Goal: Task Accomplishment & Management: Manage account settings

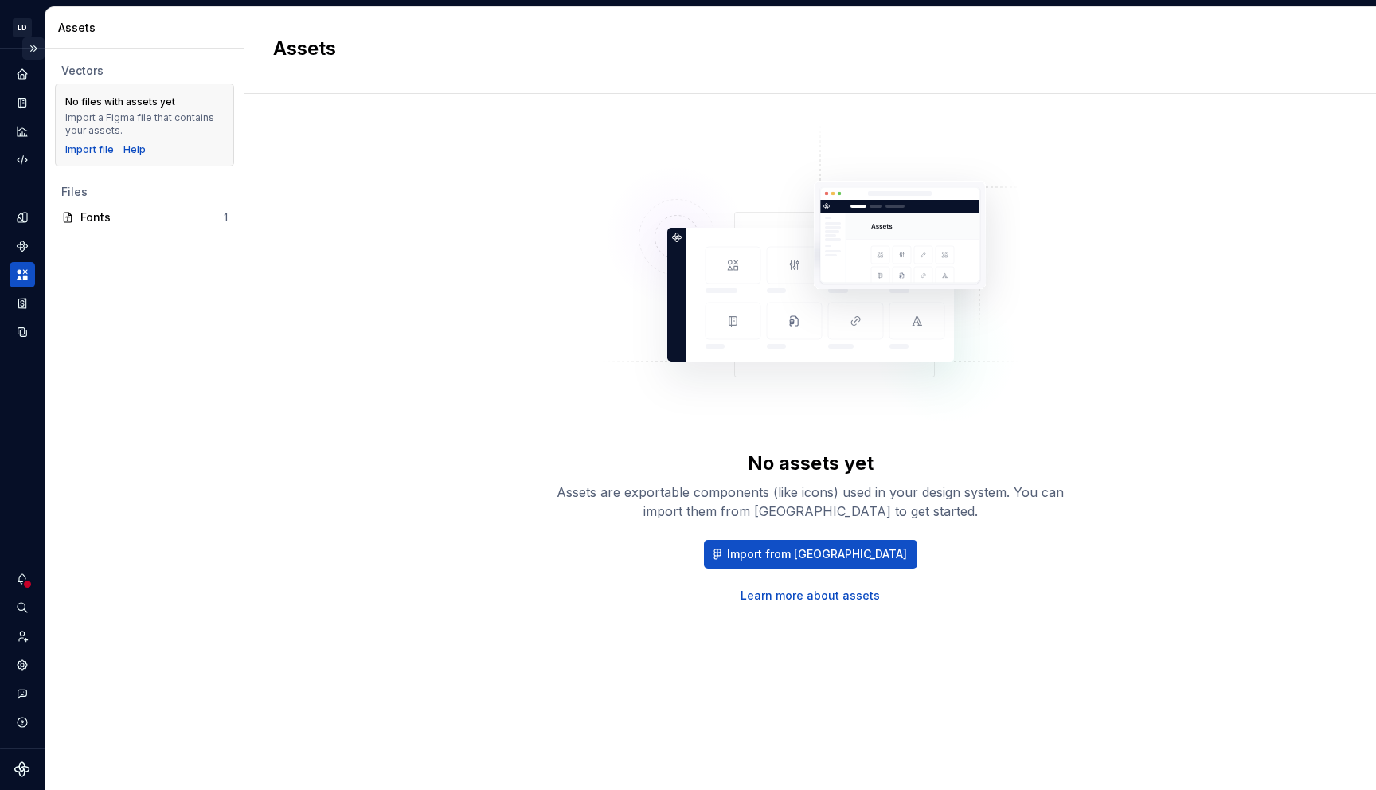
click at [38, 51] on button "Expand sidebar" at bounding box center [33, 48] width 22 height 22
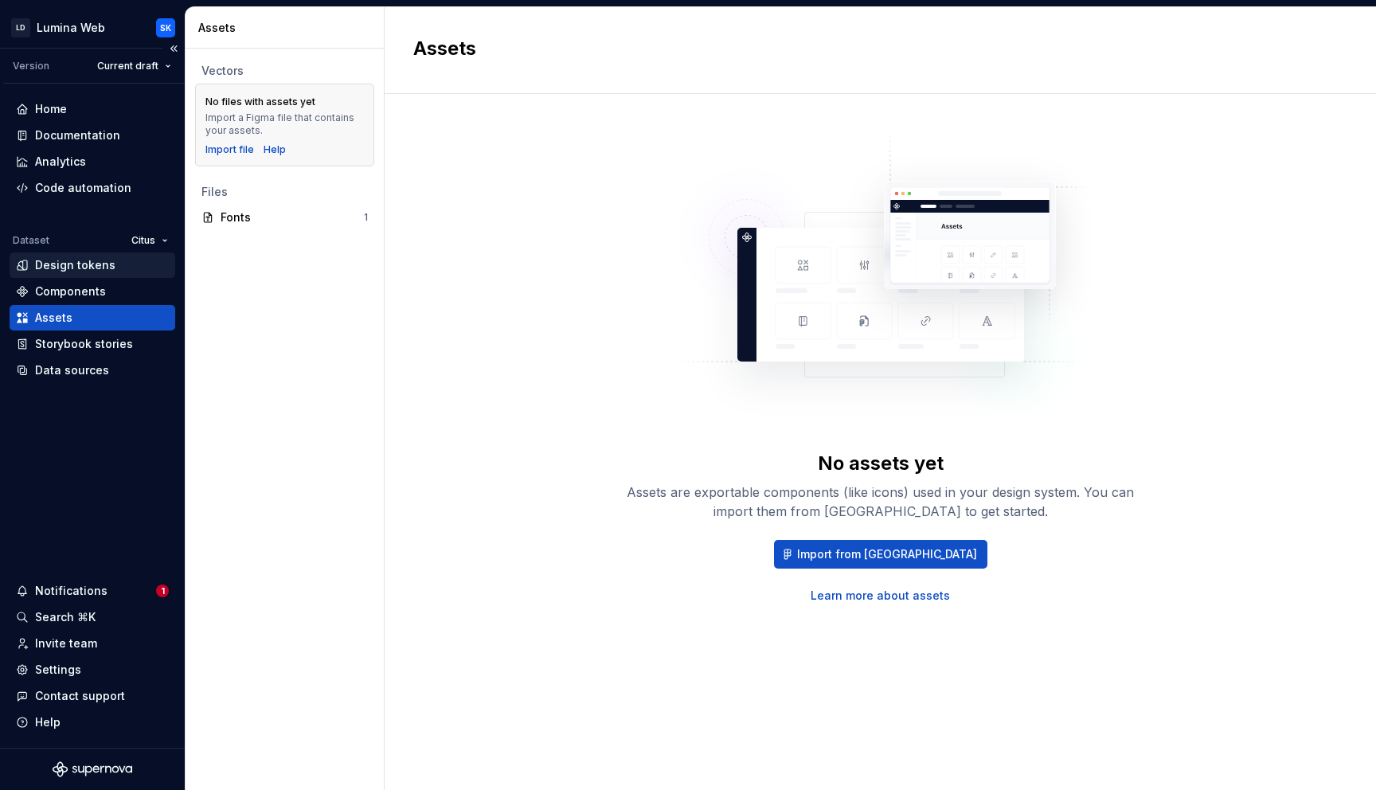
click at [83, 266] on div "Design tokens" at bounding box center [75, 265] width 80 height 16
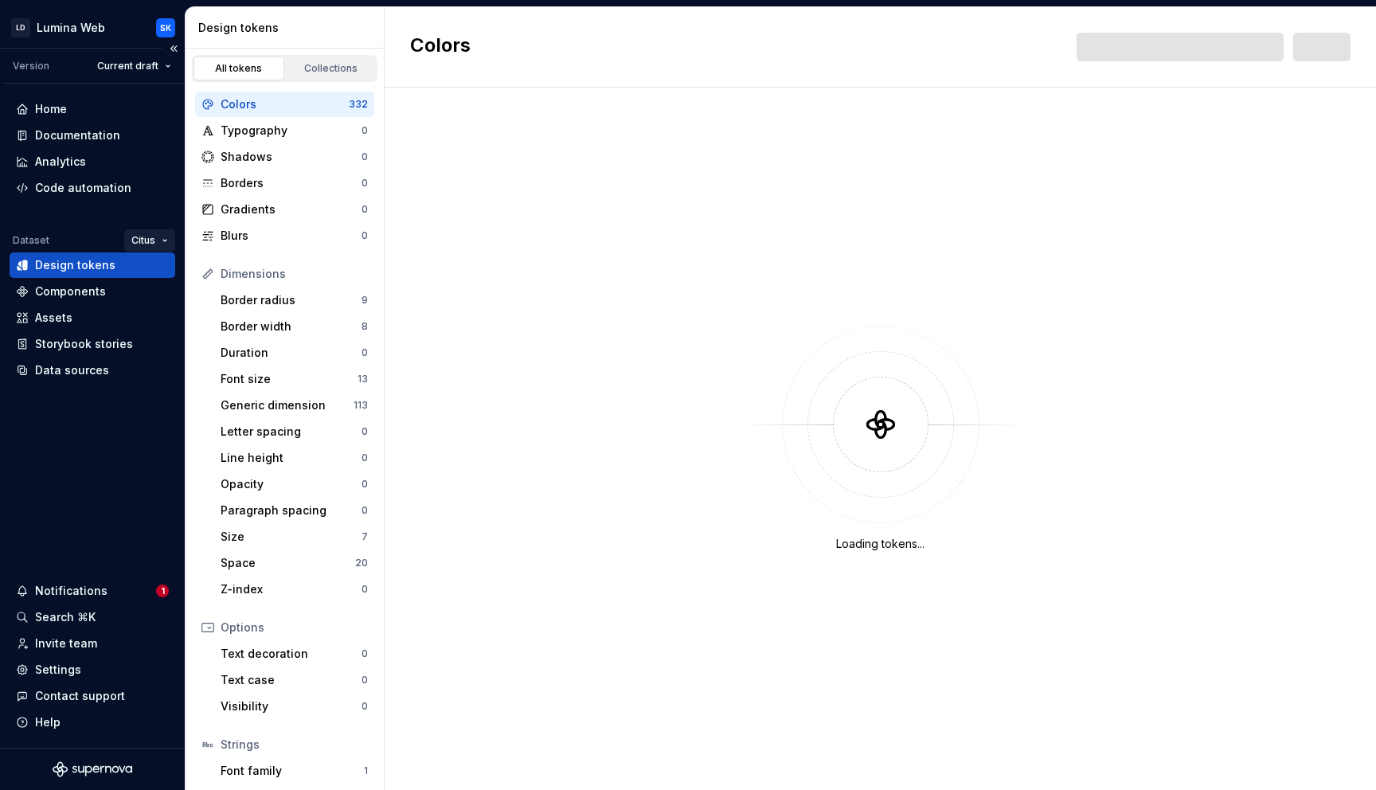
click at [145, 236] on html "LD Lumina Web SK Version Current draft Home Documentation Analytics Code automa…" at bounding box center [688, 395] width 1376 height 790
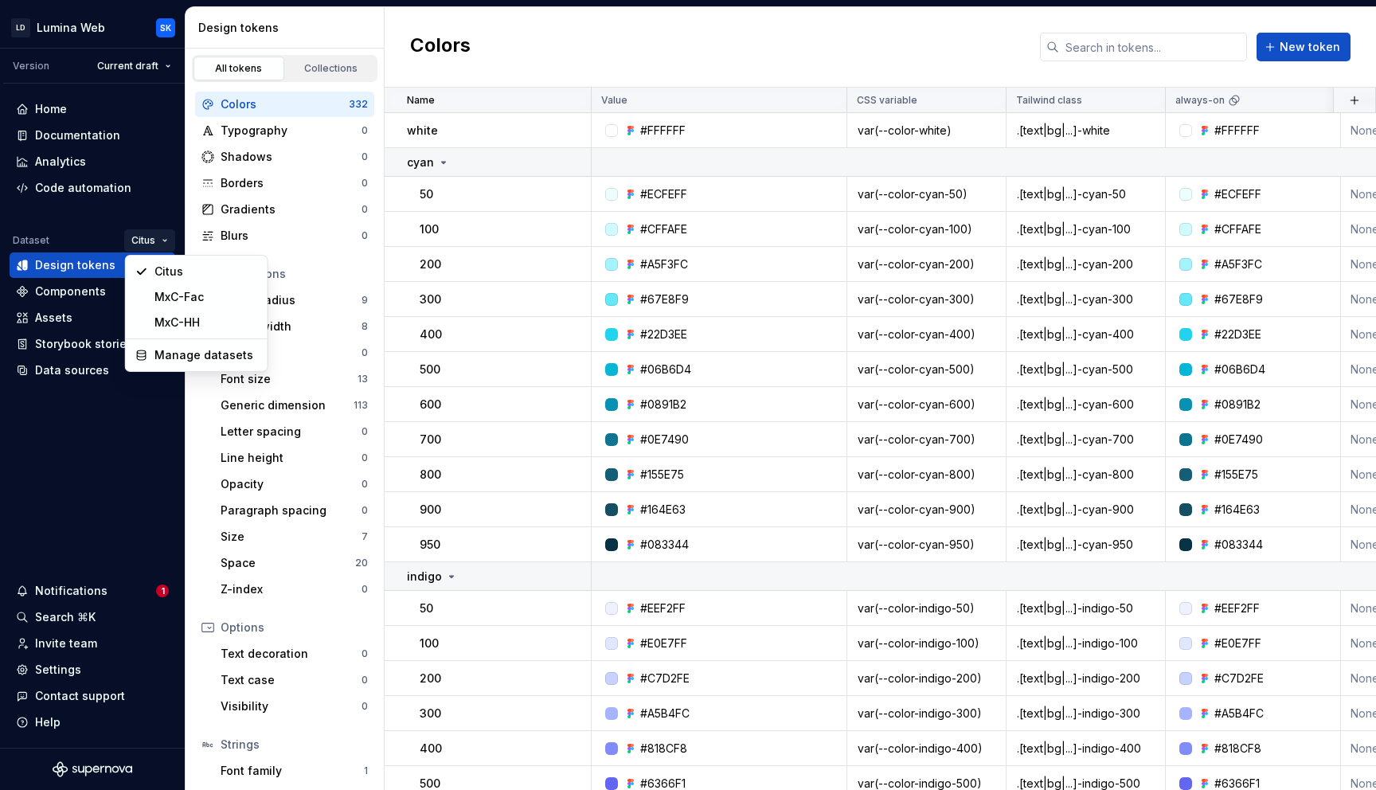
click at [92, 233] on html "LD Lumina Web SK Version Current draft Home Documentation Analytics Code automa…" at bounding box center [688, 395] width 1376 height 790
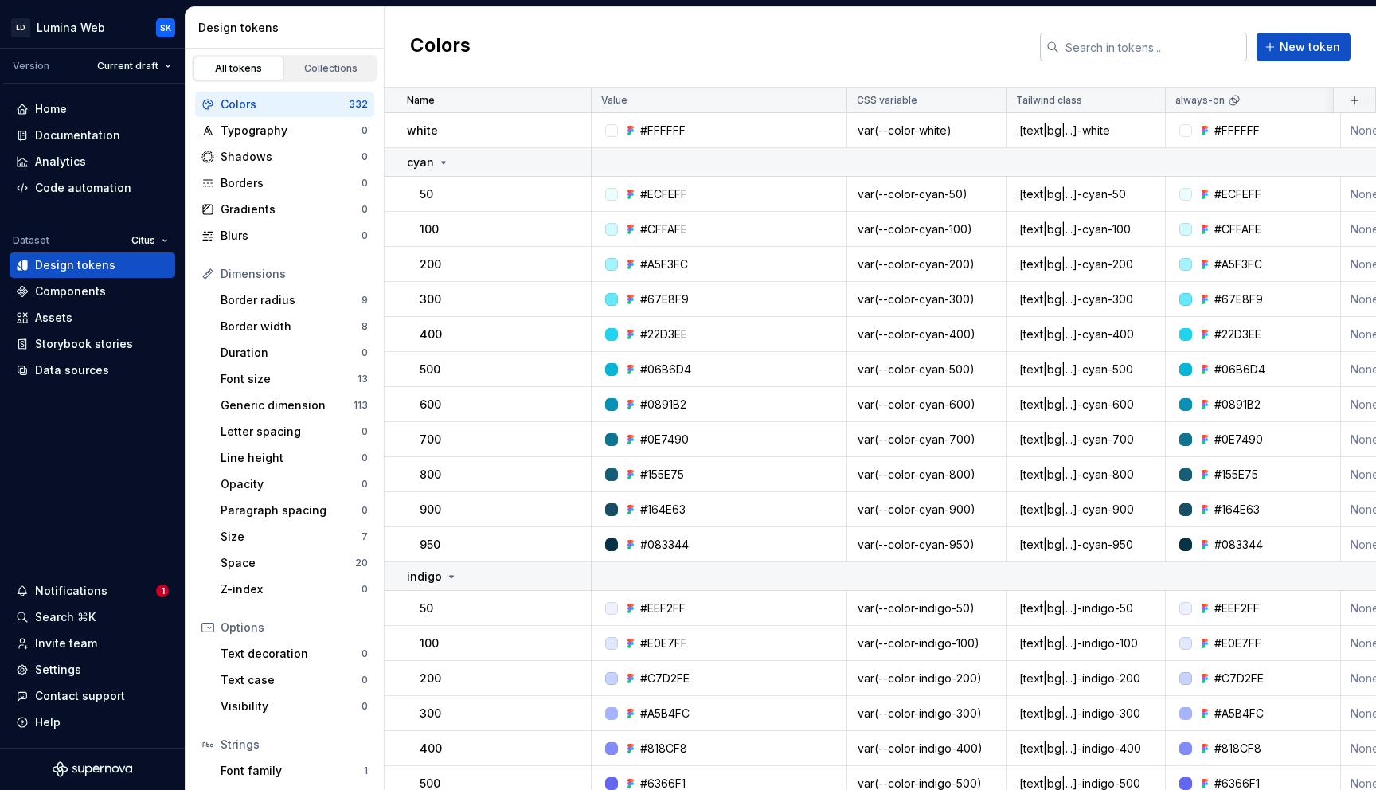
click at [1170, 50] on input "text" at bounding box center [1153, 47] width 188 height 29
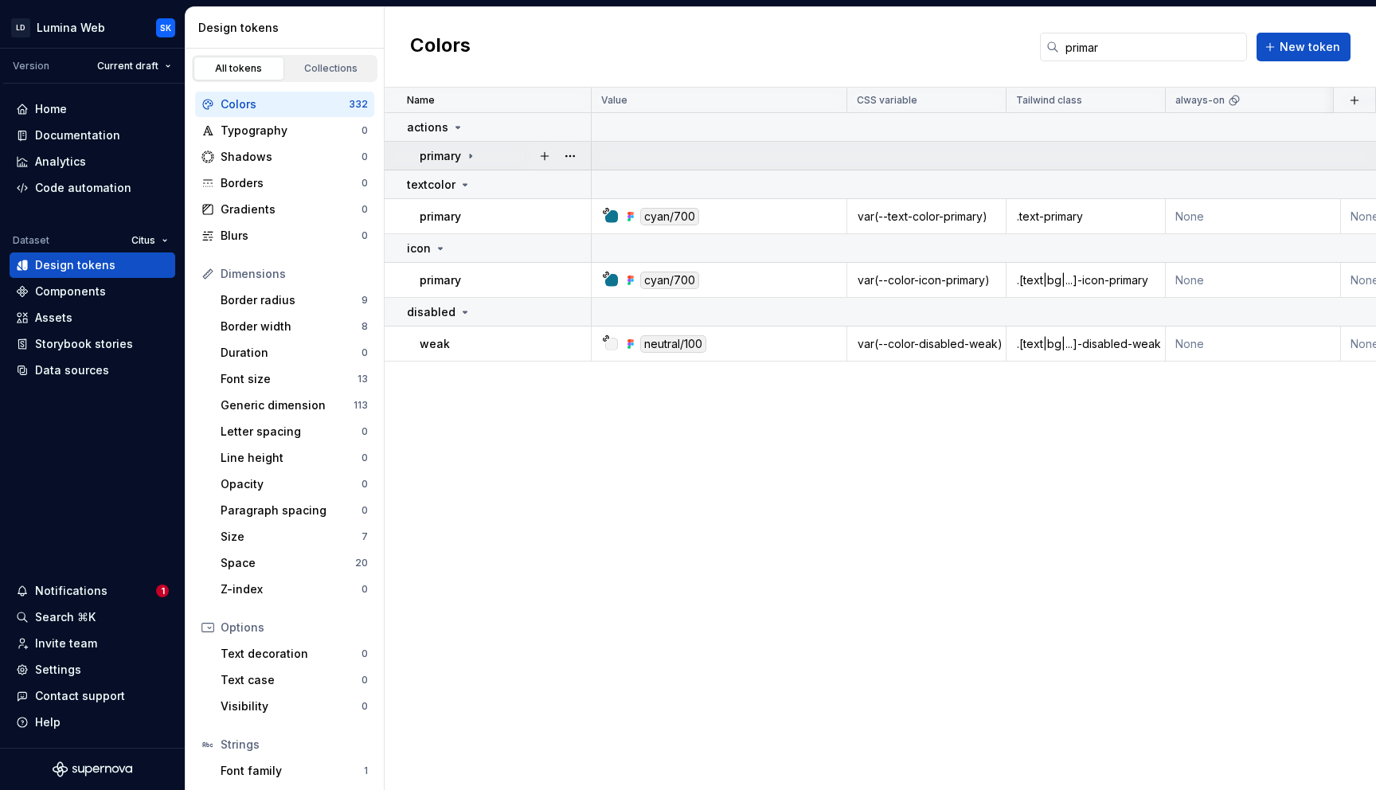
click at [477, 156] on div "primary" at bounding box center [505, 156] width 170 height 16
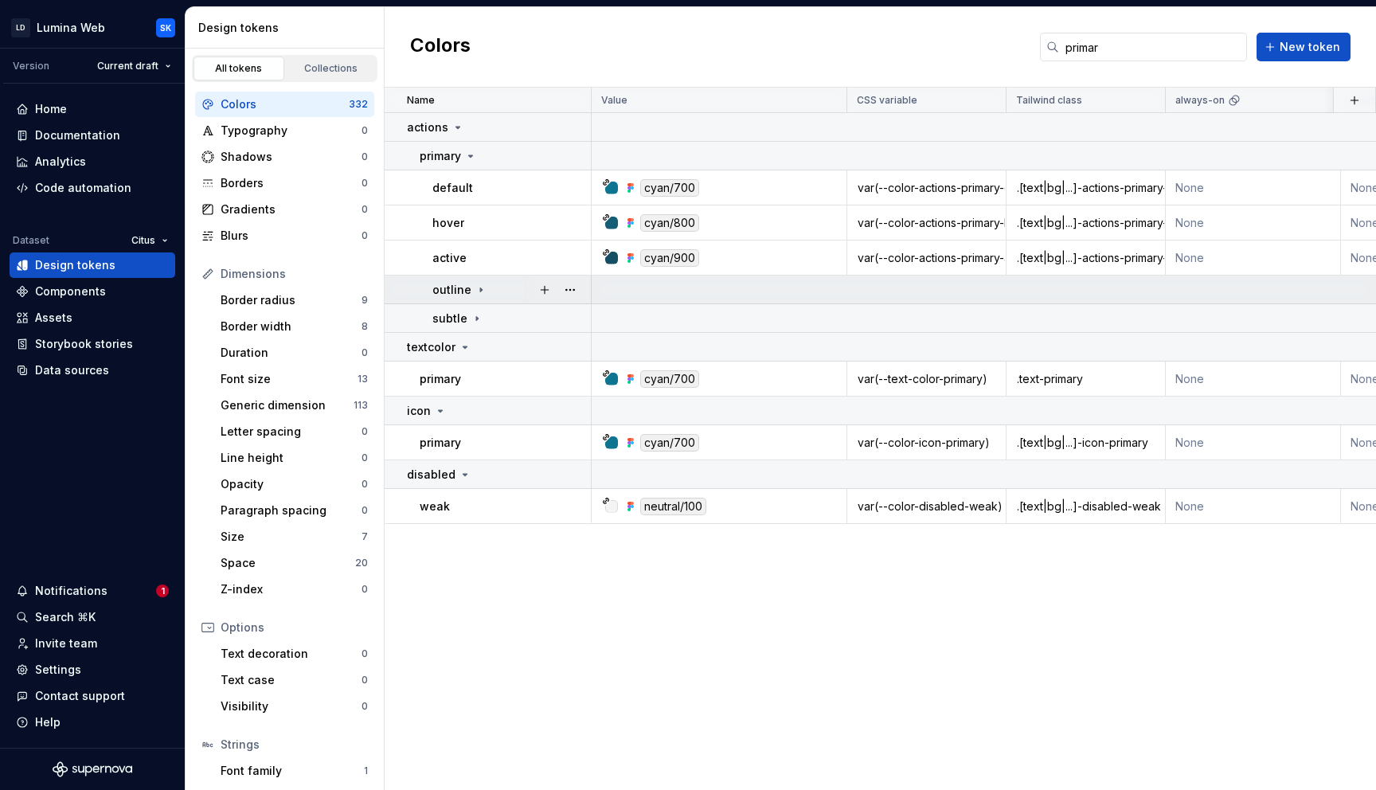
click at [474, 299] on td "outline" at bounding box center [487, 289] width 207 height 29
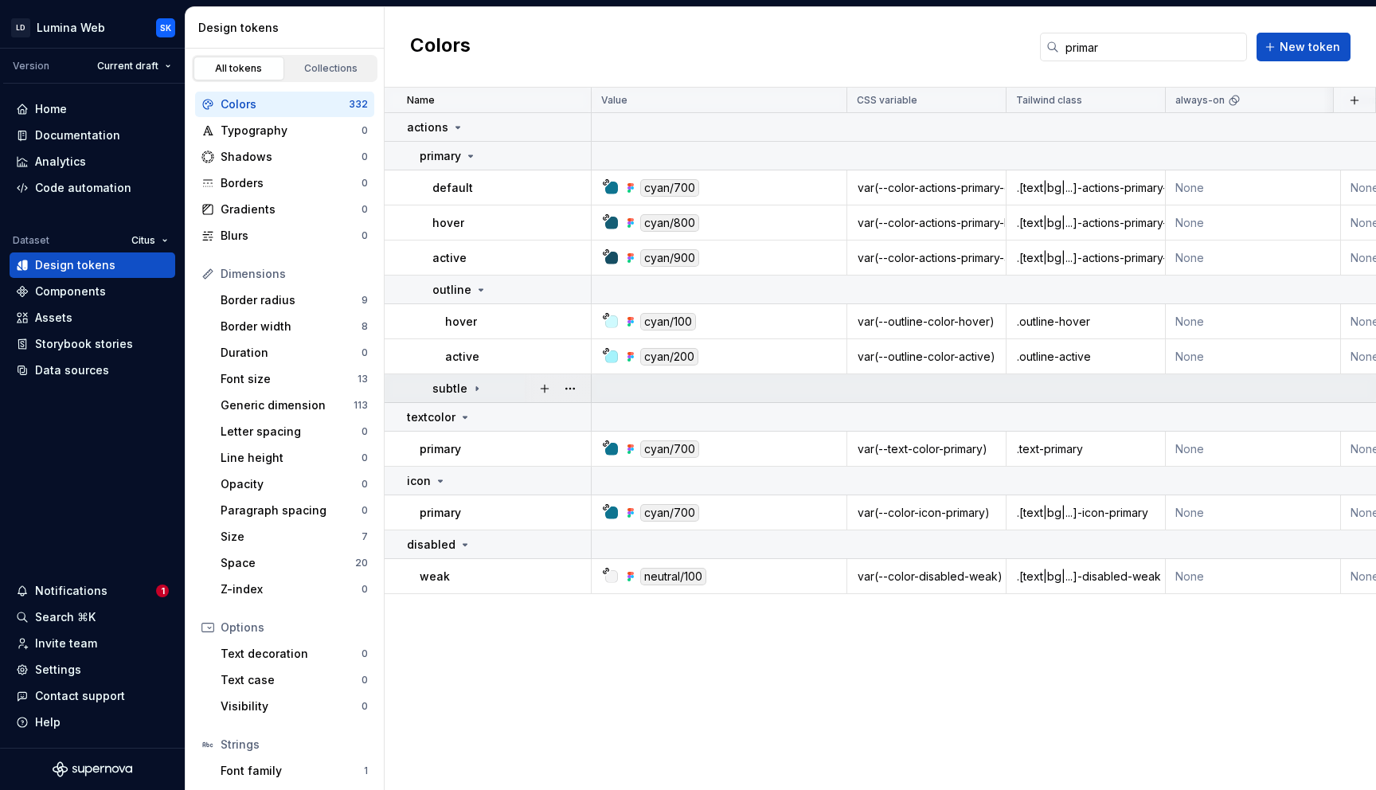
drag, startPoint x: 486, startPoint y: 387, endPoint x: 495, endPoint y: 387, distance: 9.6
click at [486, 387] on div "subtle" at bounding box center [511, 389] width 158 height 16
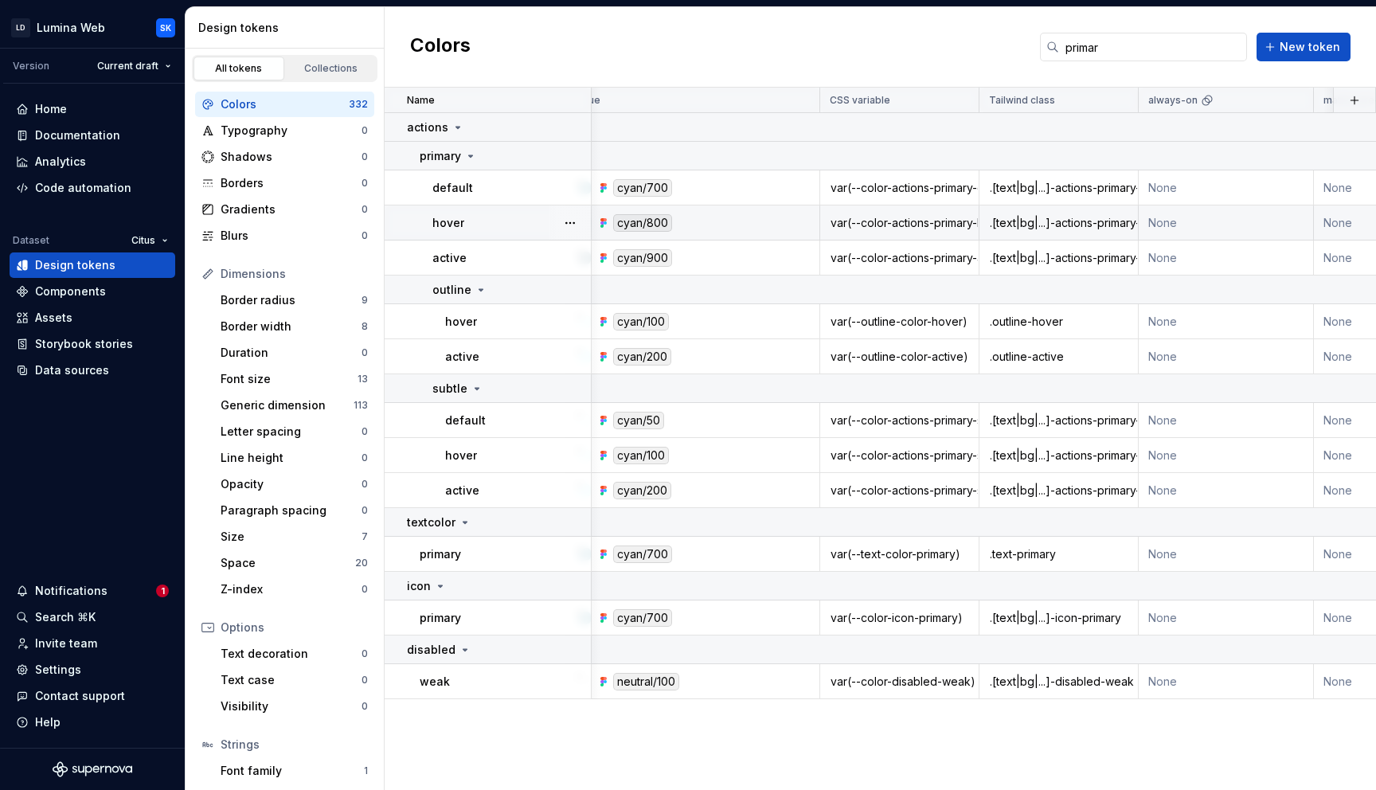
scroll to position [0, 33]
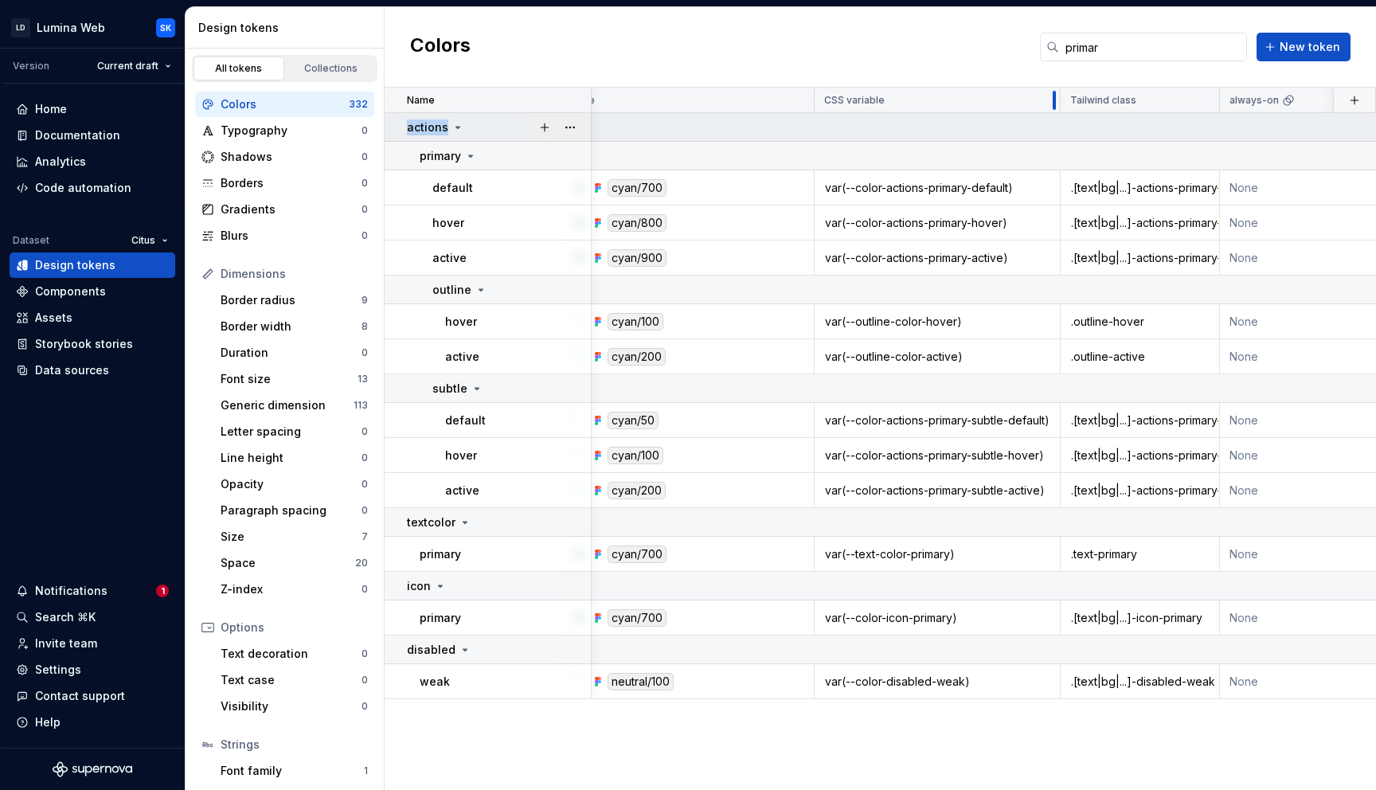
drag, startPoint x: 967, startPoint y: 100, endPoint x: 1054, endPoint y: 114, distance: 87.8
click at [1054, 114] on table "Name Value CSS variable Tailwind class always-on matrixcare-fac light Syntax: W…" at bounding box center [1394, 393] width 2084 height 611
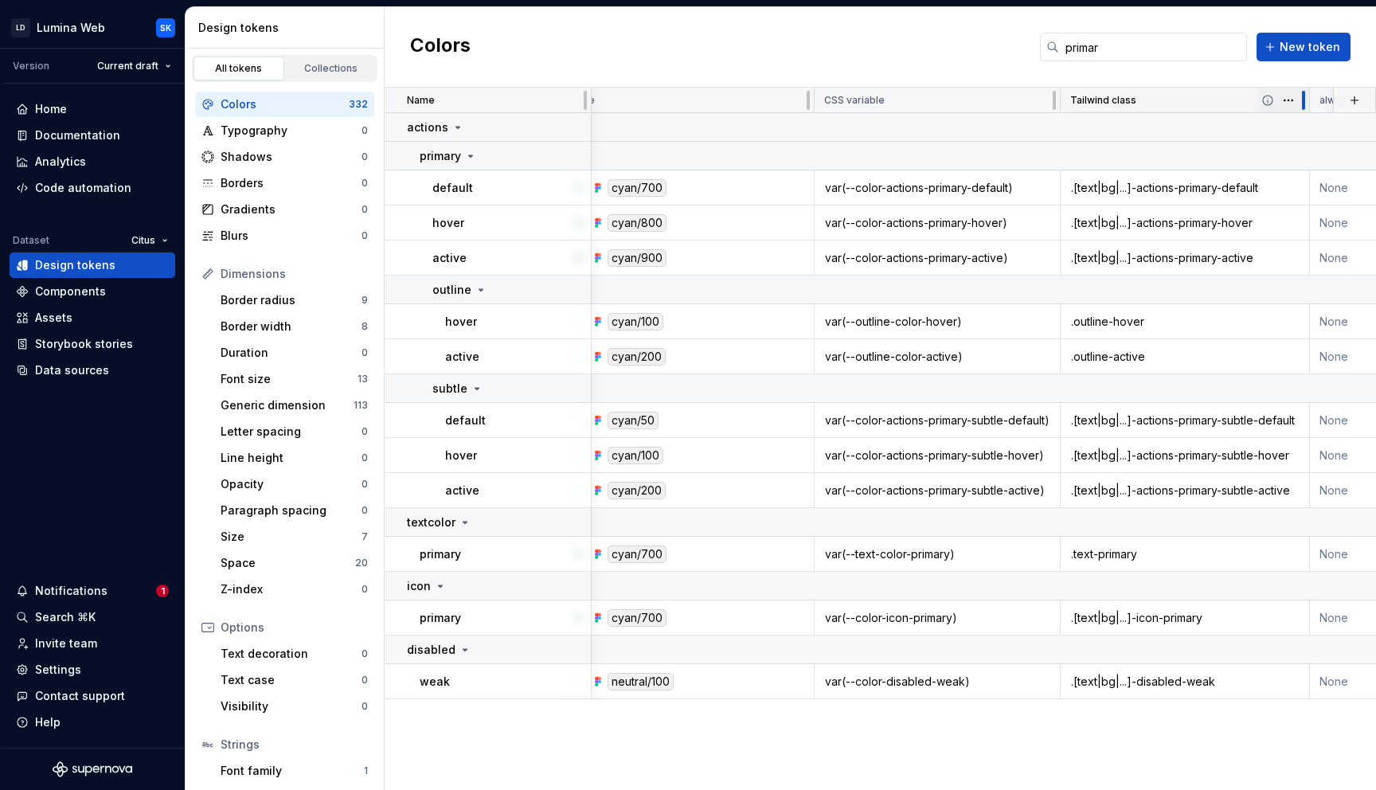
drag, startPoint x: 1213, startPoint y: 100, endPoint x: 1304, endPoint y: 110, distance: 91.3
click at [1304, 110] on div at bounding box center [1303, 100] width 13 height 25
click at [1089, 41] on input "primar" at bounding box center [1153, 47] width 188 height 29
click at [1089, 42] on input "primar" at bounding box center [1153, 47] width 188 height 29
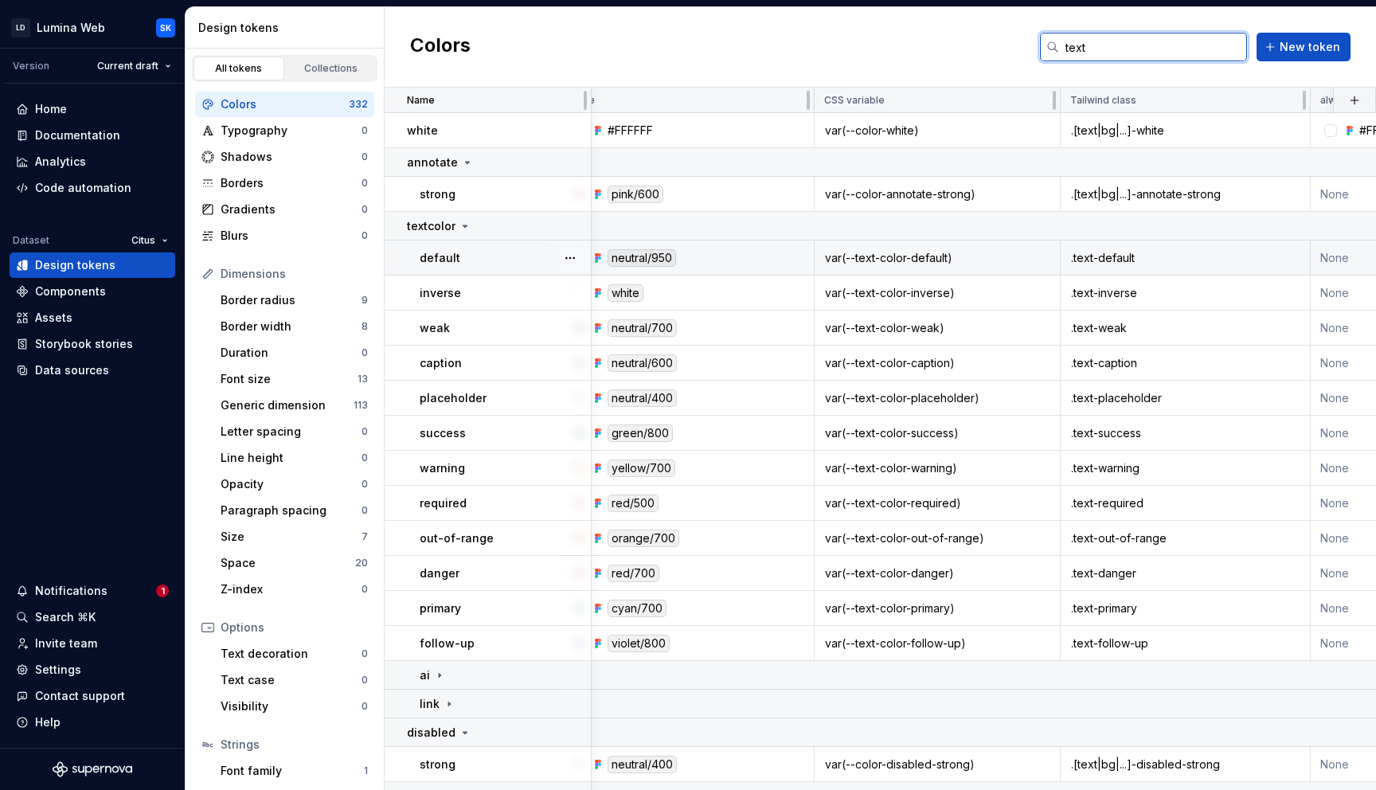
type input "text"
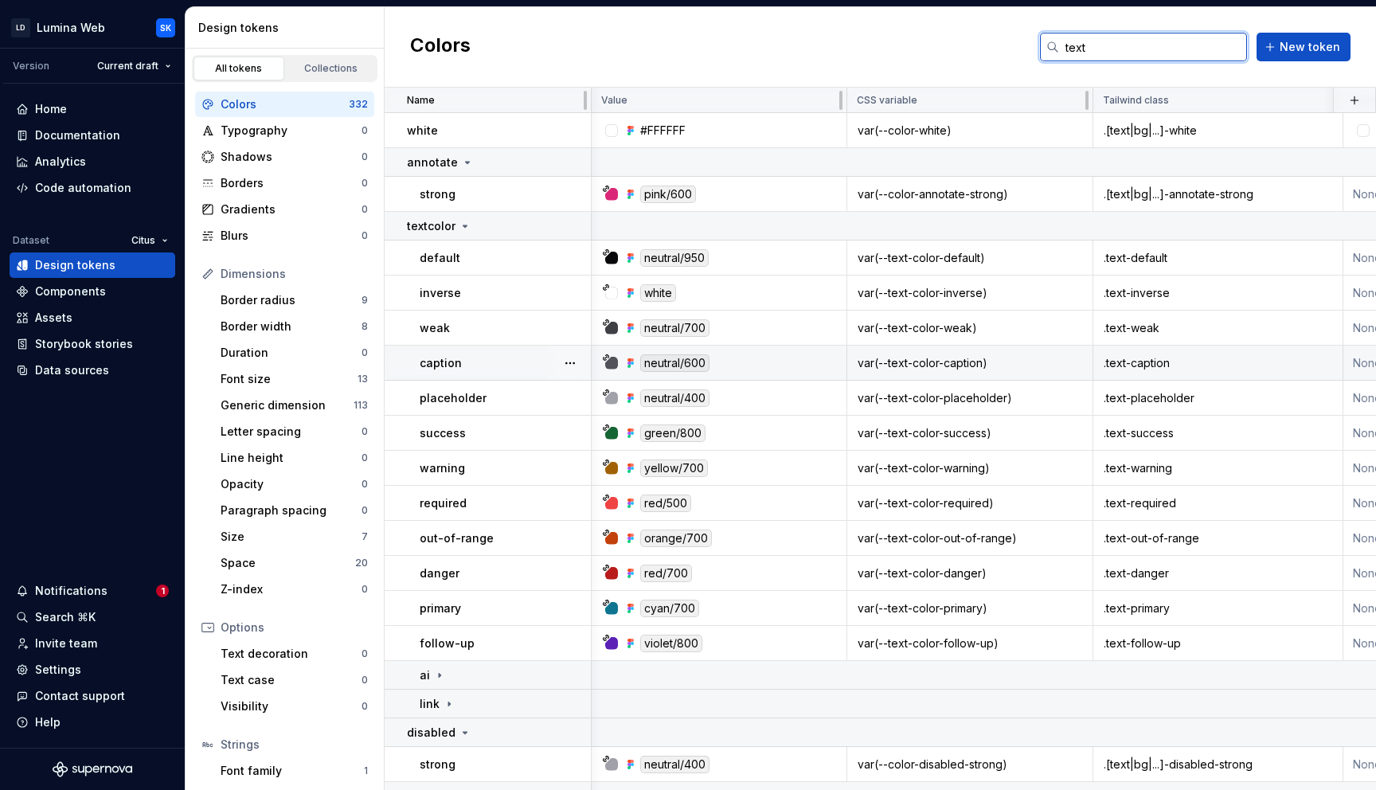
scroll to position [0, 49]
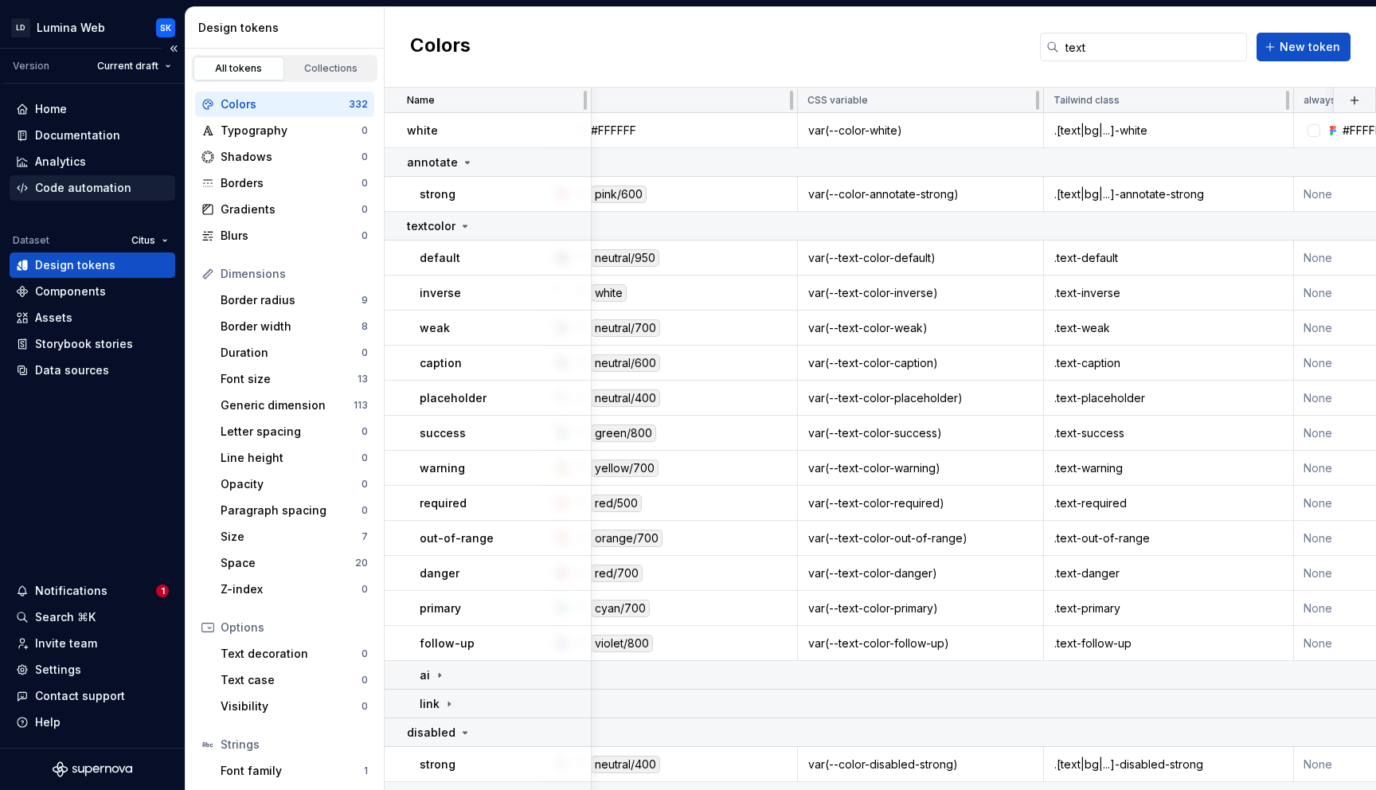
click at [114, 198] on div "Code automation" at bounding box center [93, 187] width 166 height 25
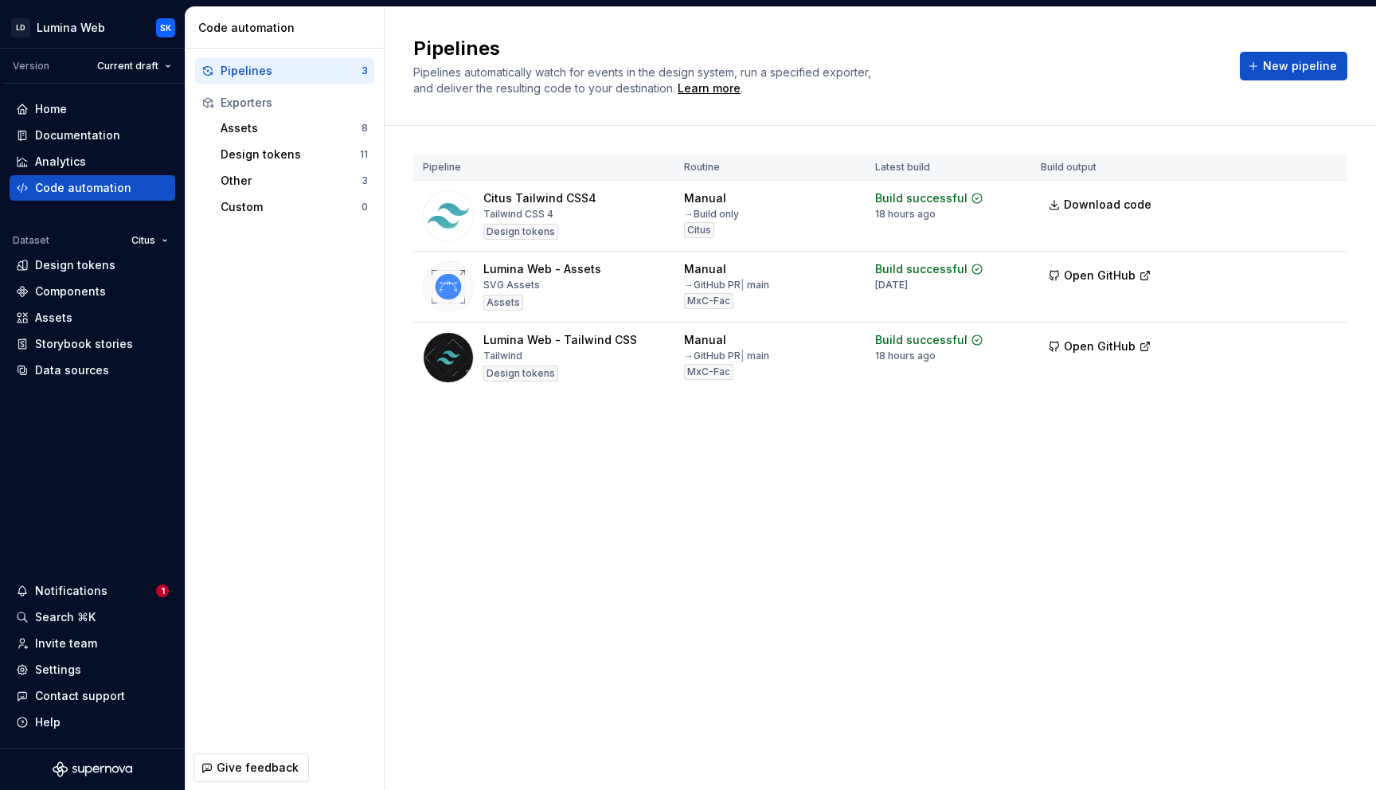
click at [1321, 202] on html "LD Lumina Web SK Version Current draft Home Documentation Analytics Code automa…" at bounding box center [688, 395] width 1376 height 790
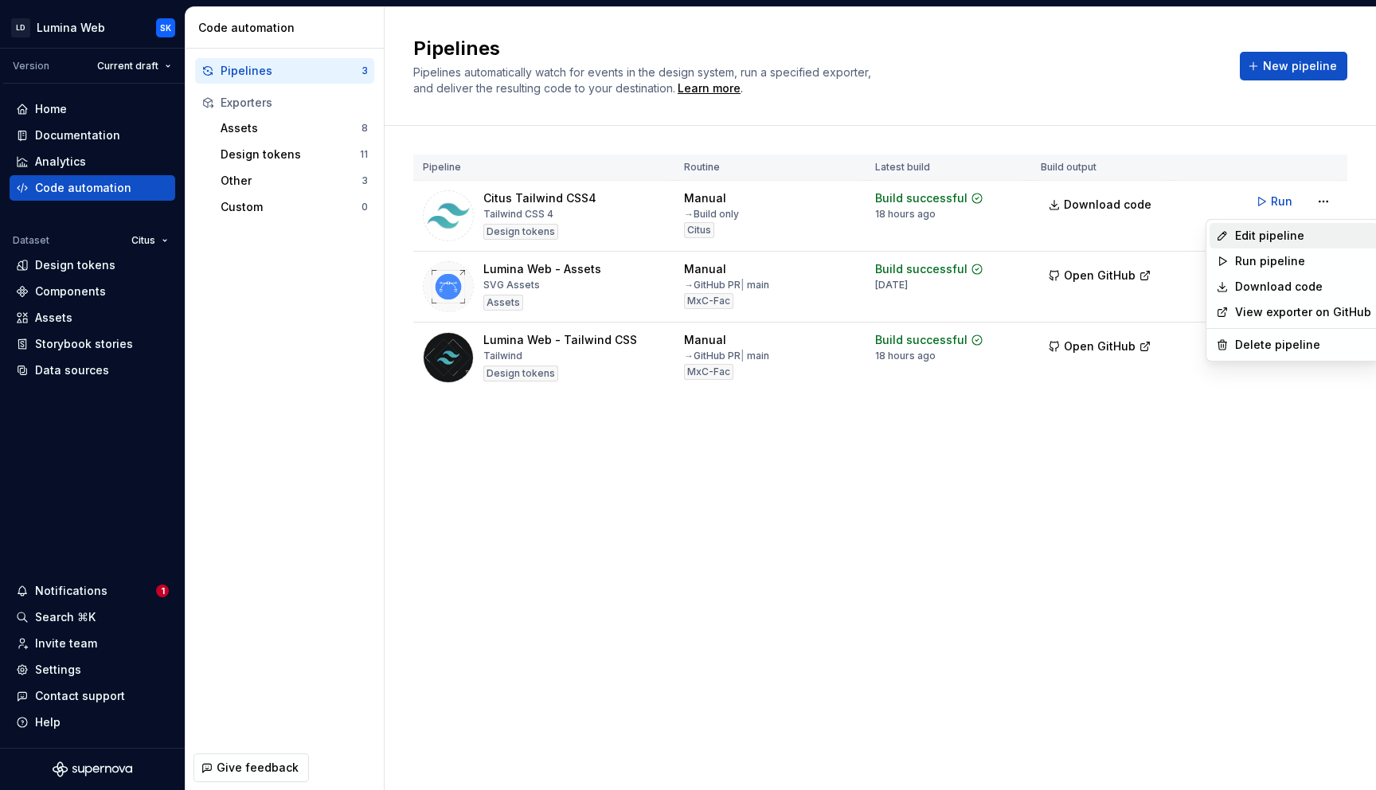
click at [1313, 235] on div "Edit pipeline" at bounding box center [1303, 236] width 136 height 16
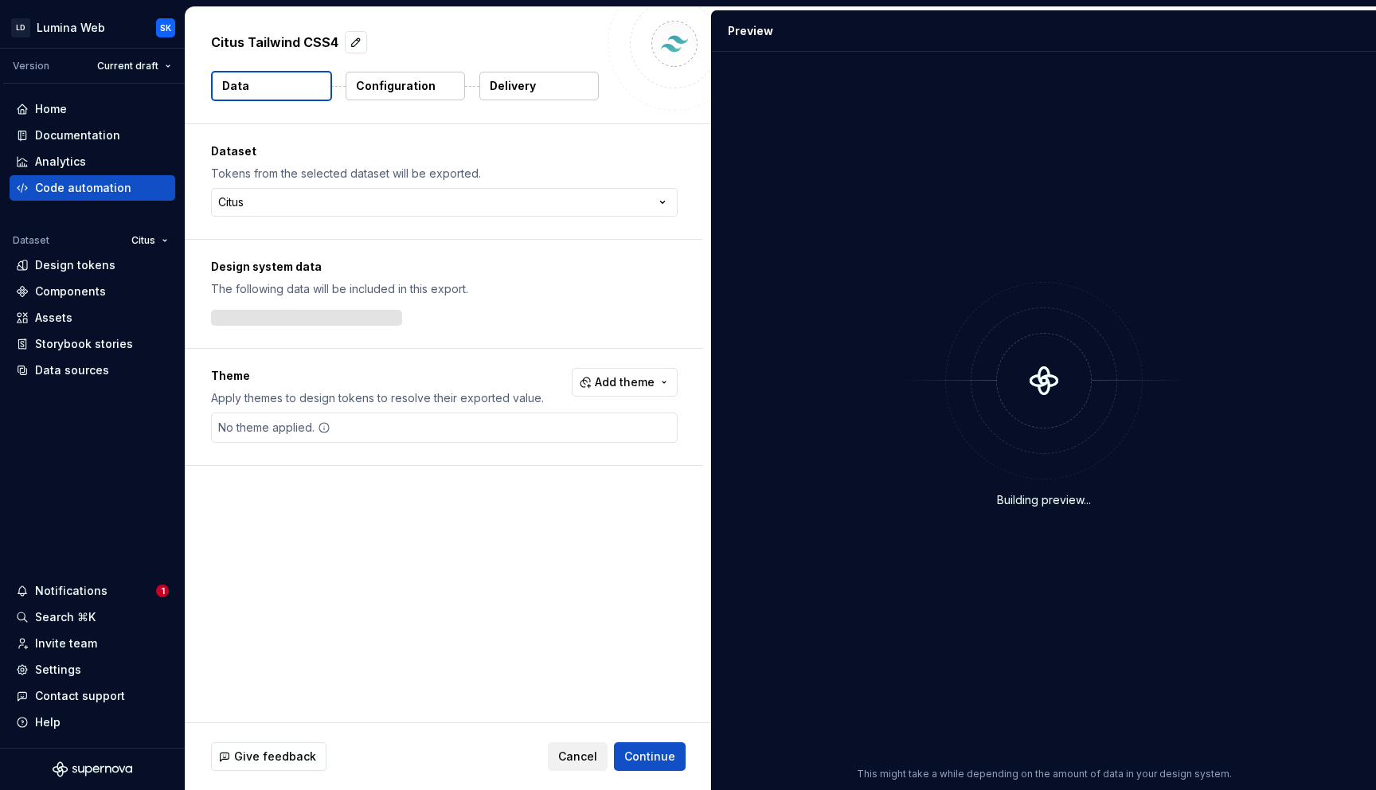
click at [418, 90] on p "Configuration" at bounding box center [396, 86] width 80 height 16
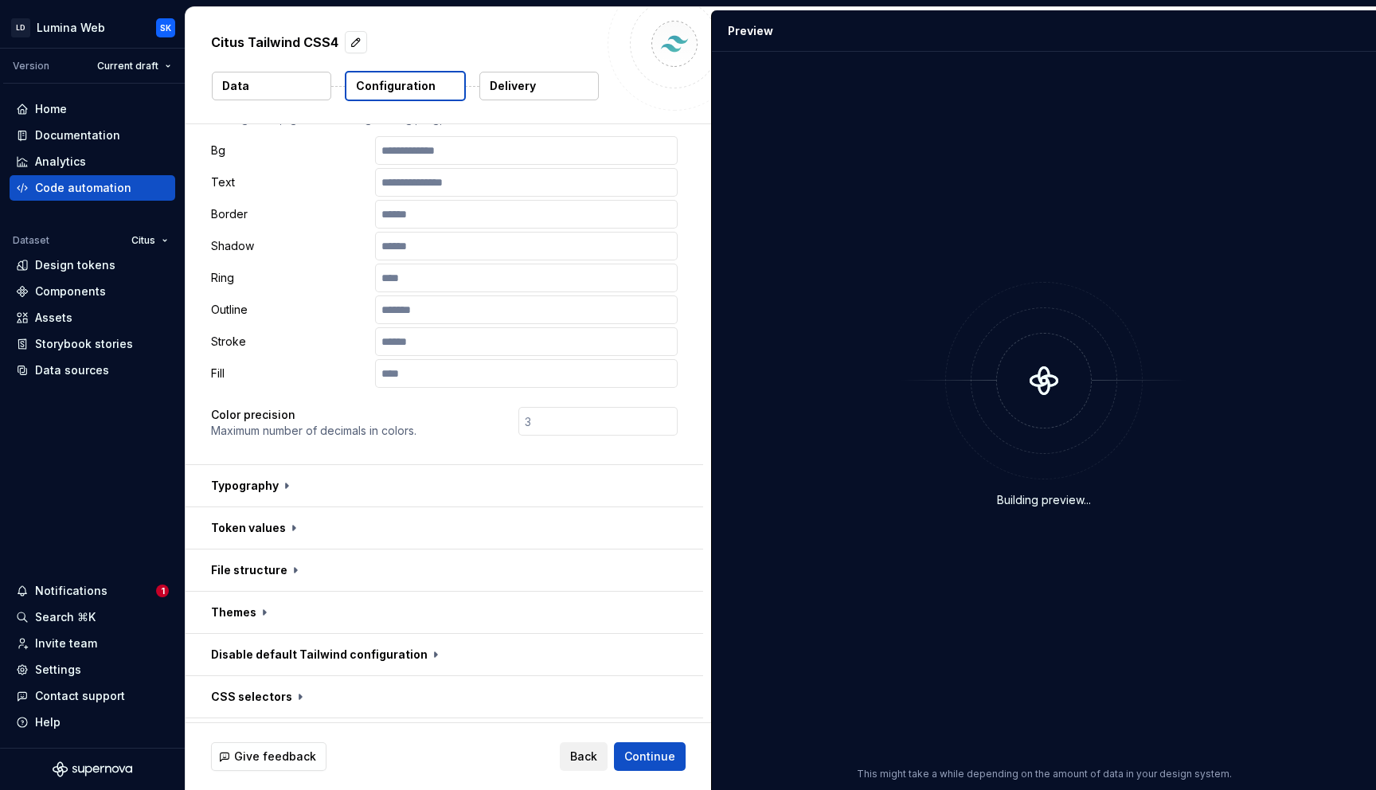
scroll to position [304, 0]
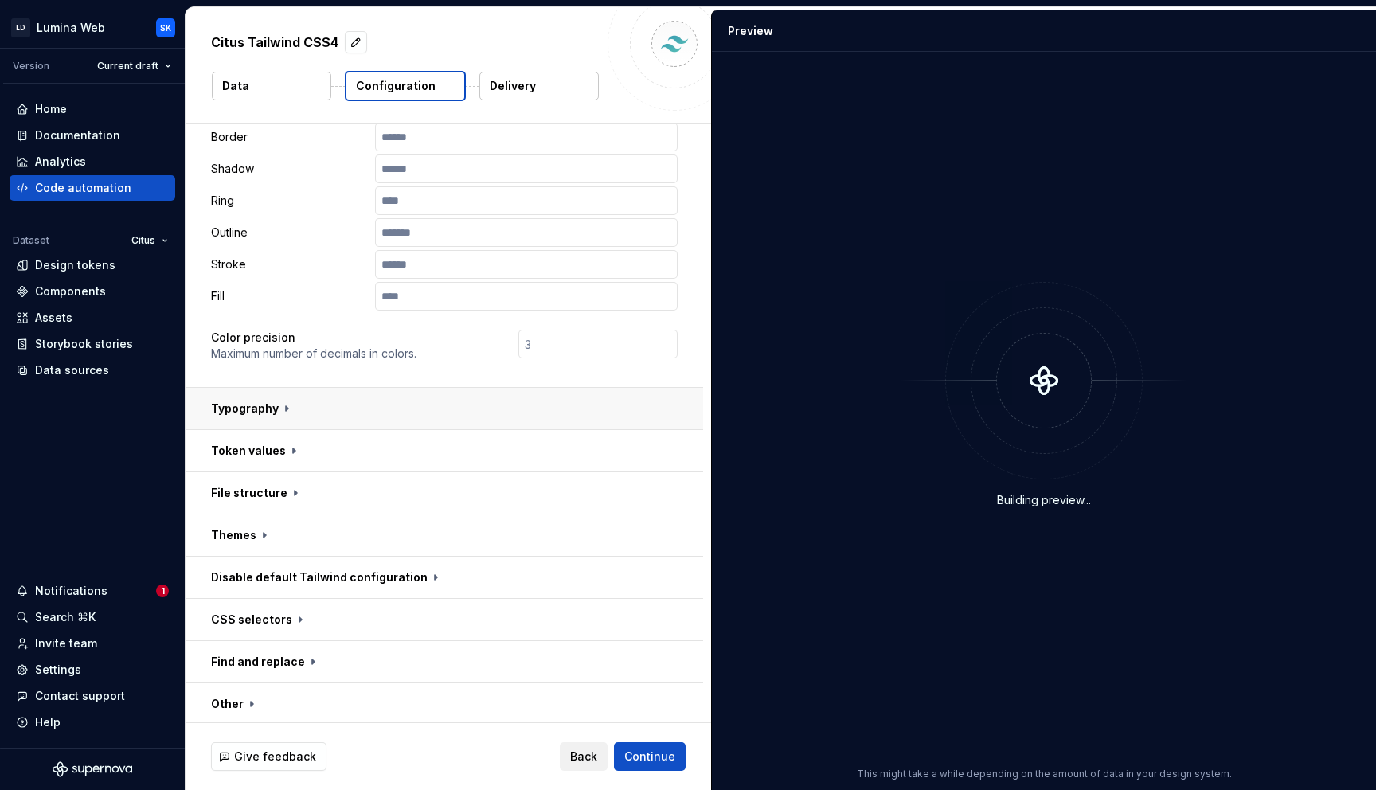
click at [314, 416] on button "button" at bounding box center [443, 408] width 517 height 41
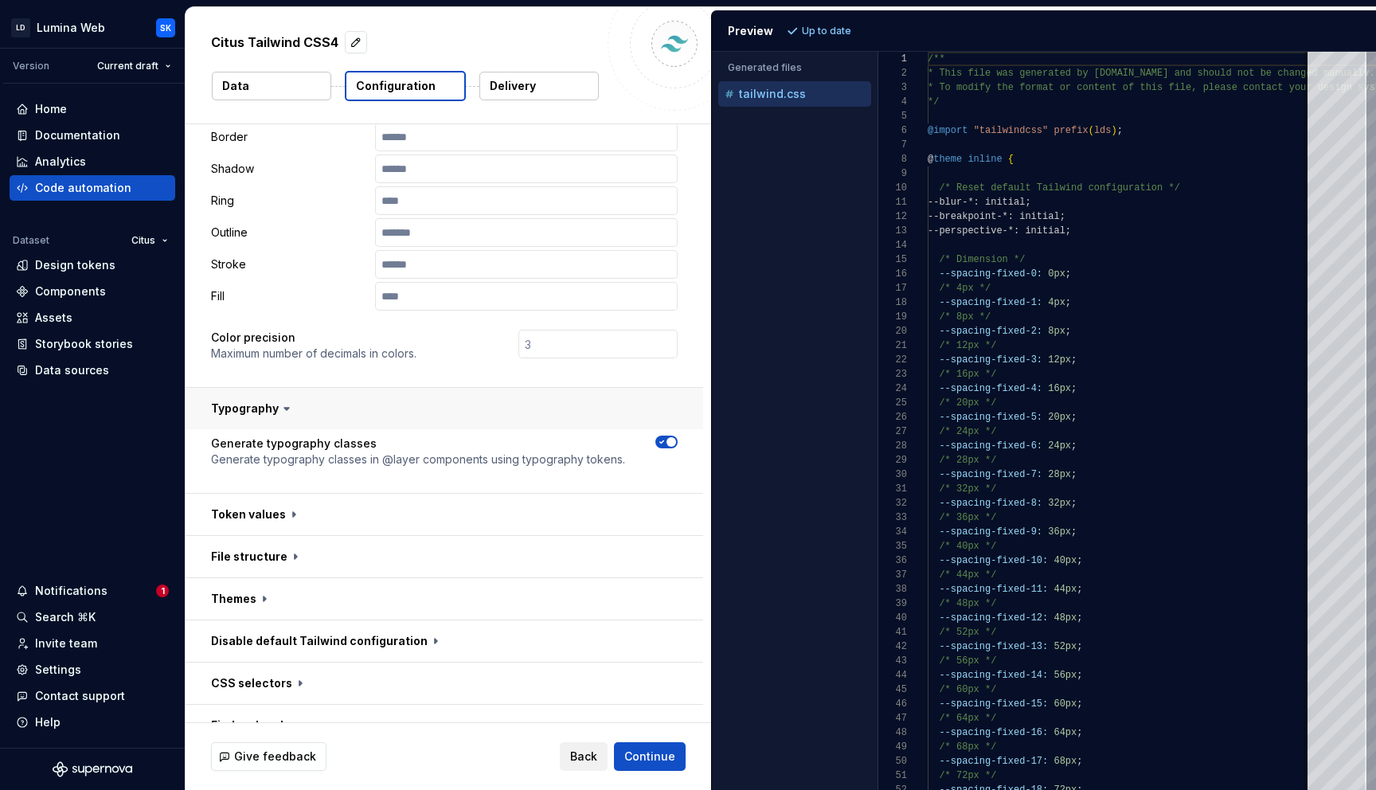
click at [425, 419] on button "button" at bounding box center [443, 408] width 517 height 41
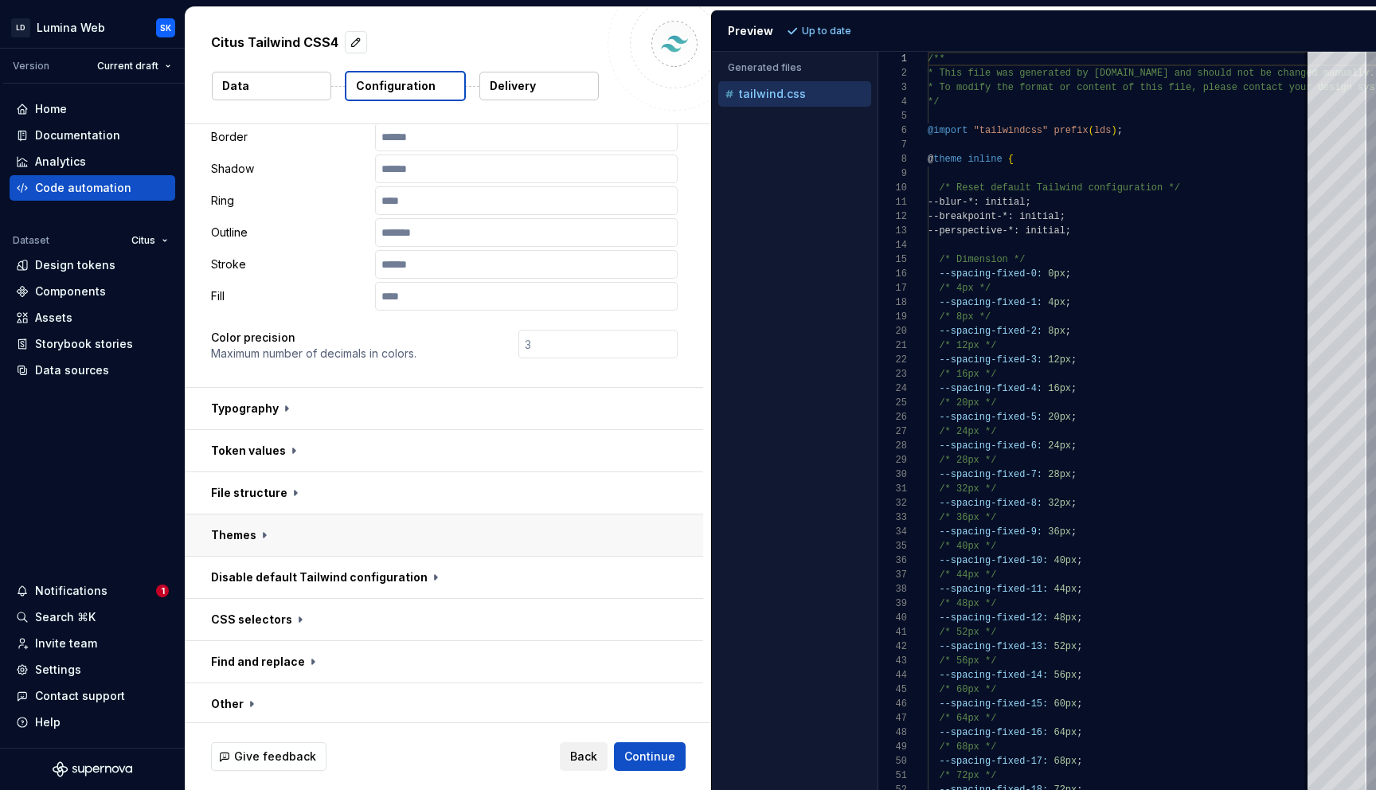
scroll to position [349, 0]
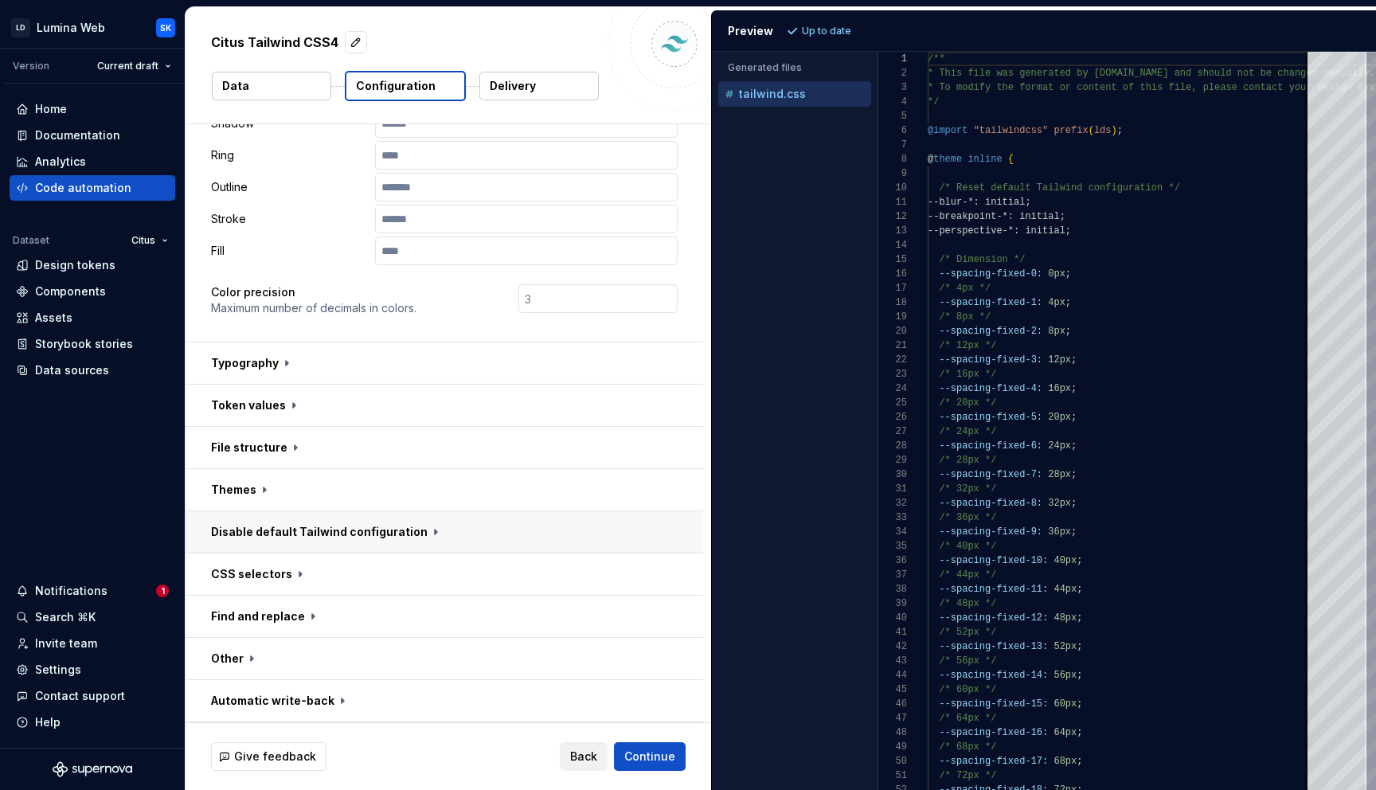
click at [435, 529] on button "button" at bounding box center [443, 531] width 517 height 41
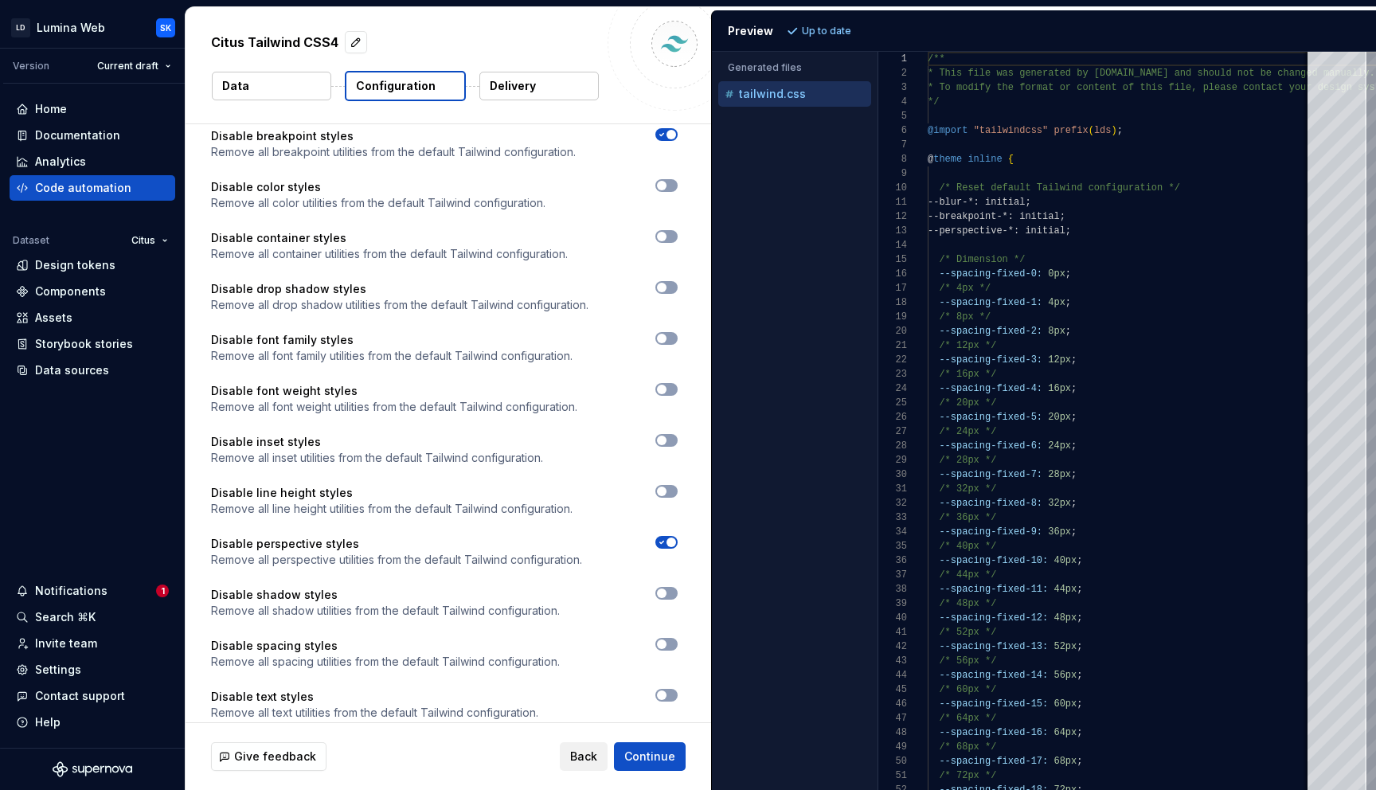
scroll to position [671, 0]
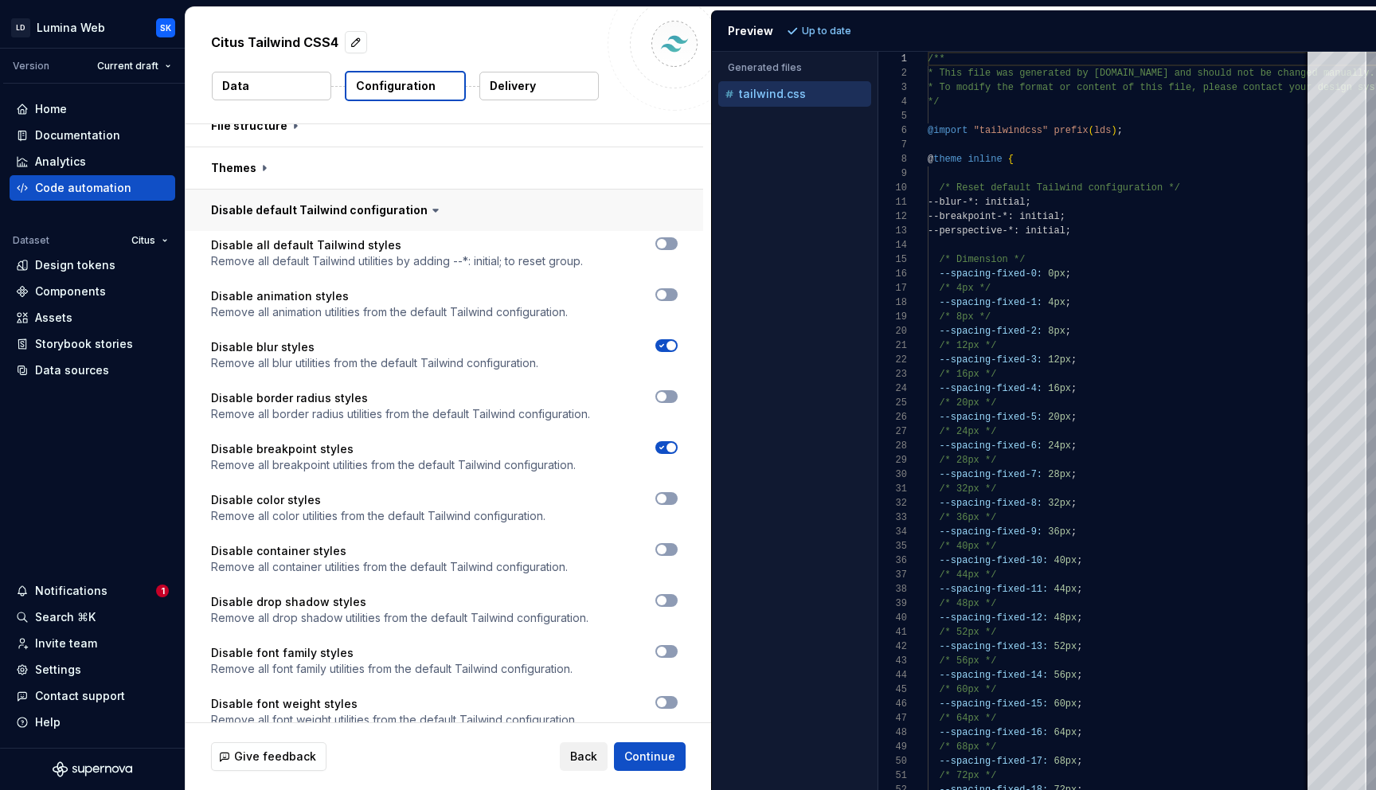
click at [398, 209] on button "button" at bounding box center [443, 209] width 517 height 41
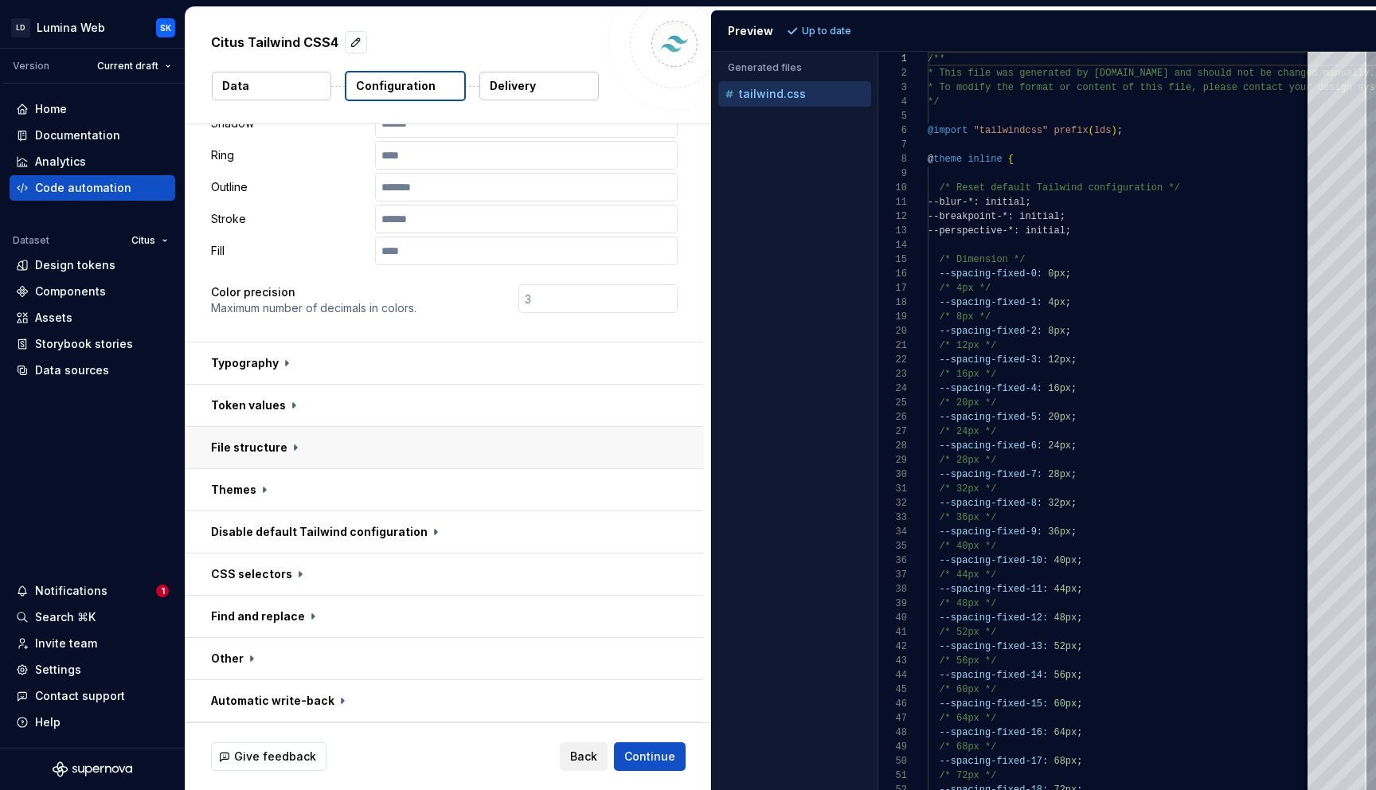
click at [305, 446] on button "button" at bounding box center [443, 447] width 517 height 41
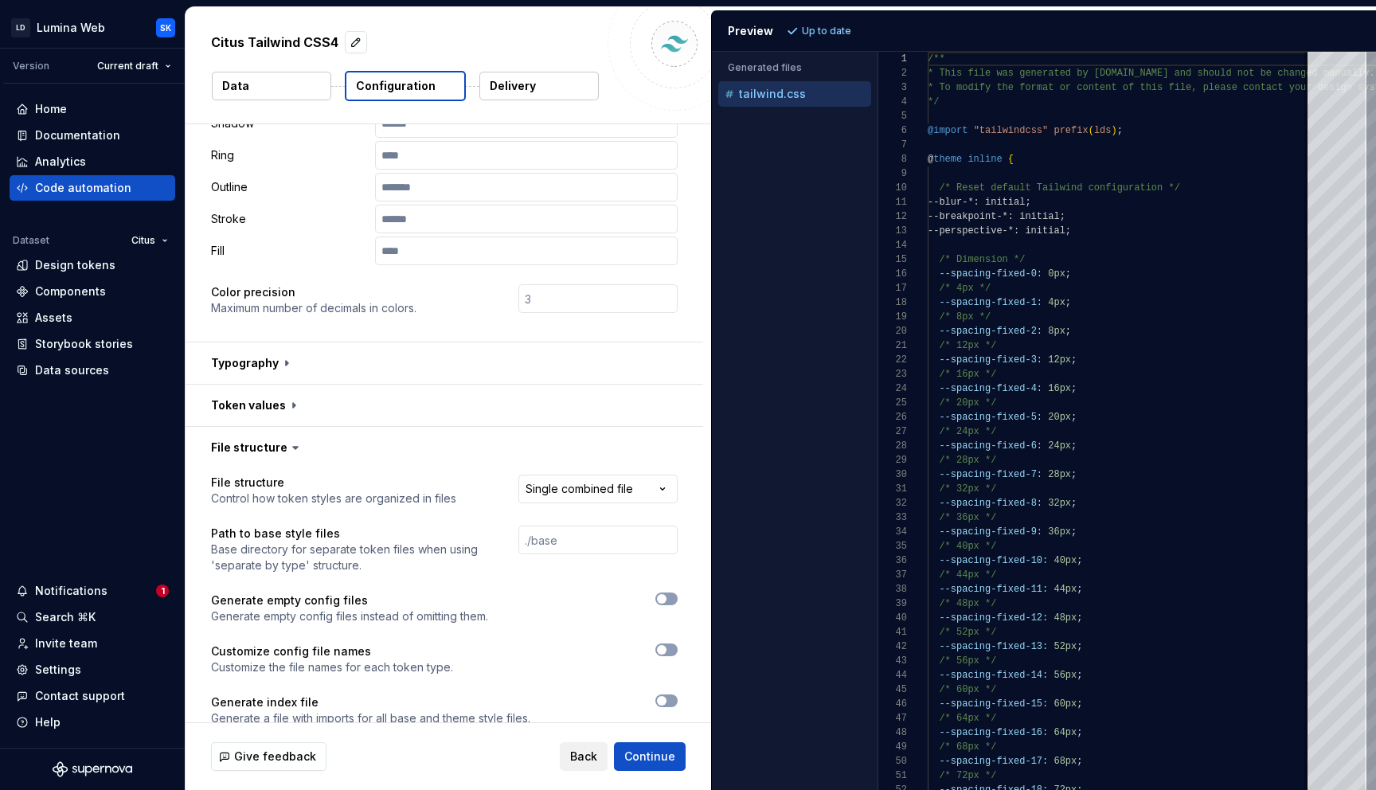
scroll to position [633, 0]
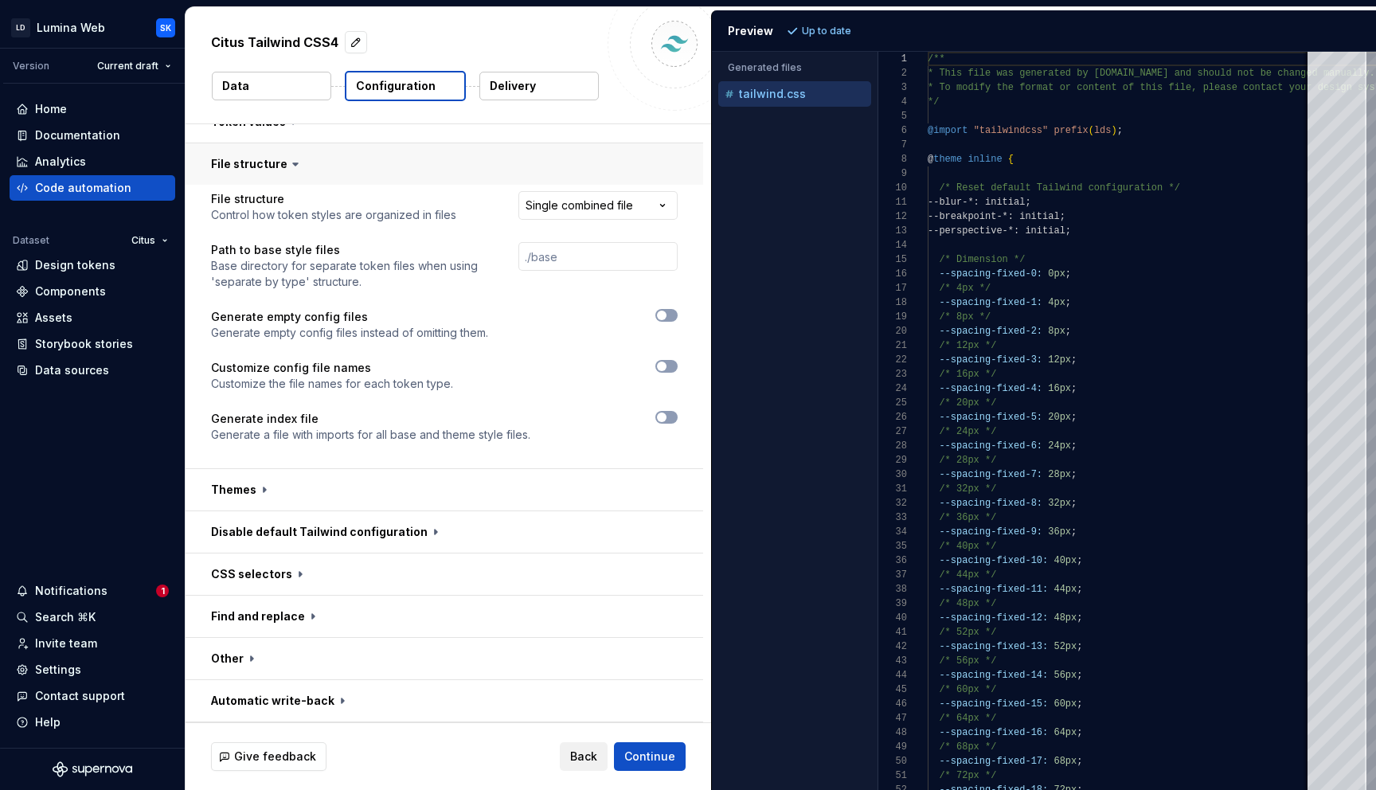
click at [320, 162] on button "button" at bounding box center [443, 163] width 517 height 41
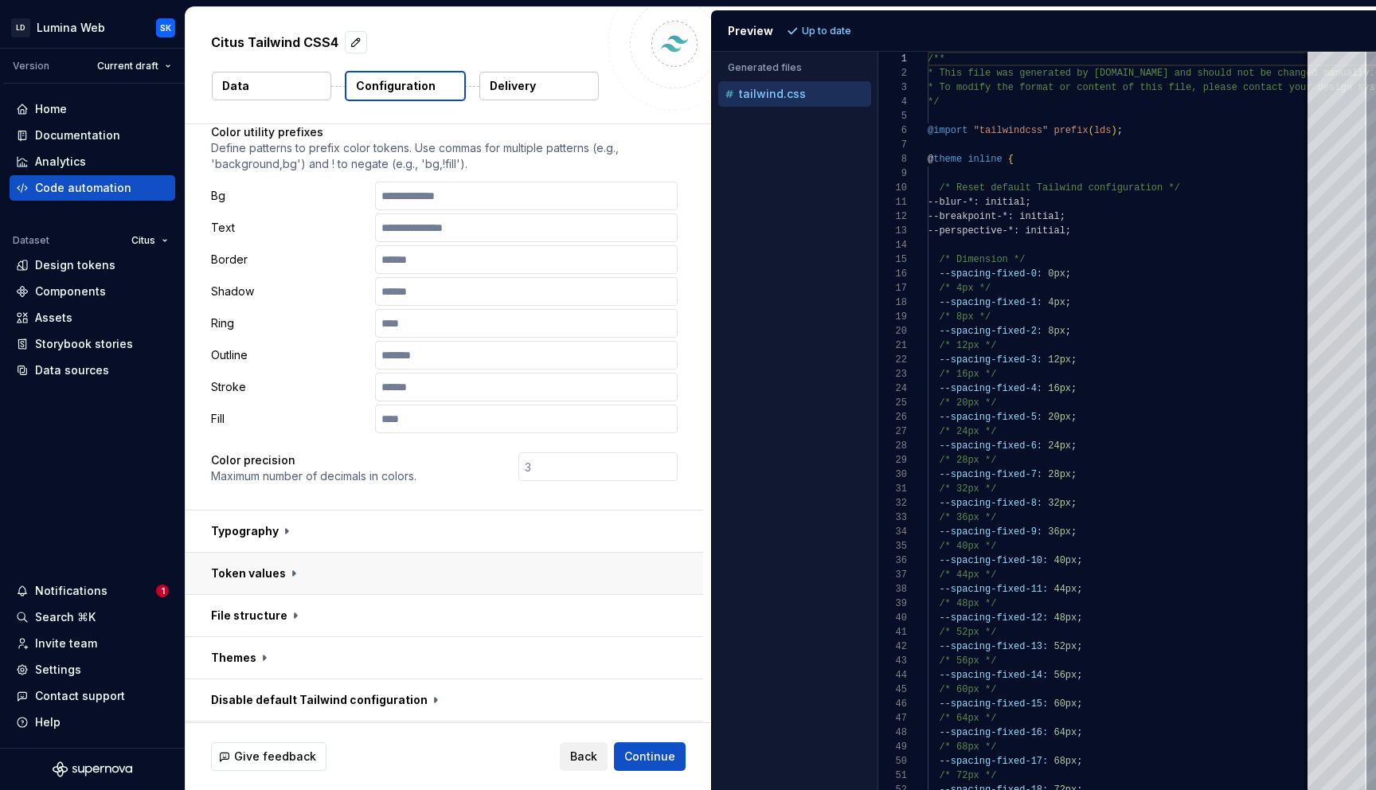
scroll to position [178, 0]
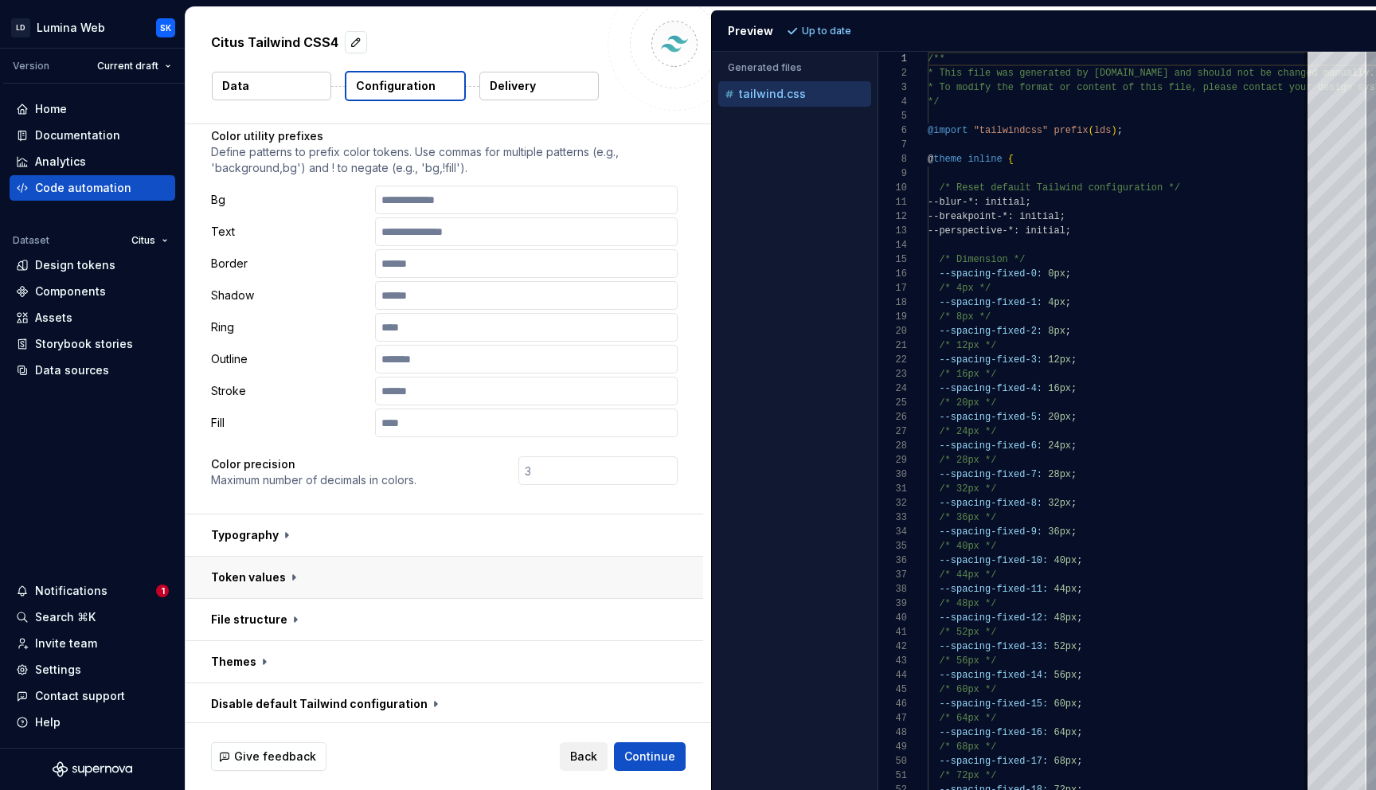
click at [415, 573] on button "button" at bounding box center [443, 576] width 517 height 41
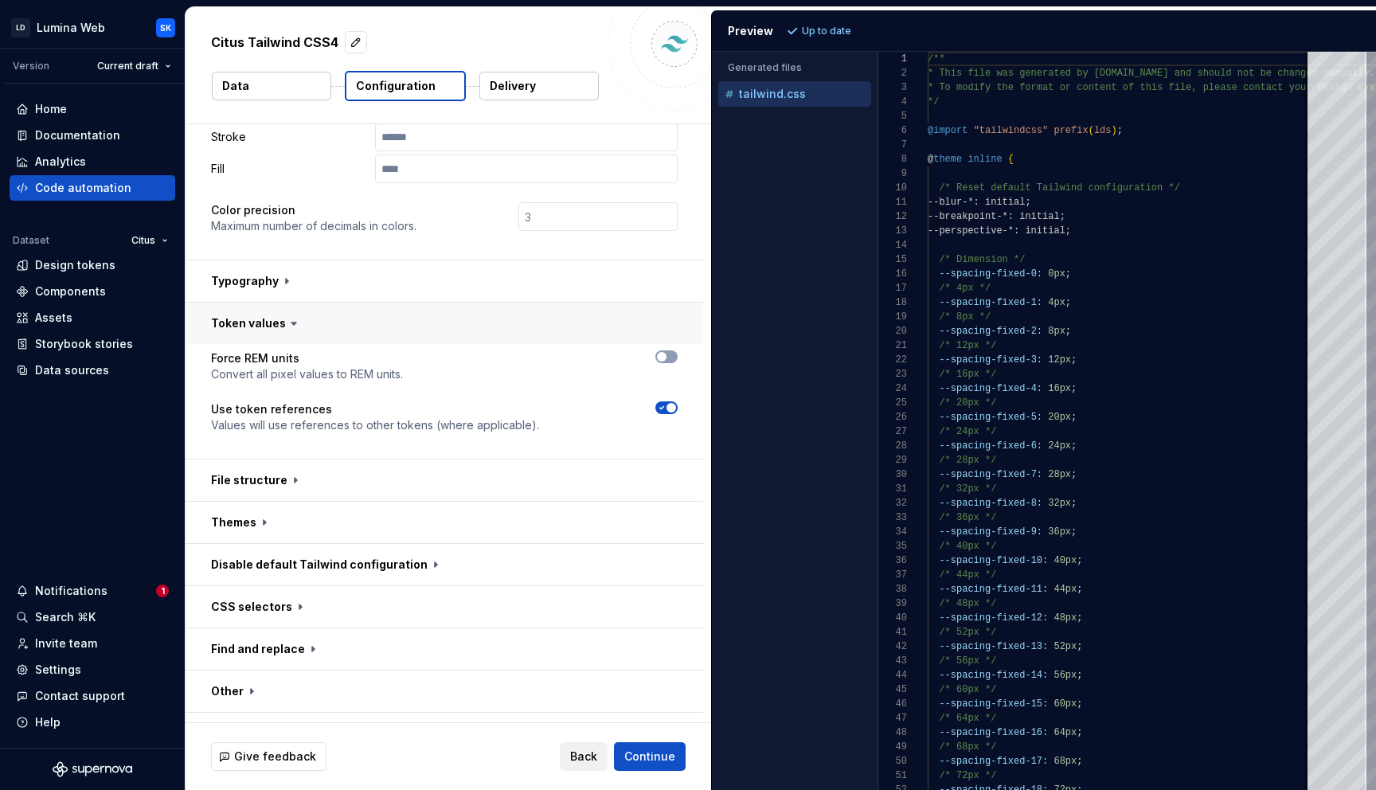
scroll to position [464, 0]
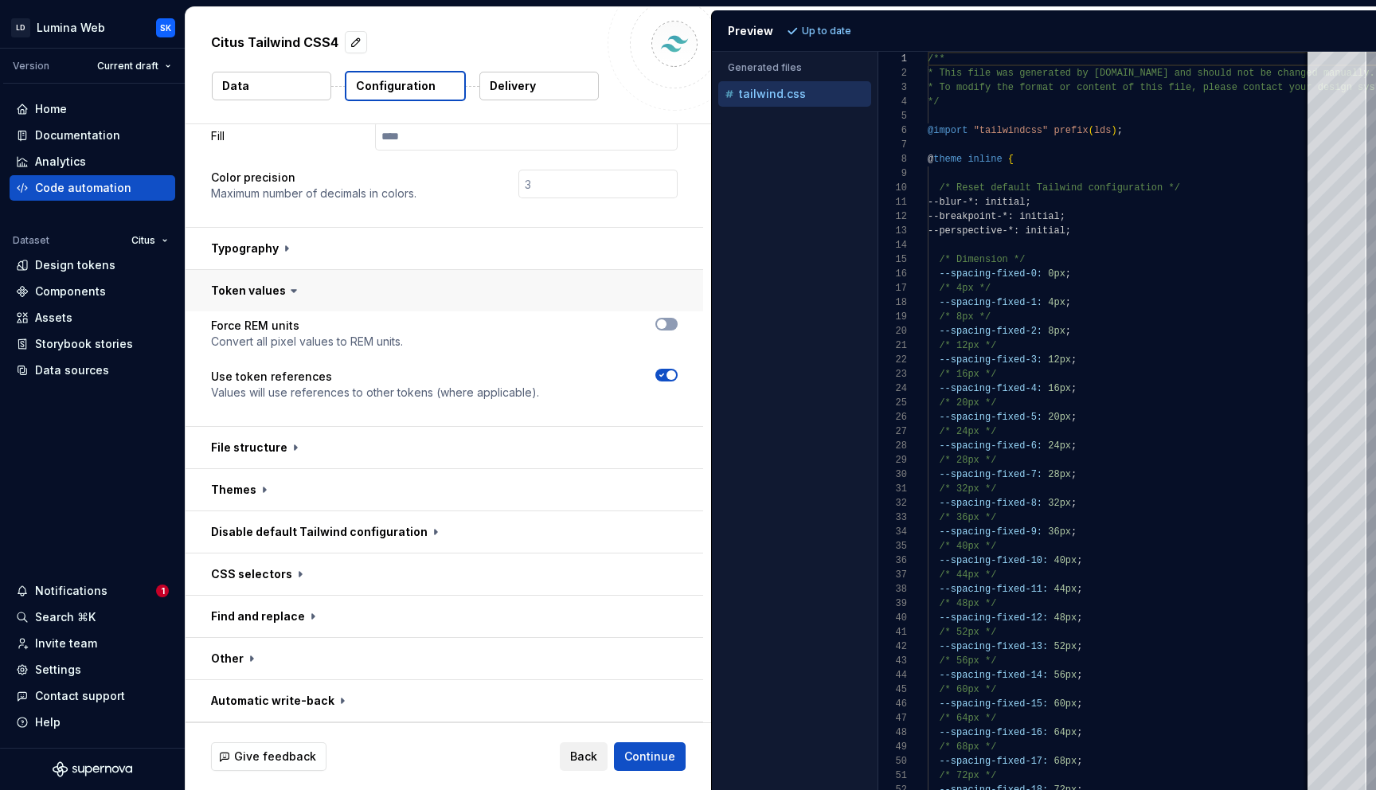
click at [365, 289] on button "button" at bounding box center [443, 290] width 517 height 41
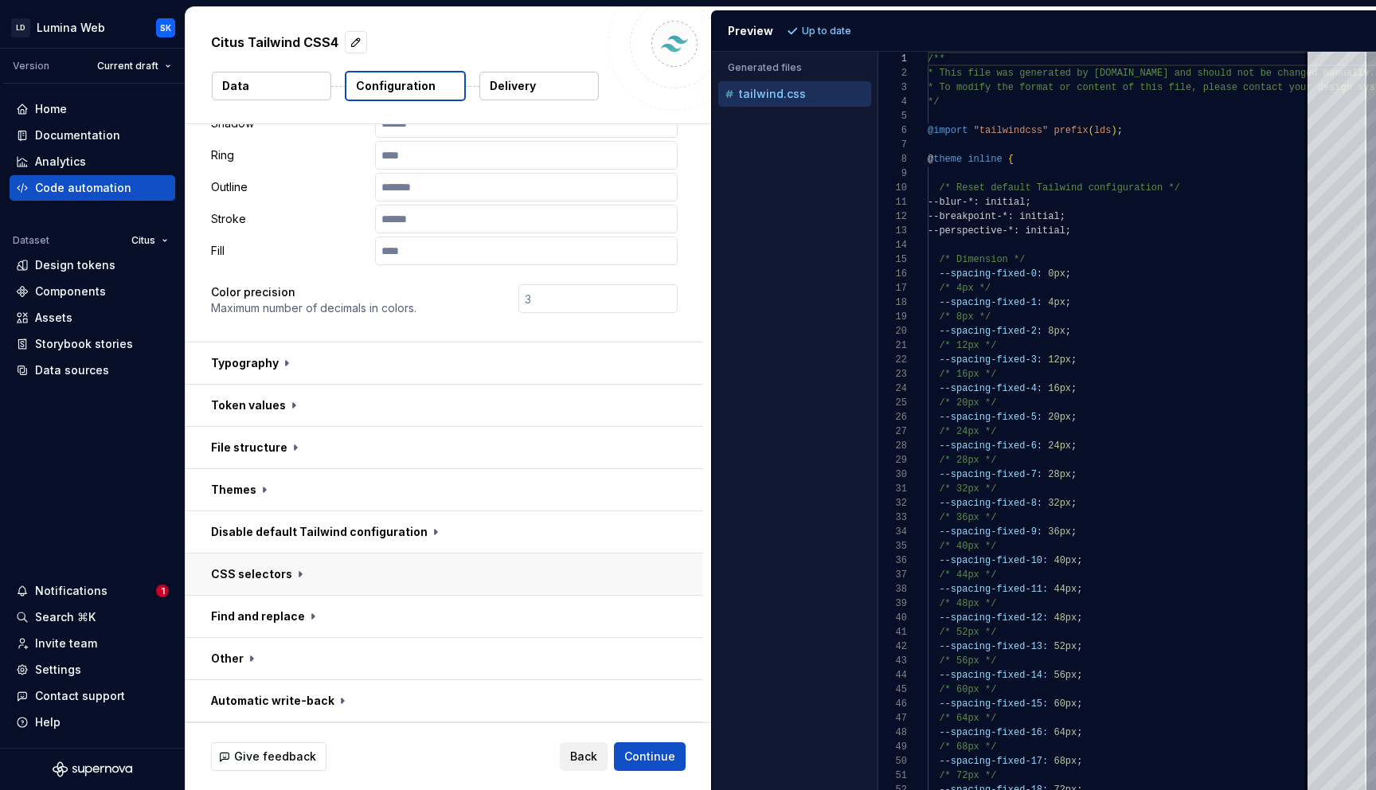
click at [388, 567] on button "button" at bounding box center [443, 573] width 517 height 41
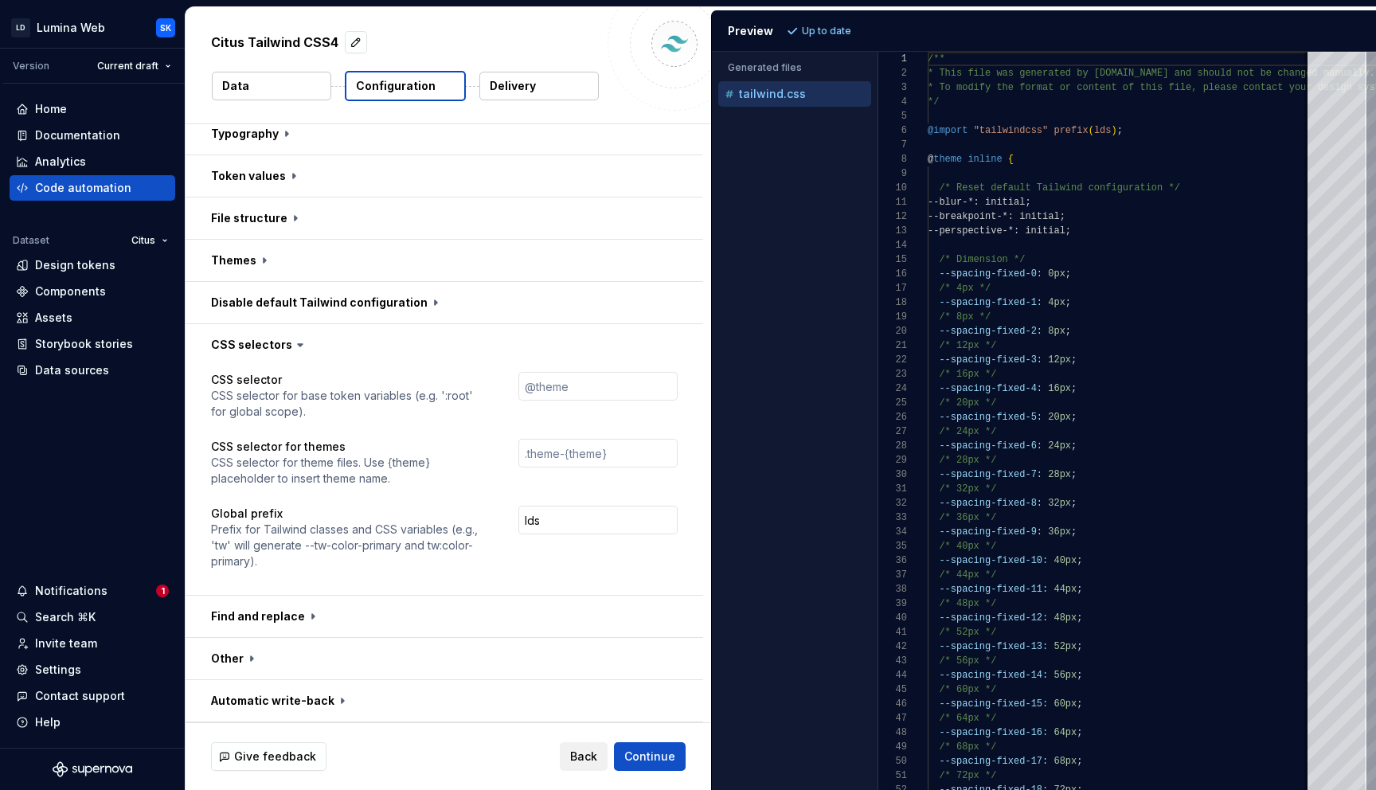
click at [297, 347] on icon at bounding box center [300, 345] width 16 height 16
click at [319, 301] on button "button" at bounding box center [443, 302] width 517 height 41
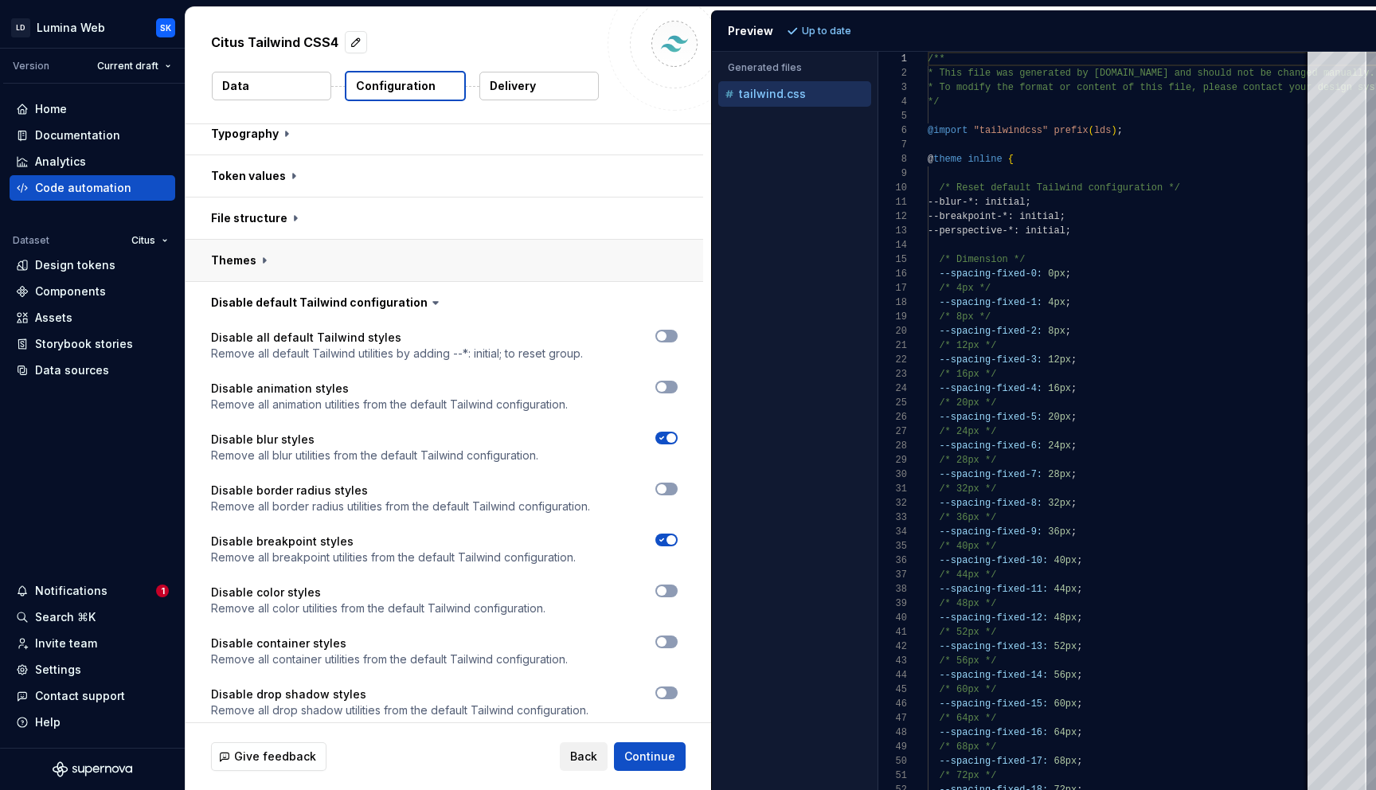
click at [327, 262] on button "button" at bounding box center [443, 260] width 517 height 41
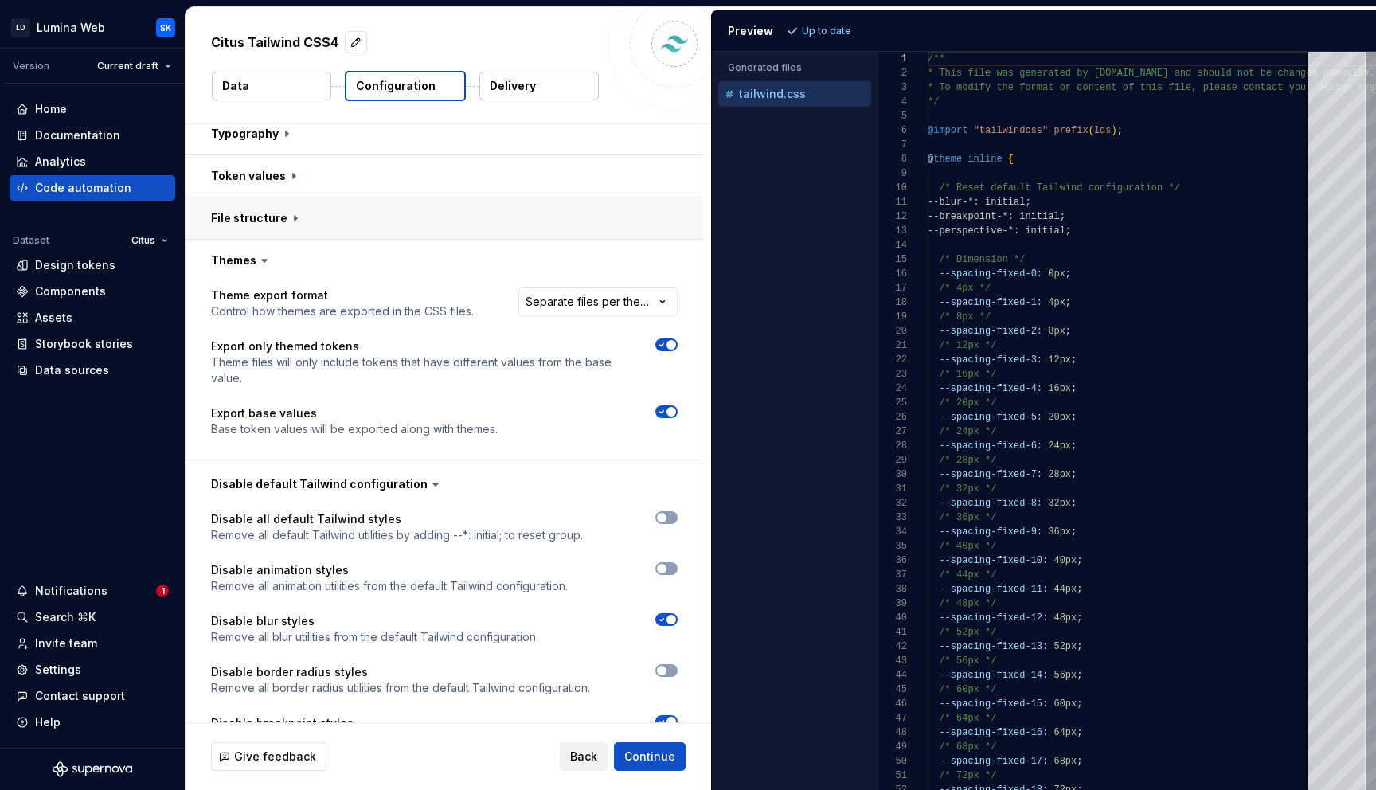
click at [330, 228] on button "button" at bounding box center [443, 217] width 517 height 41
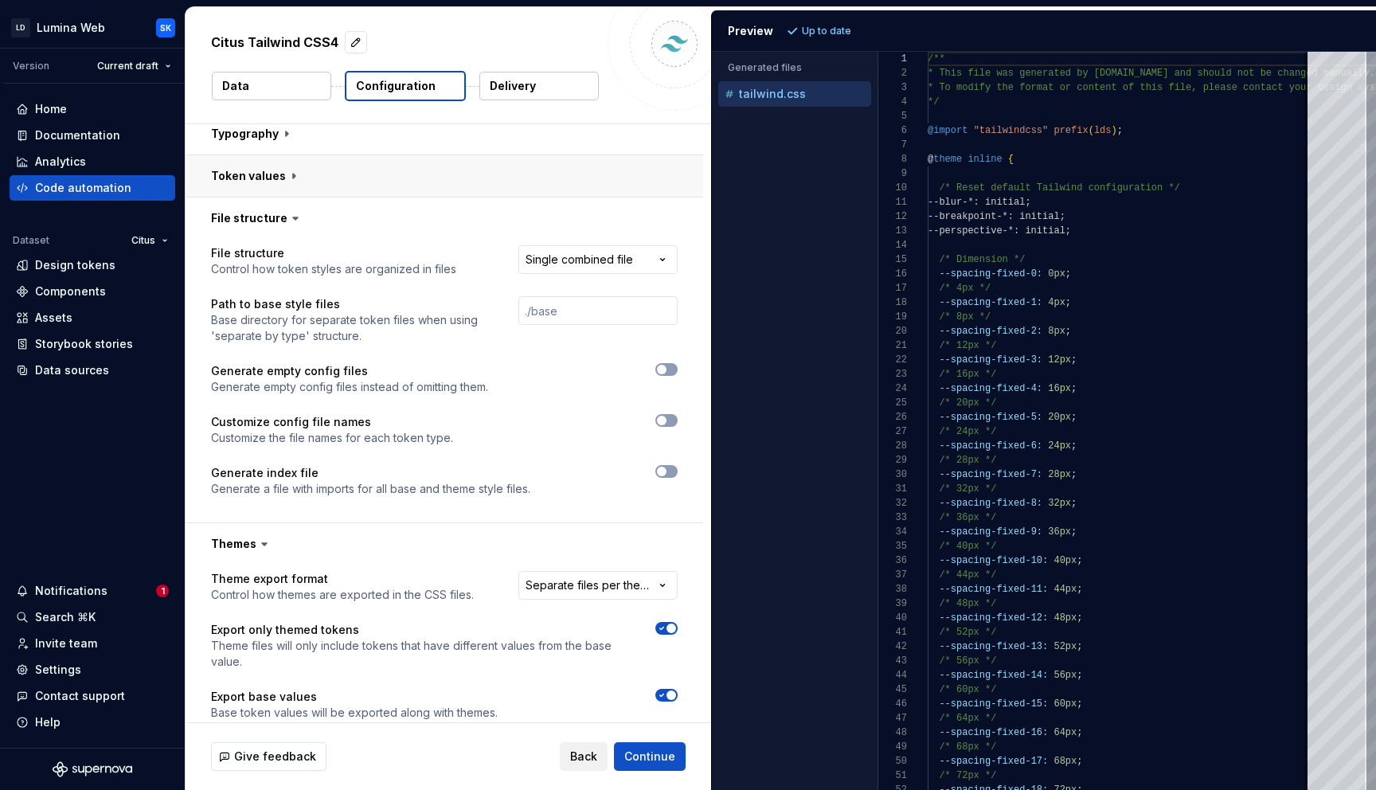
click at [326, 183] on button "button" at bounding box center [443, 175] width 517 height 41
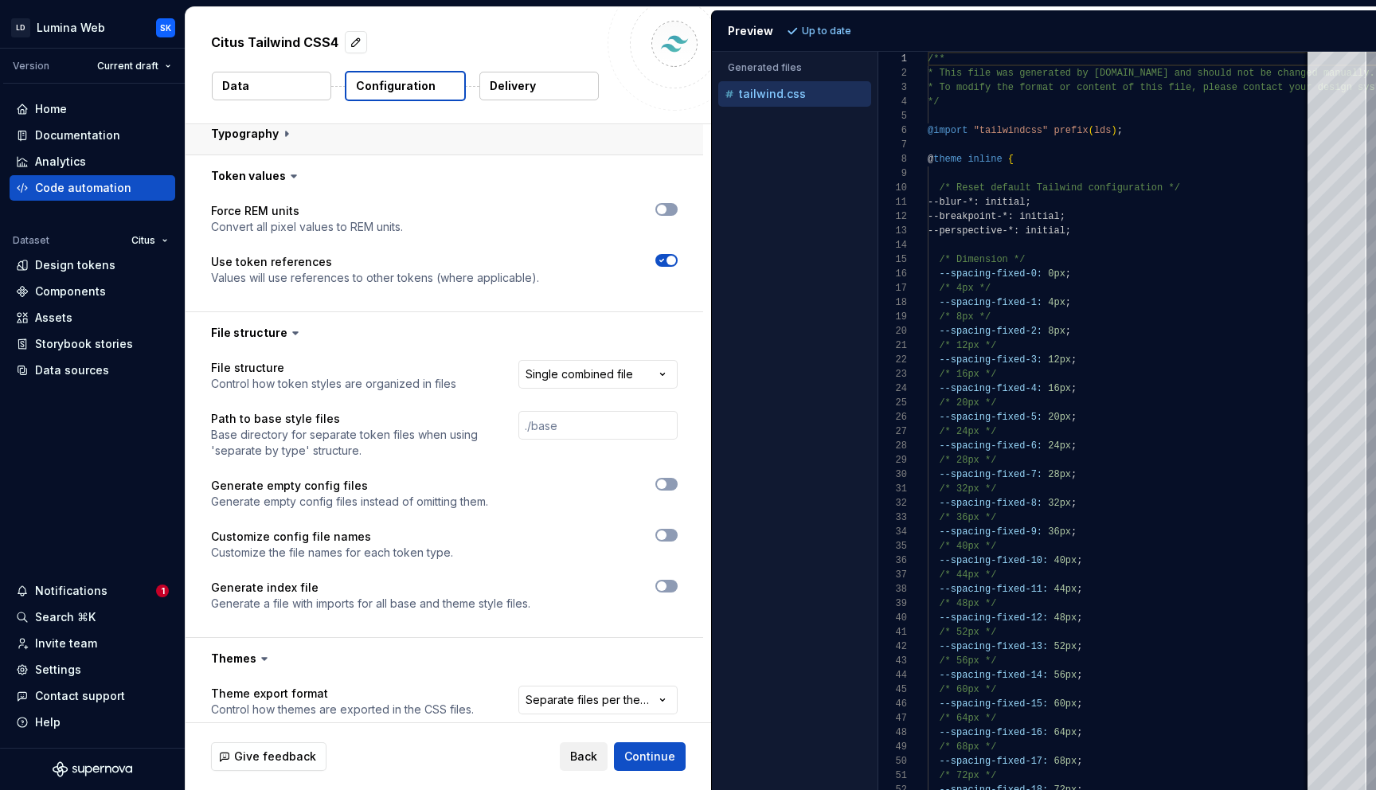
click at [342, 134] on button "button" at bounding box center [443, 133] width 517 height 41
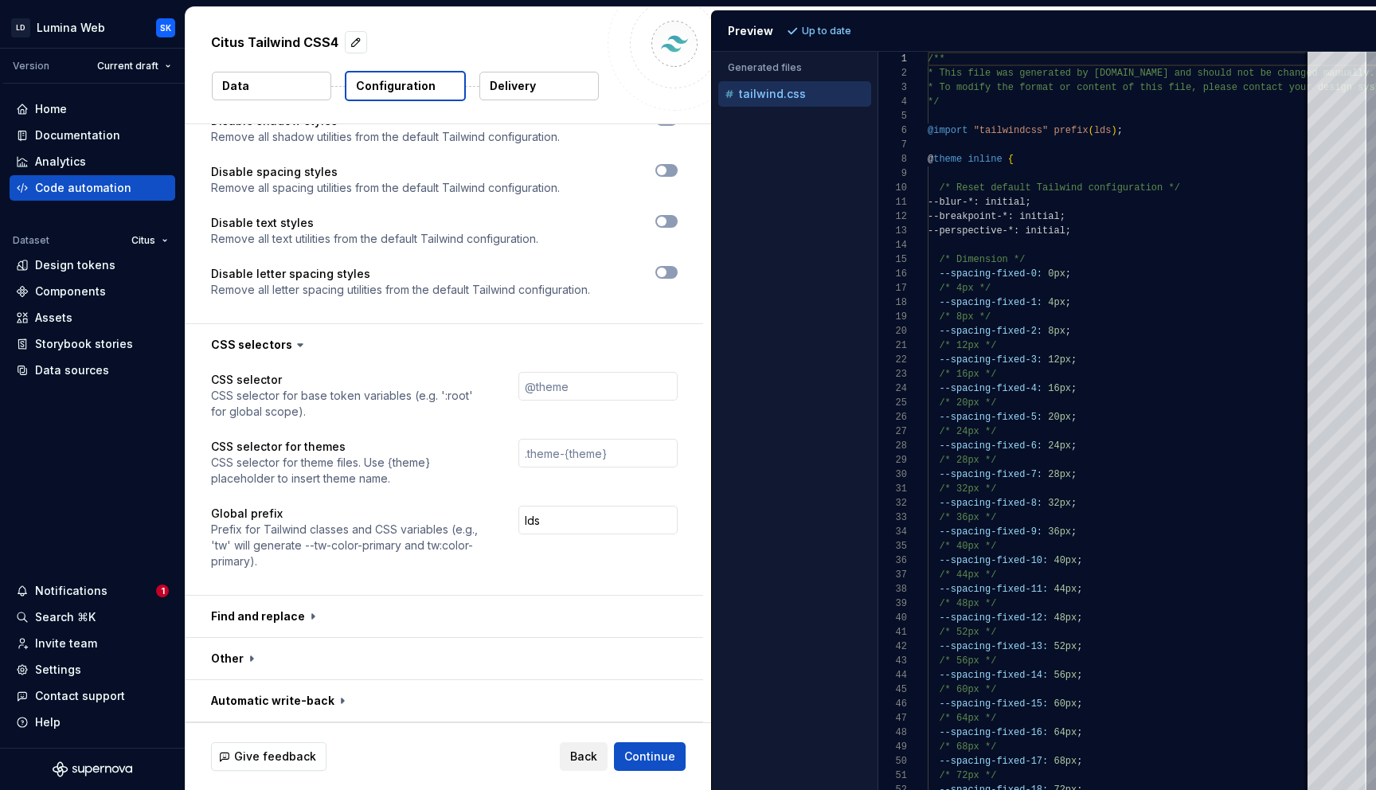
scroll to position [2098, 0]
click at [334, 669] on button "button" at bounding box center [443, 661] width 517 height 41
click at [359, 612] on button "button" at bounding box center [443, 619] width 517 height 41
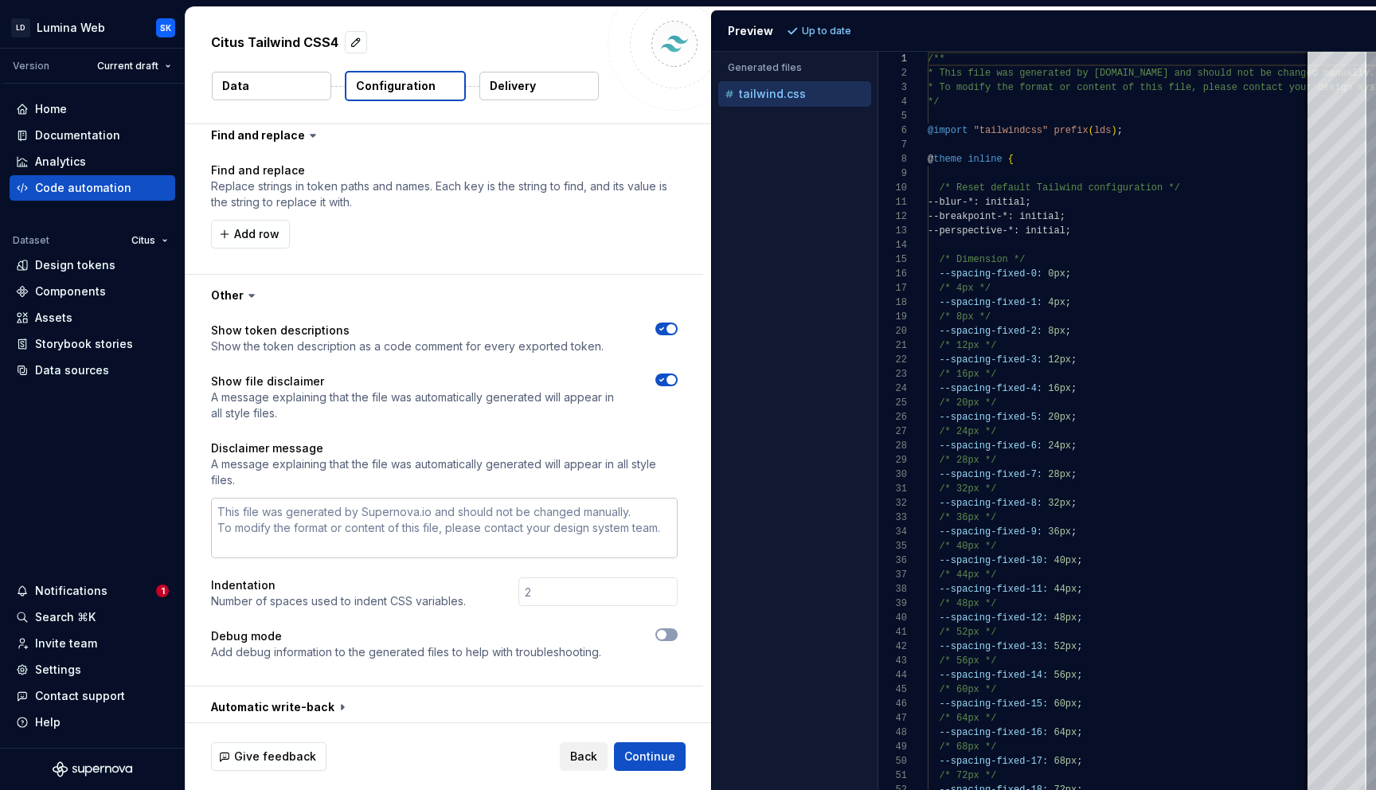
scroll to position [2588, 0]
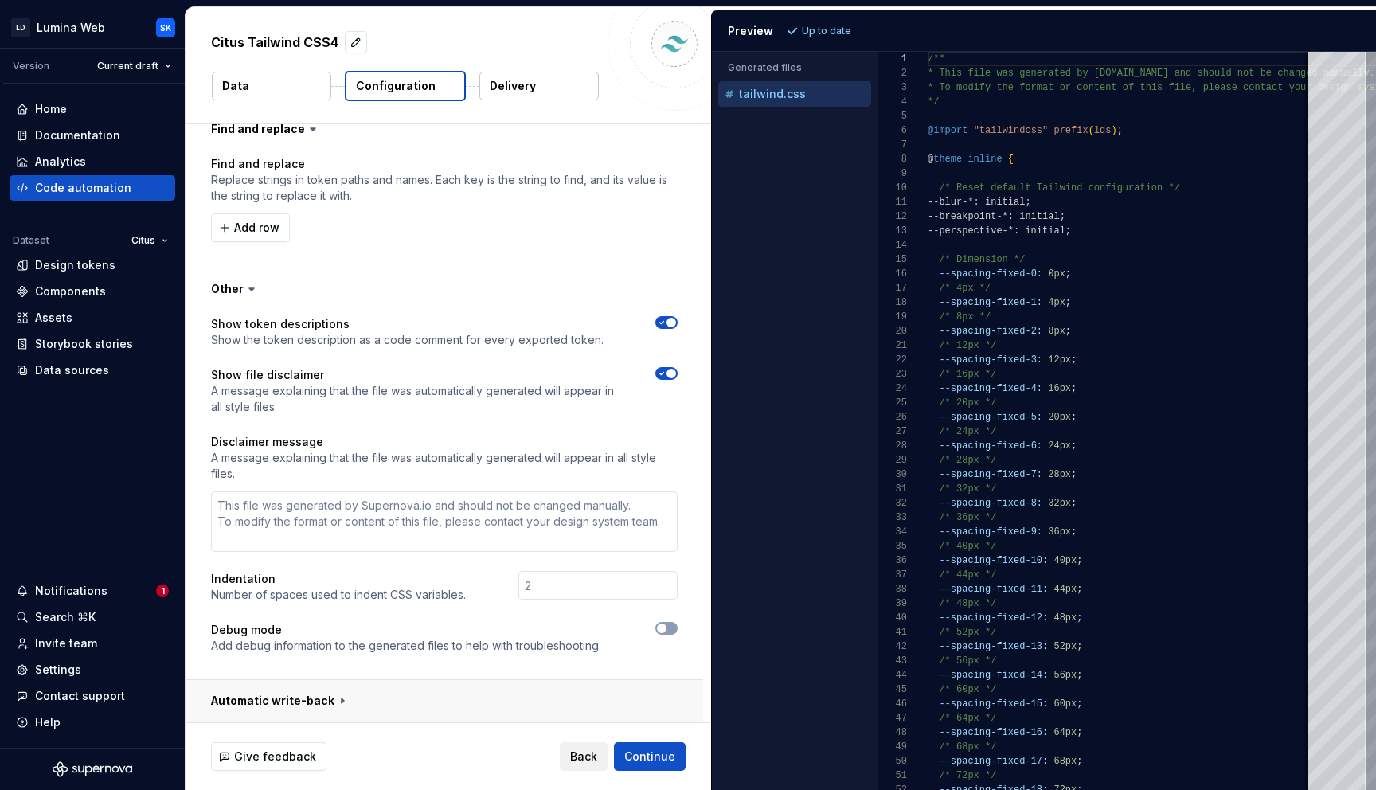
click at [383, 685] on button "button" at bounding box center [443, 700] width 517 height 41
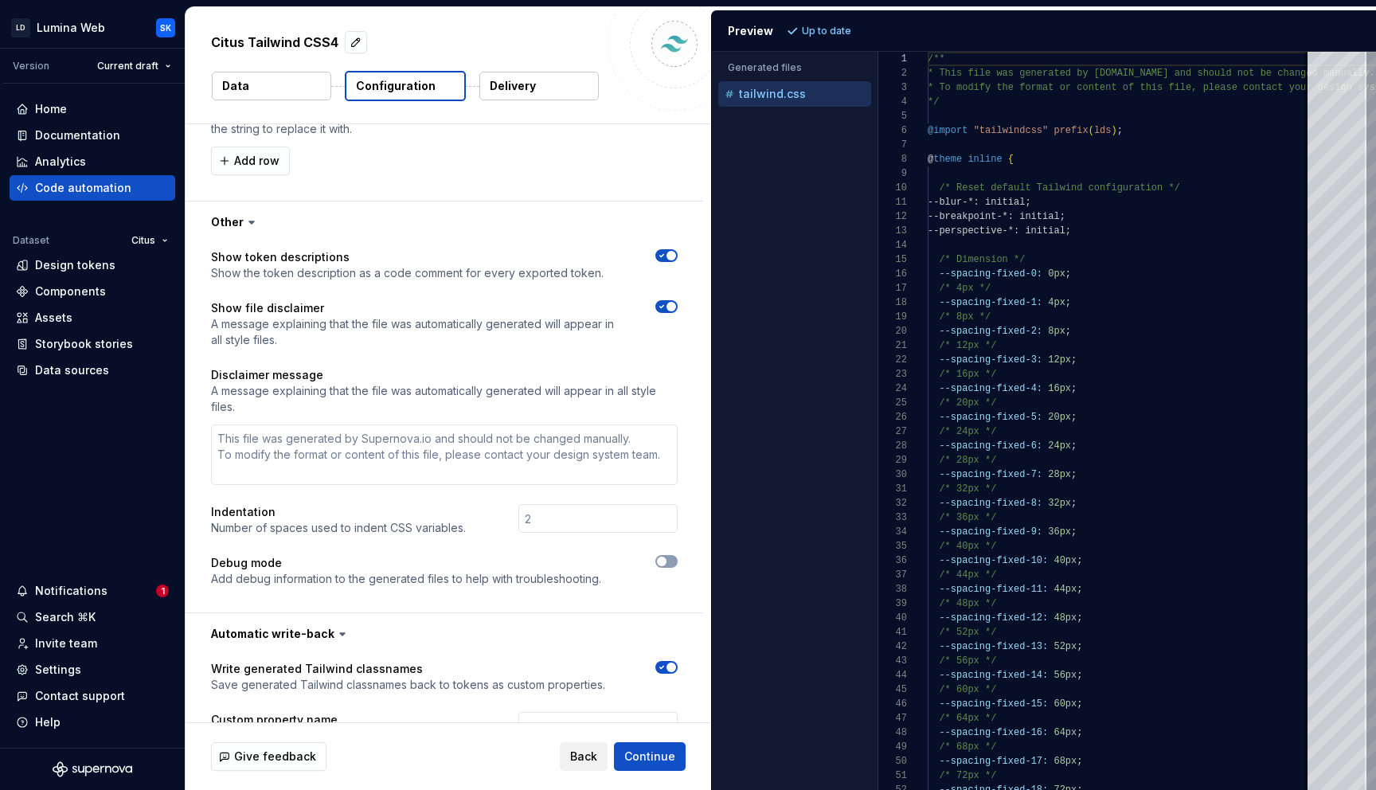
scroll to position [2903, 0]
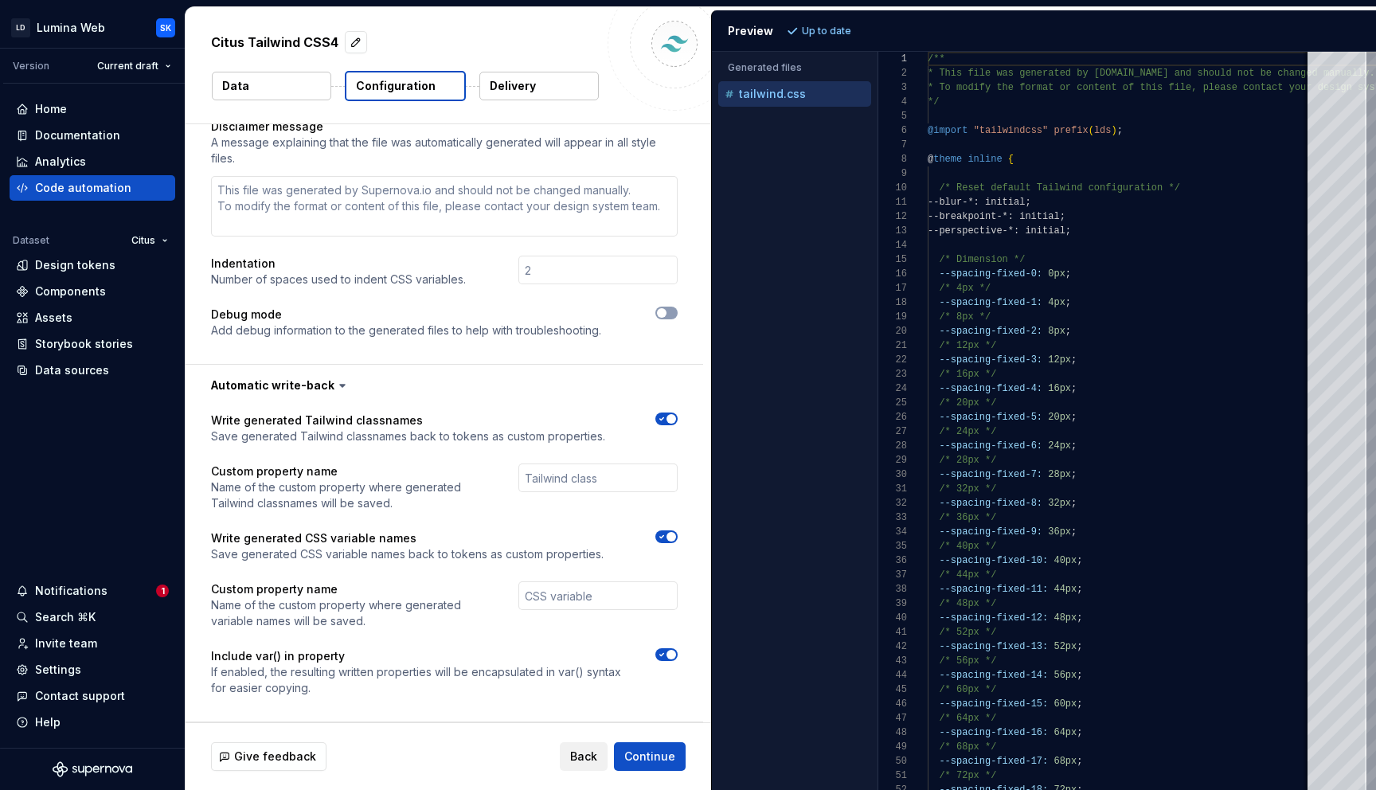
click at [667, 419] on span "button" at bounding box center [671, 419] width 10 height 10
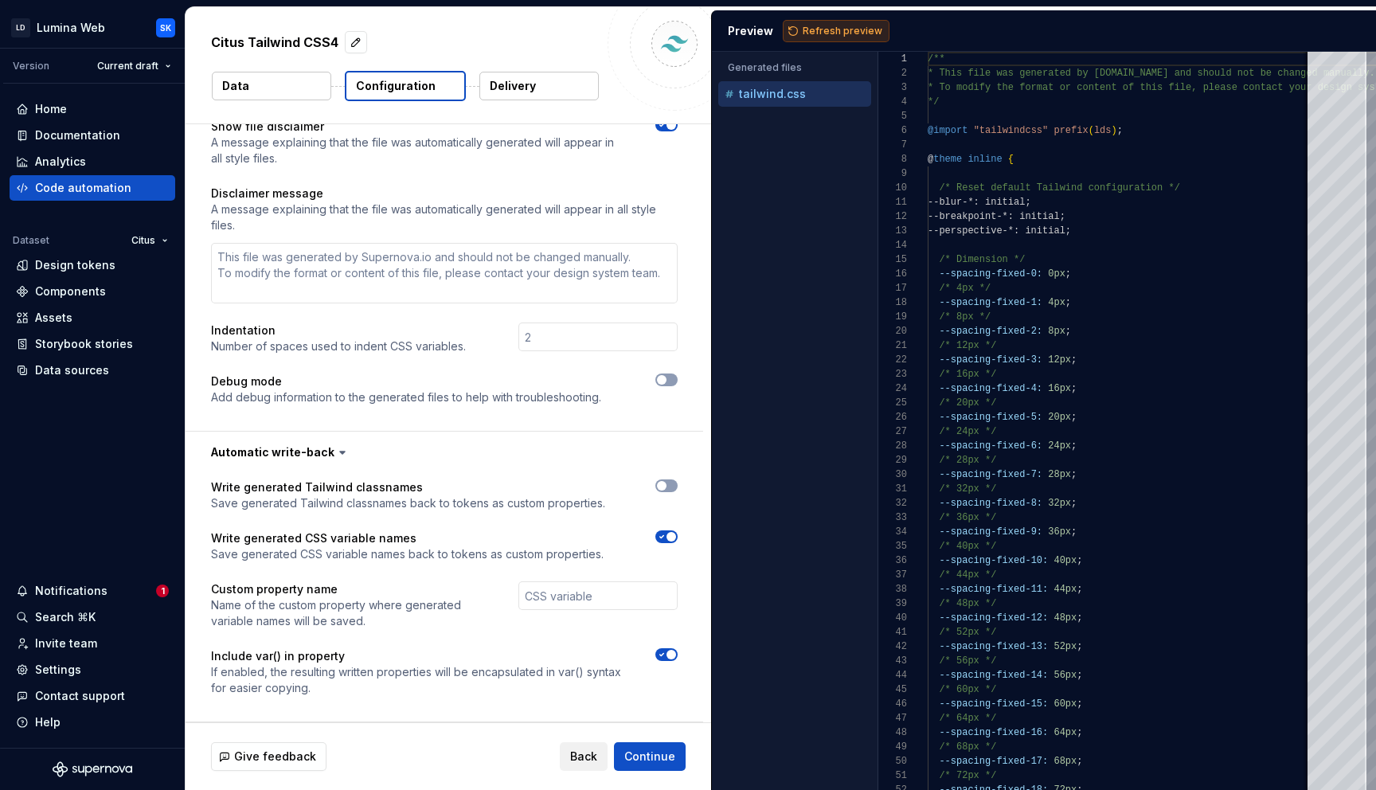
click at [822, 22] on button "Refresh preview" at bounding box center [836, 31] width 107 height 22
click at [654, 759] on span "Continue" at bounding box center [649, 756] width 51 height 16
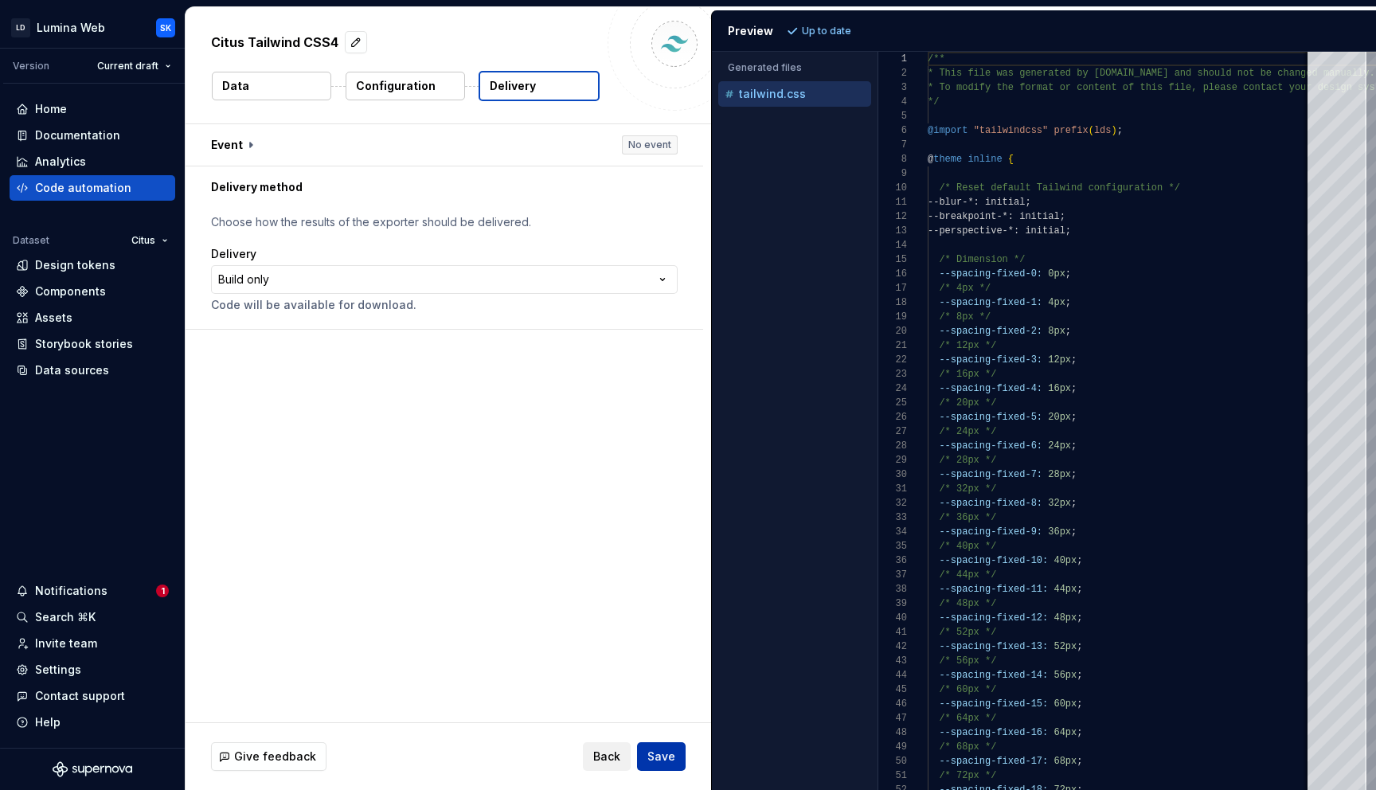
click at [669, 748] on span "Save" at bounding box center [661, 756] width 28 height 16
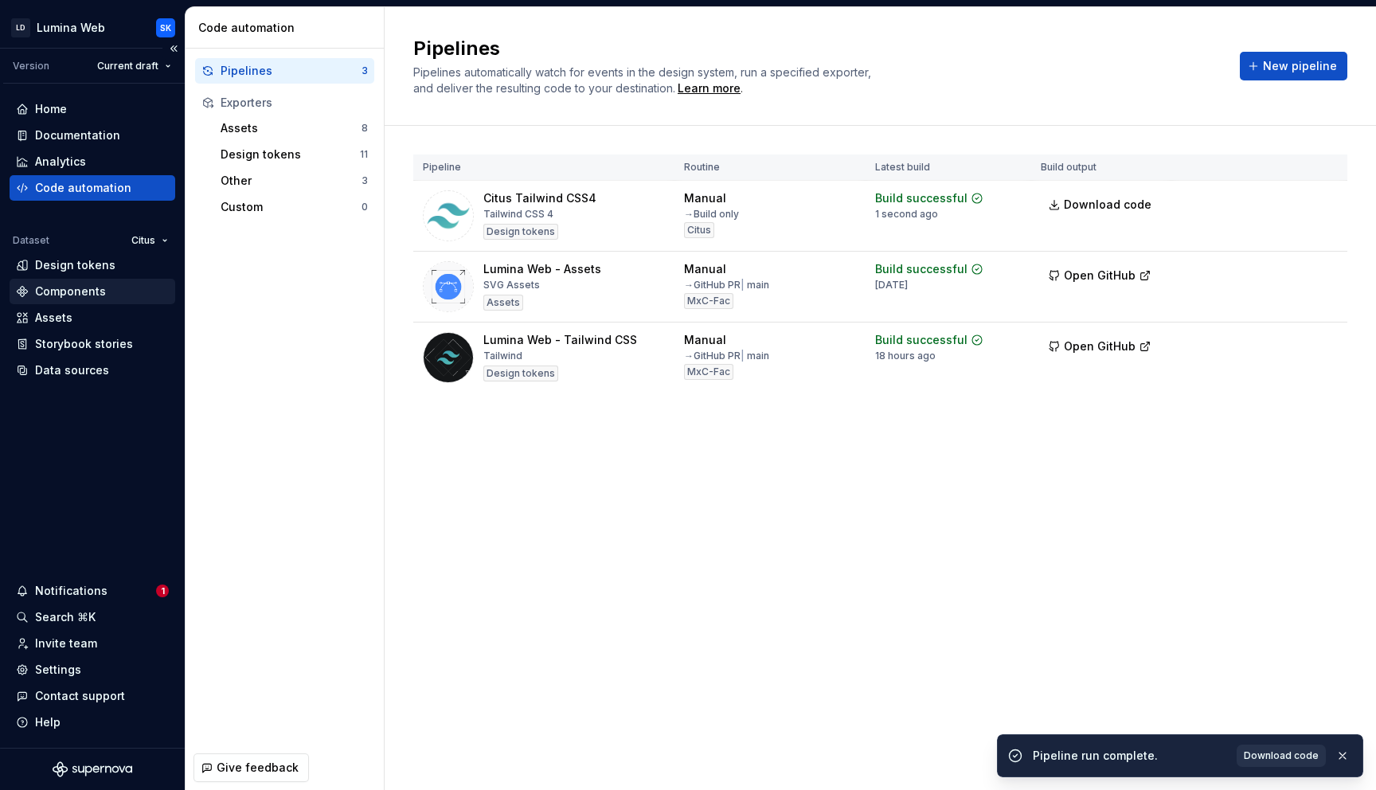
click at [80, 292] on div "Components" at bounding box center [70, 291] width 71 height 16
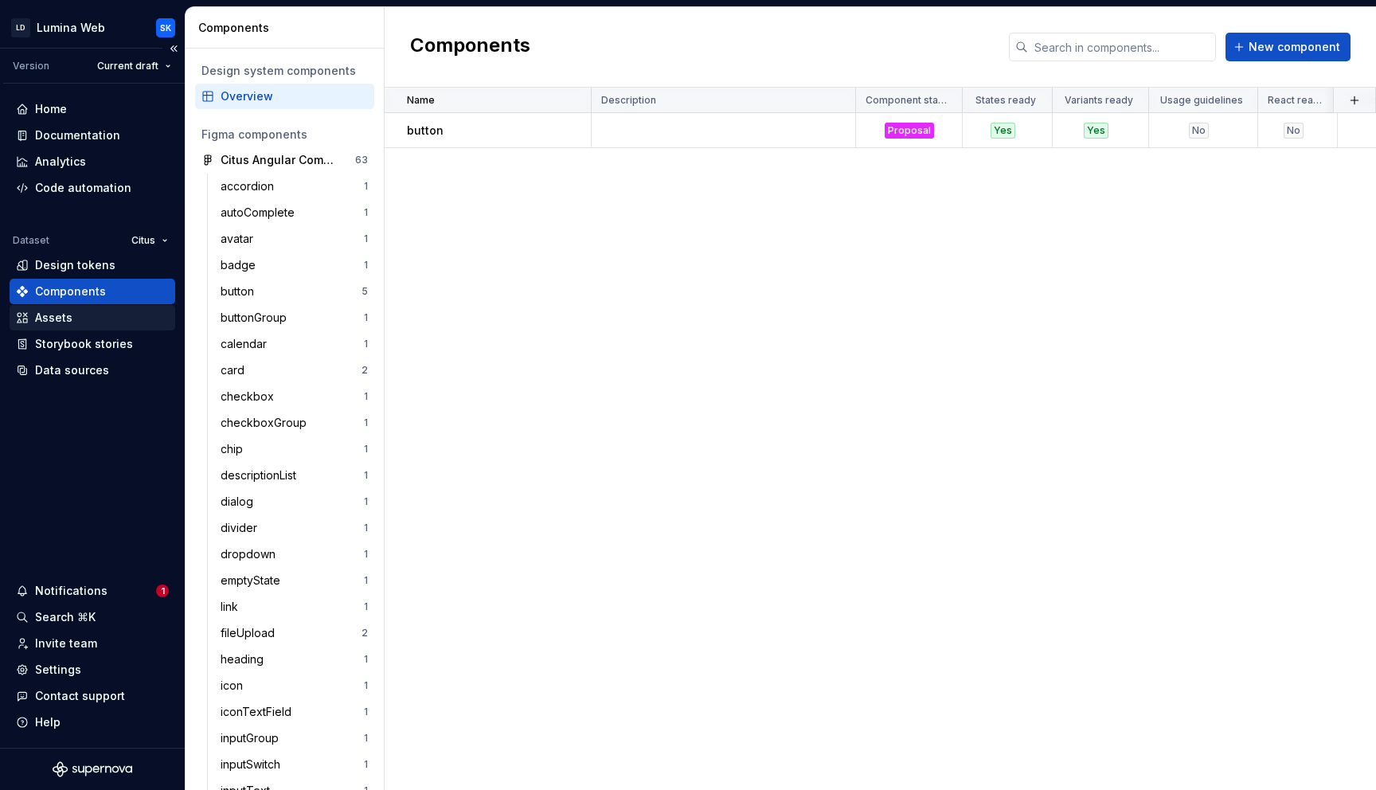
click at [73, 328] on div "Assets" at bounding box center [93, 317] width 166 height 25
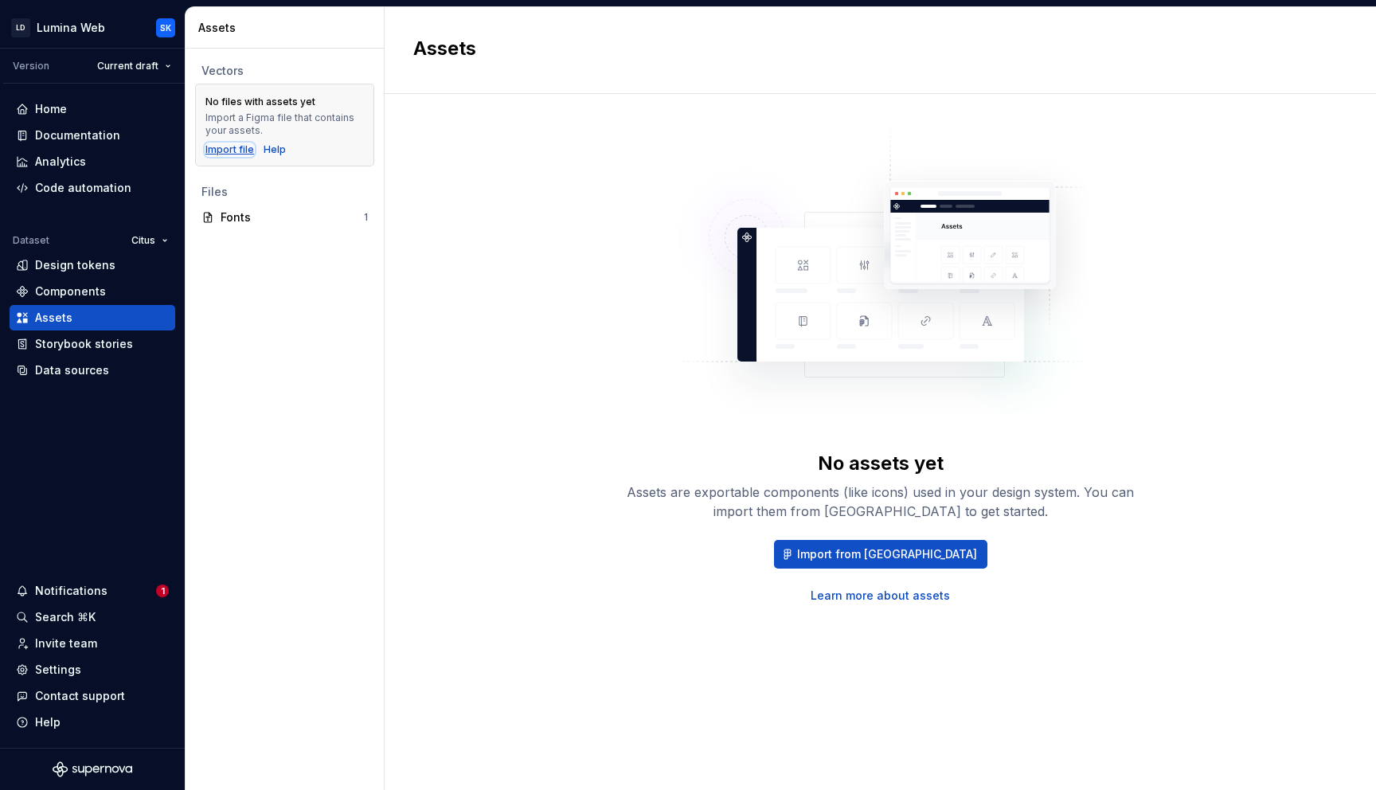
click at [233, 144] on div "Import file" at bounding box center [229, 149] width 49 height 13
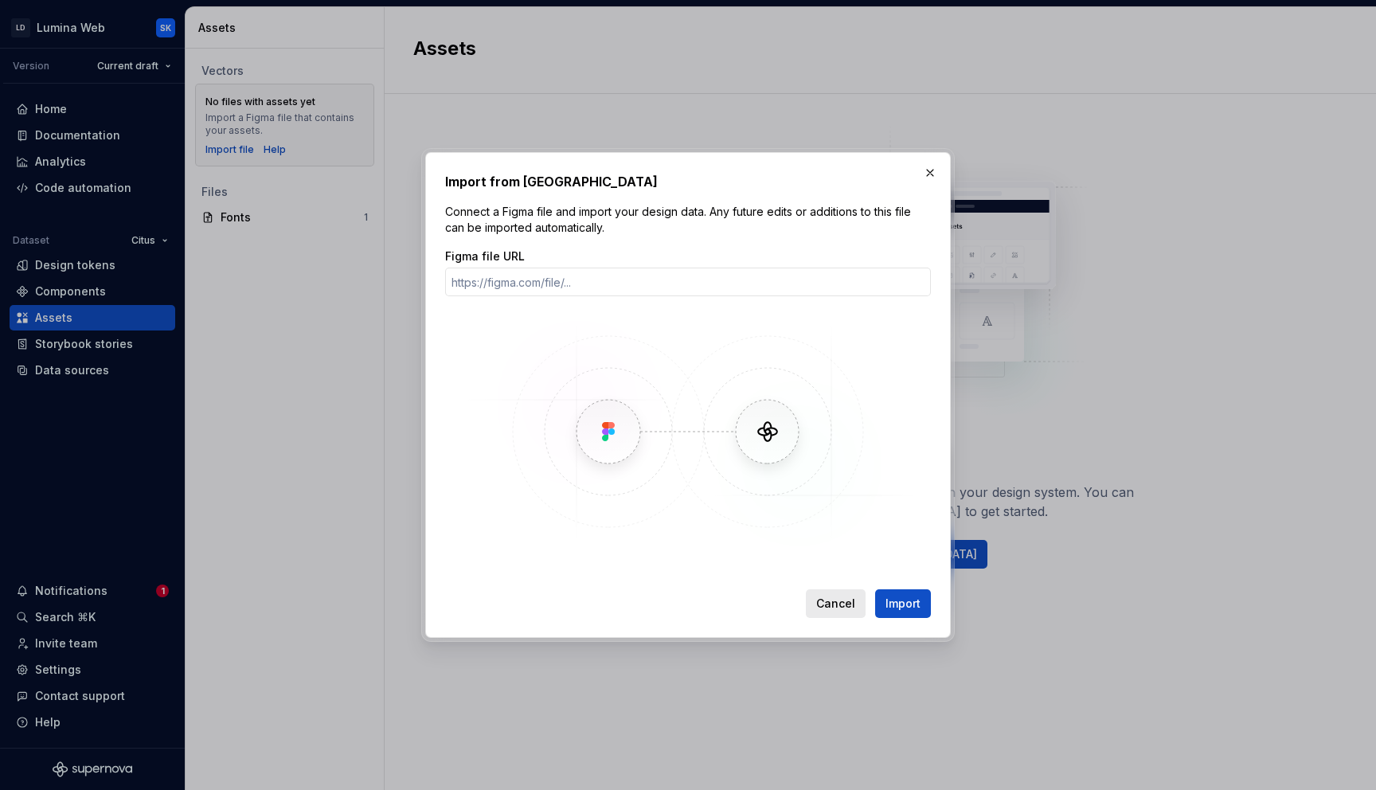
click at [836, 596] on span "Cancel" at bounding box center [835, 603] width 39 height 16
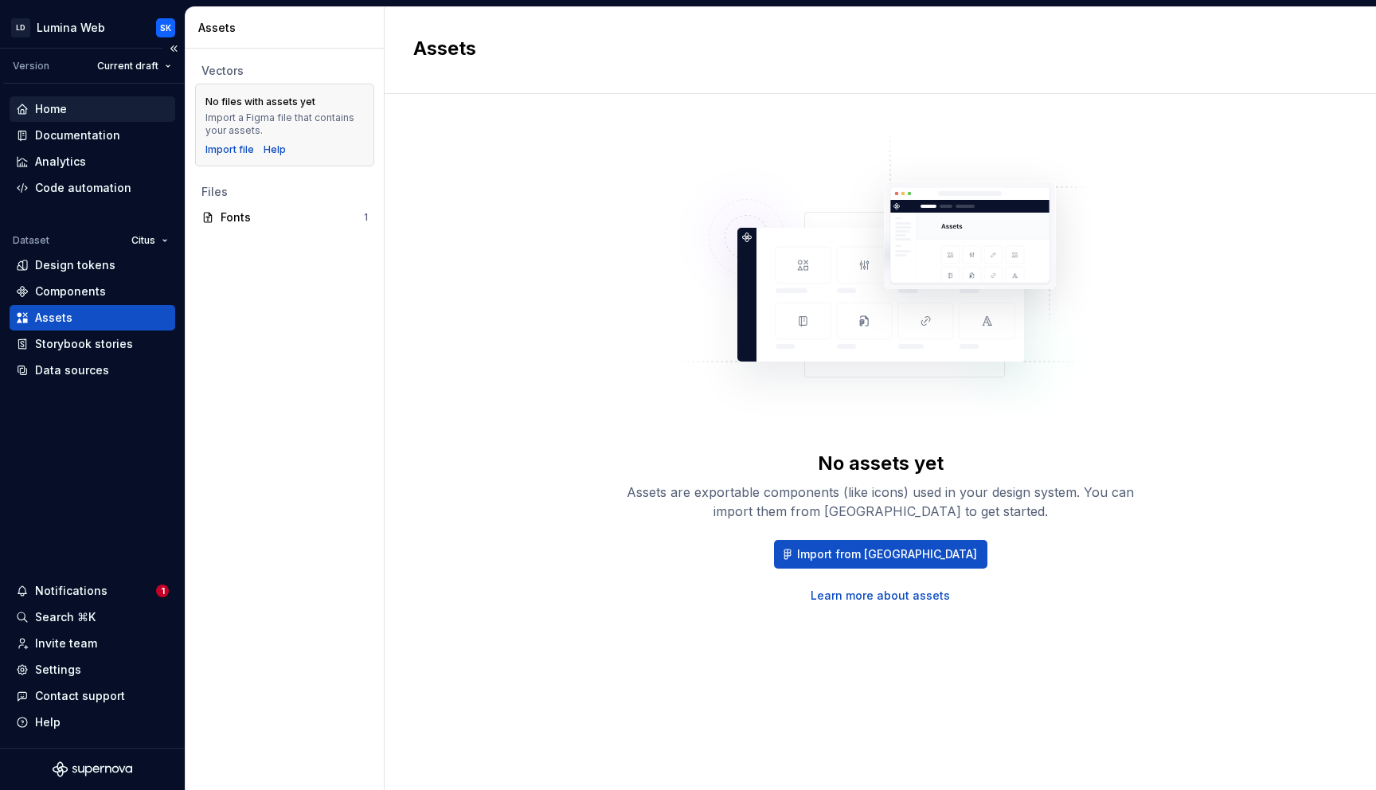
click at [88, 111] on div "Home" at bounding box center [92, 109] width 153 height 16
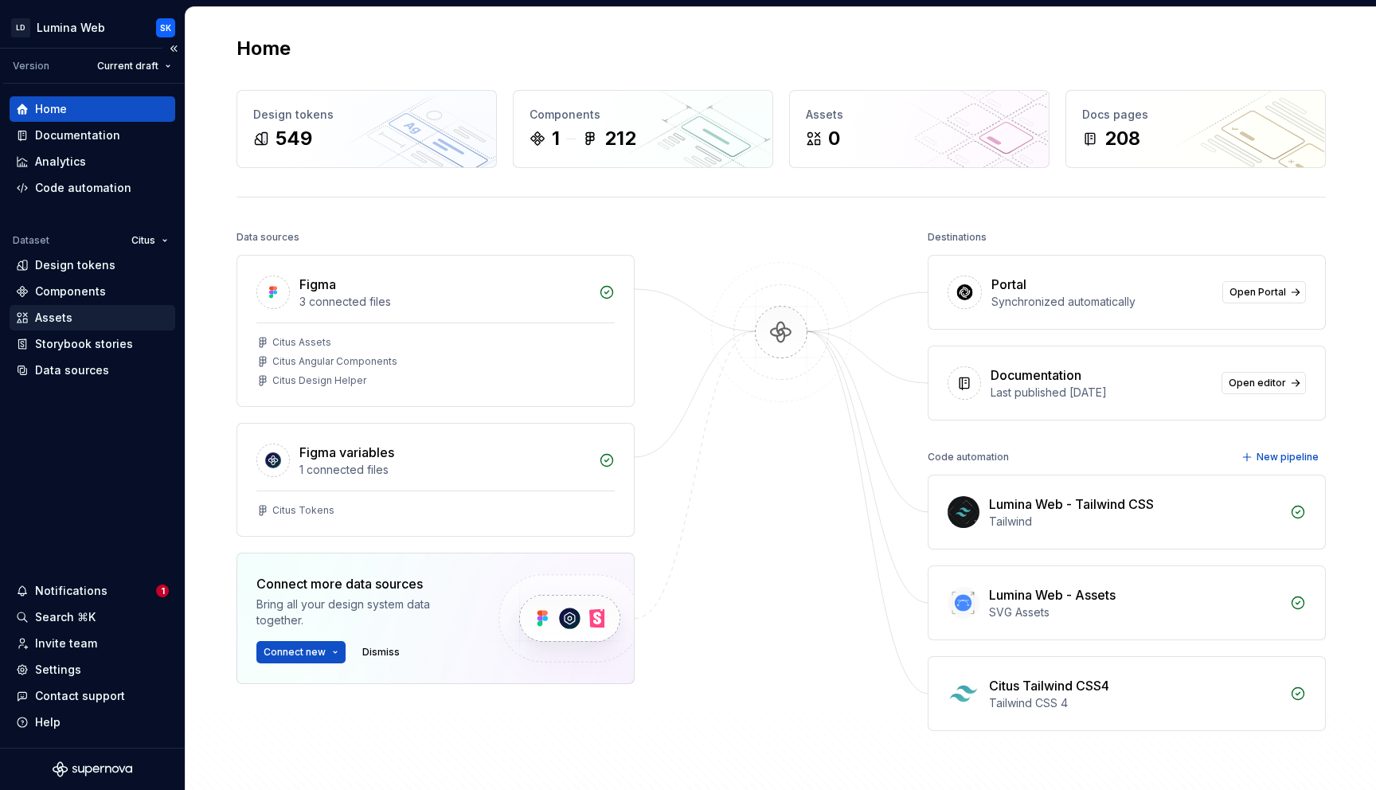
click at [80, 320] on div "Assets" at bounding box center [92, 318] width 153 height 16
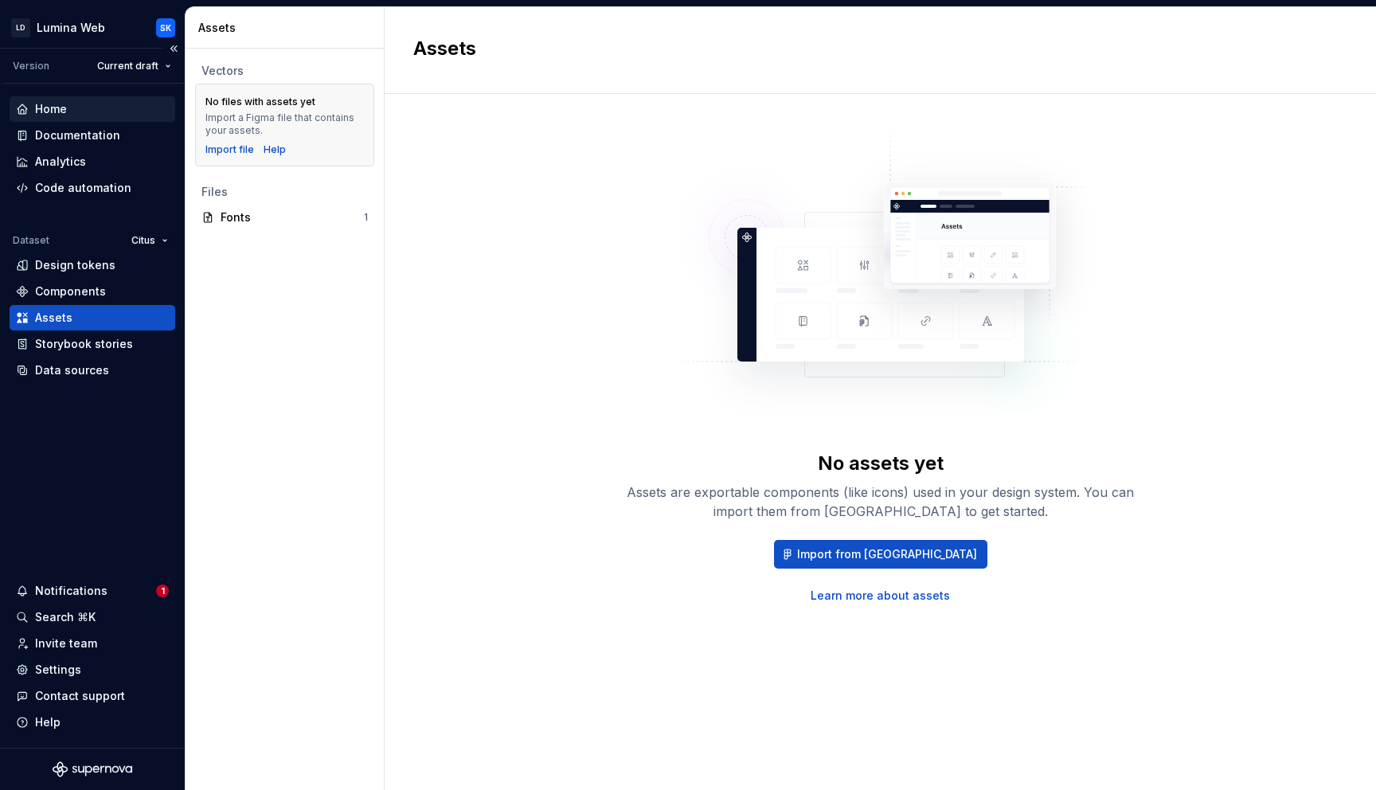
click at [72, 101] on div "Home" at bounding box center [92, 109] width 153 height 16
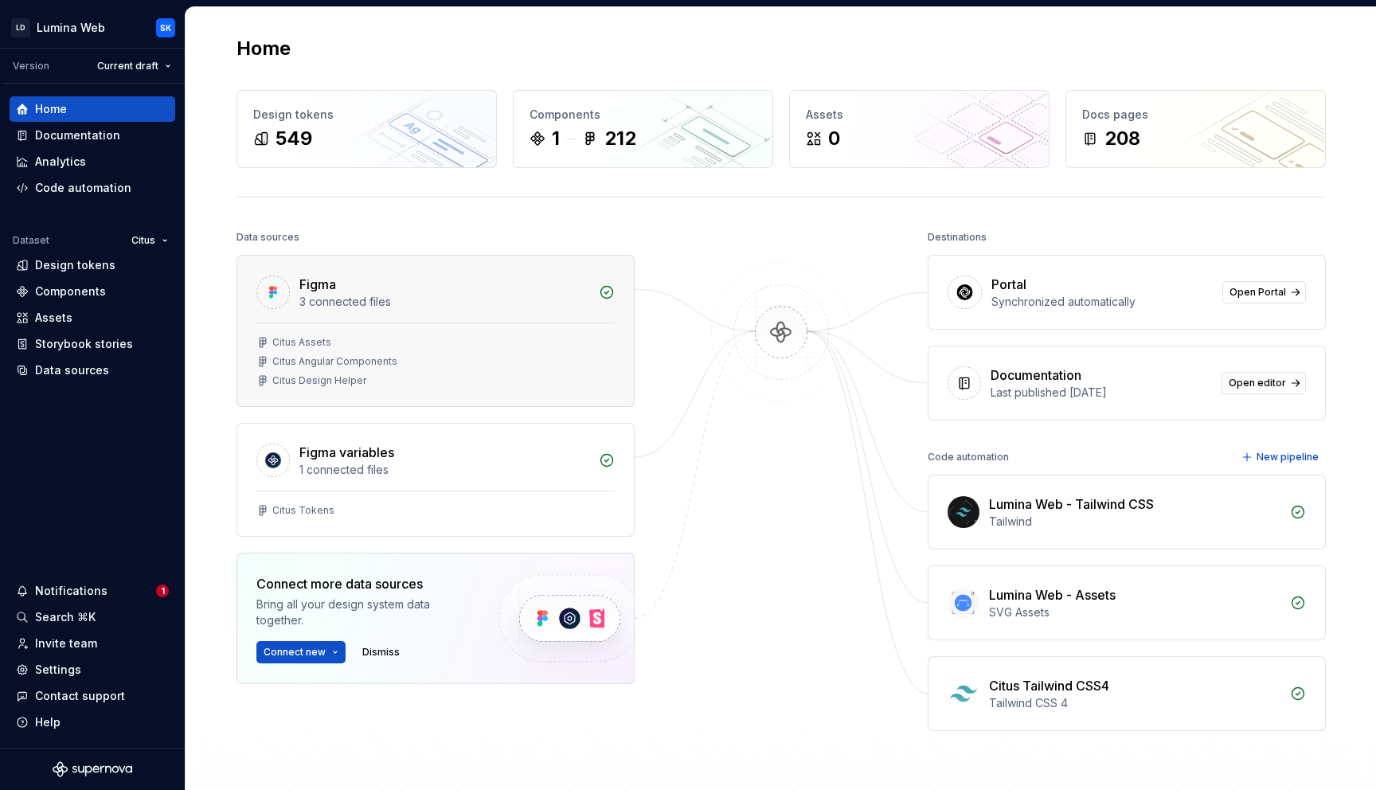
click at [290, 342] on div "Citus Assets" at bounding box center [301, 342] width 59 height 13
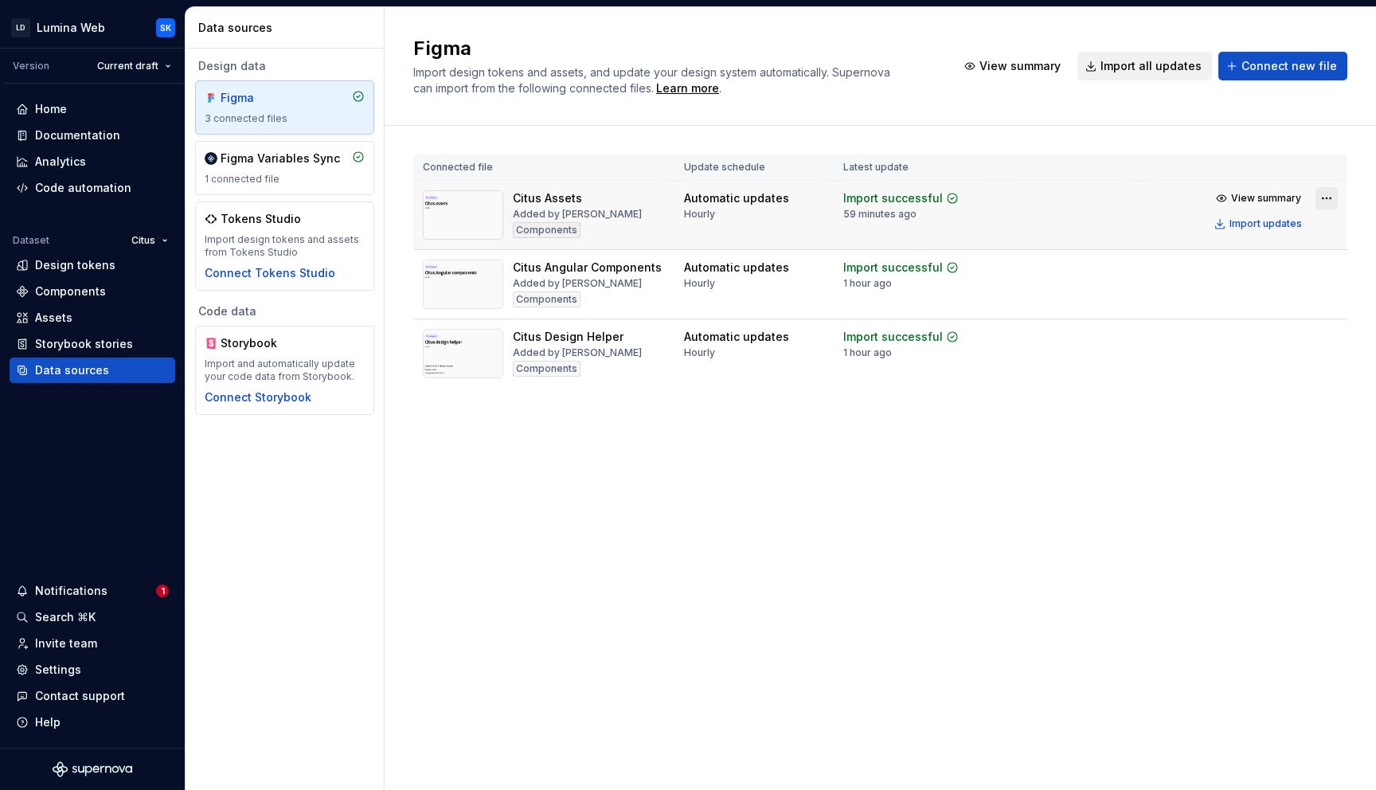
click at [1328, 198] on html "LD Lumina Web SK Version Current draft Home Documentation Analytics Code automa…" at bounding box center [688, 395] width 1376 height 790
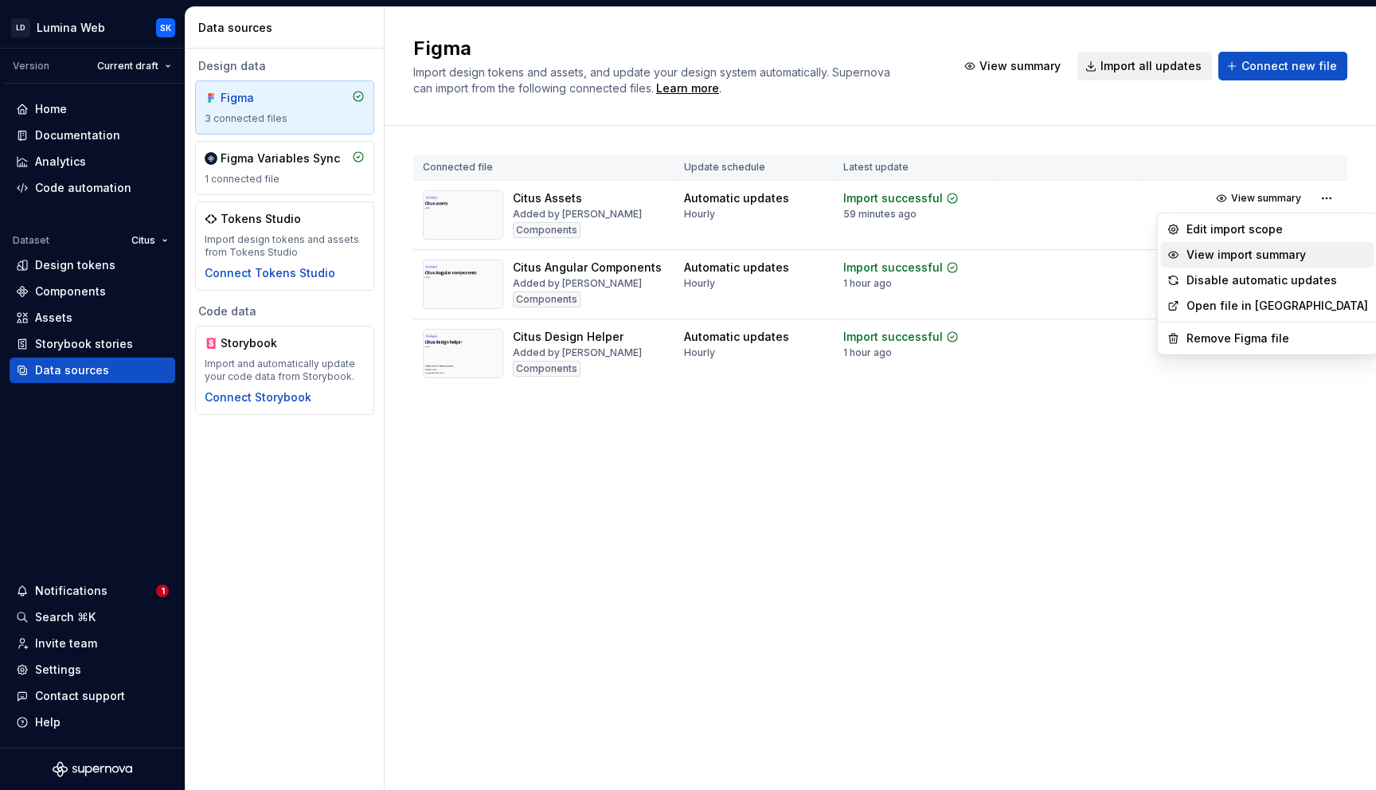
click at [1321, 242] on div "View import summary" at bounding box center [1267, 254] width 213 height 25
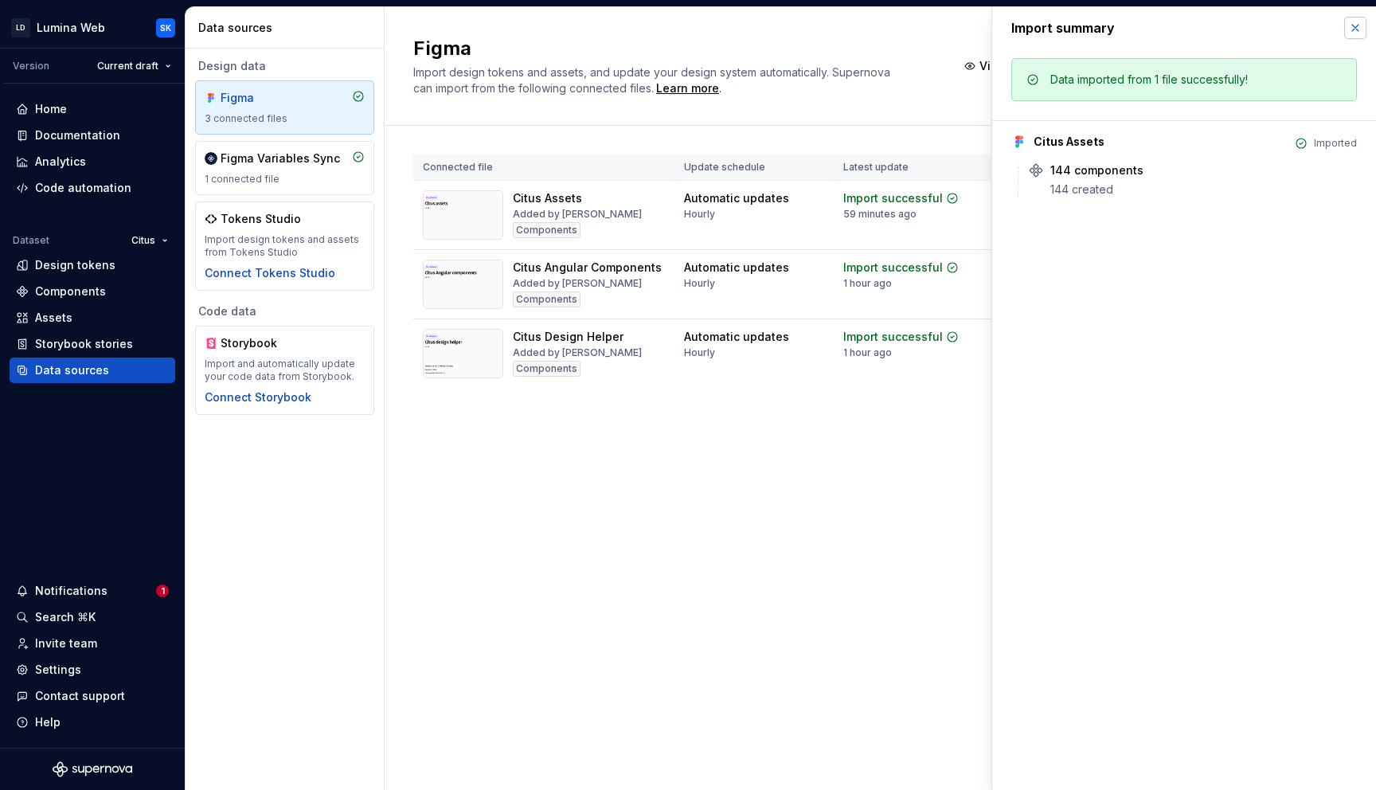
click at [1363, 29] on button "button" at bounding box center [1355, 28] width 22 height 22
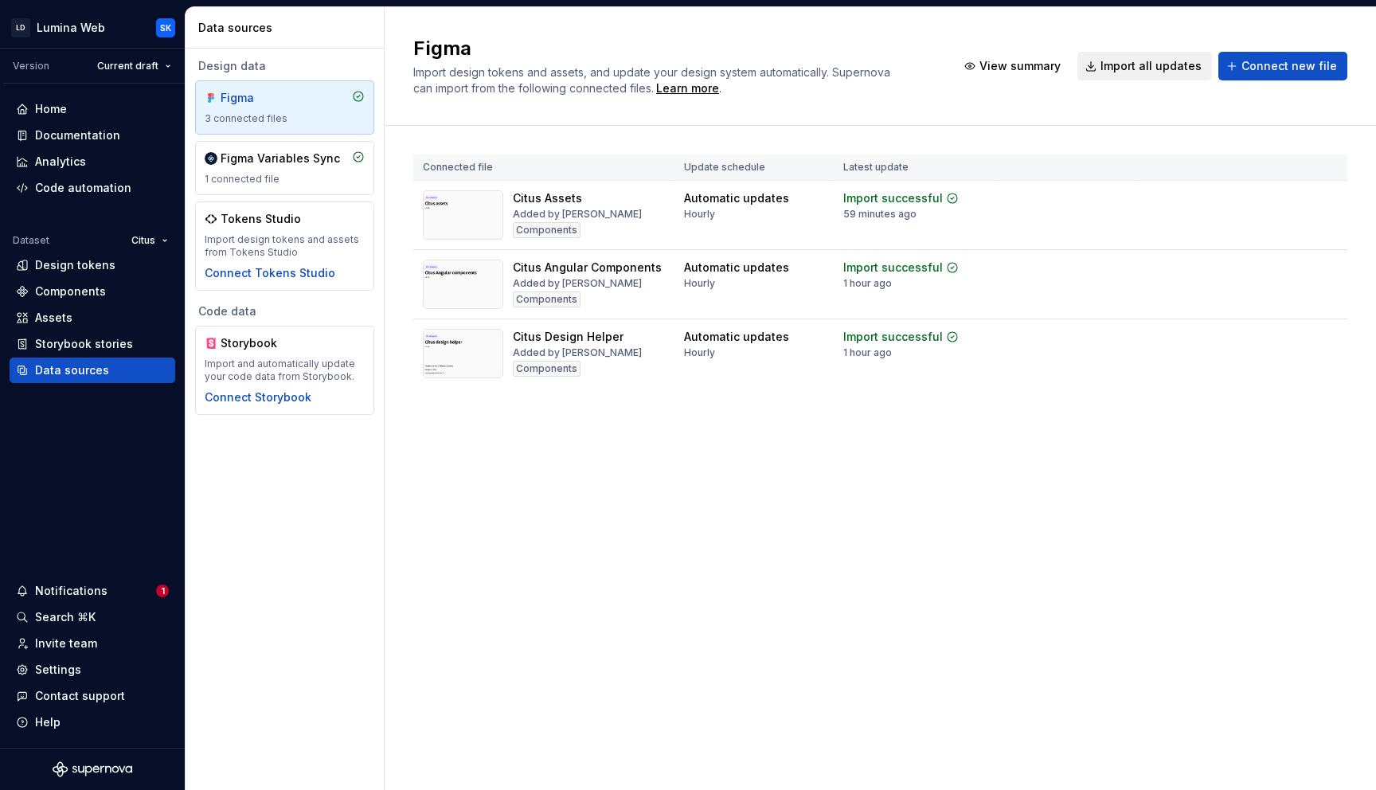
click at [1329, 195] on html "LD Lumina Web SK Version Current draft Home Documentation Analytics Code automa…" at bounding box center [688, 395] width 1376 height 790
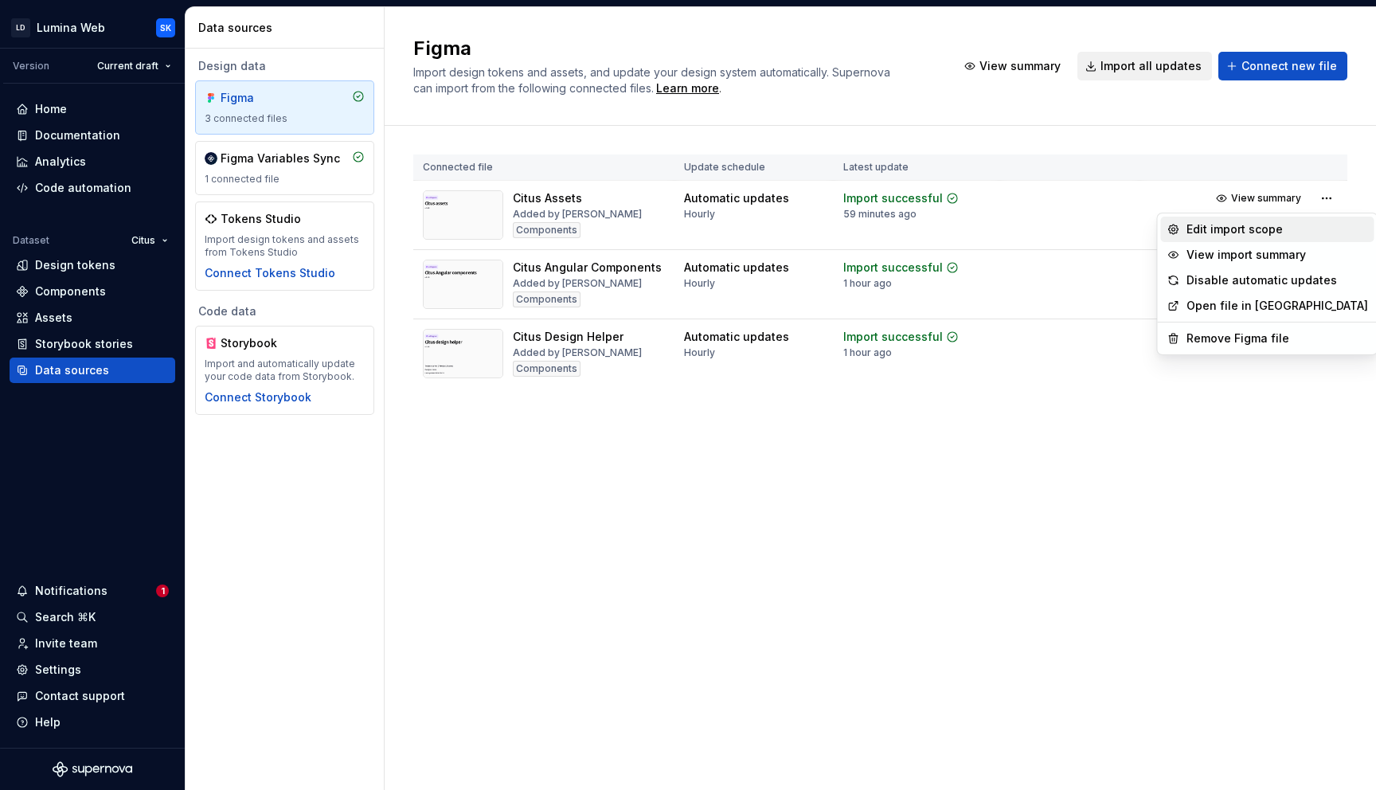
click at [1309, 230] on div "Edit import scope" at bounding box center [1276, 229] width 181 height 16
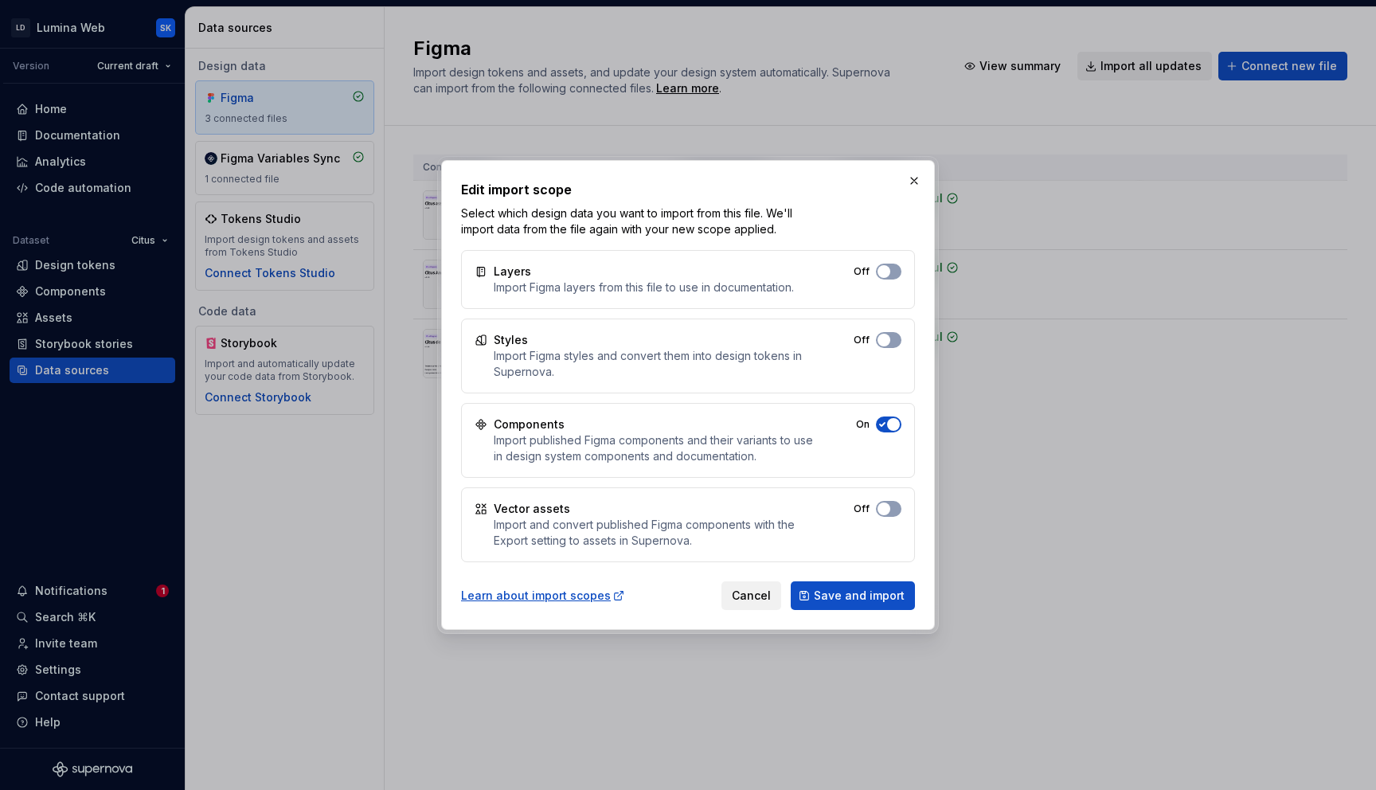
click at [891, 424] on span "button" at bounding box center [893, 424] width 13 height 13
click at [893, 505] on button "Off" at bounding box center [888, 509] width 25 height 16
click at [870, 595] on span "Save and import" at bounding box center [859, 595] width 91 height 16
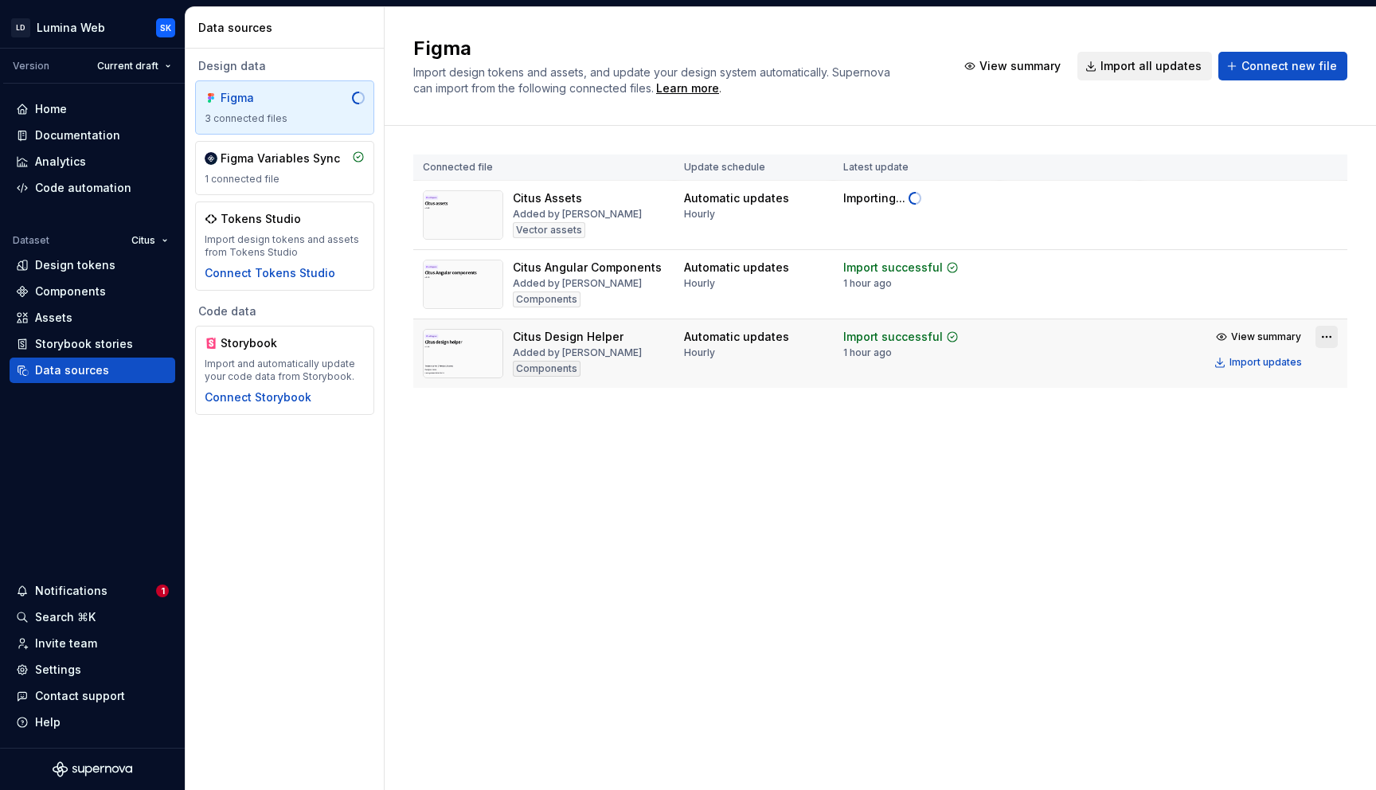
click at [1332, 338] on html "LD Lumina Web SK Version Current draft Home Documentation Analytics Code automa…" at bounding box center [688, 395] width 1376 height 790
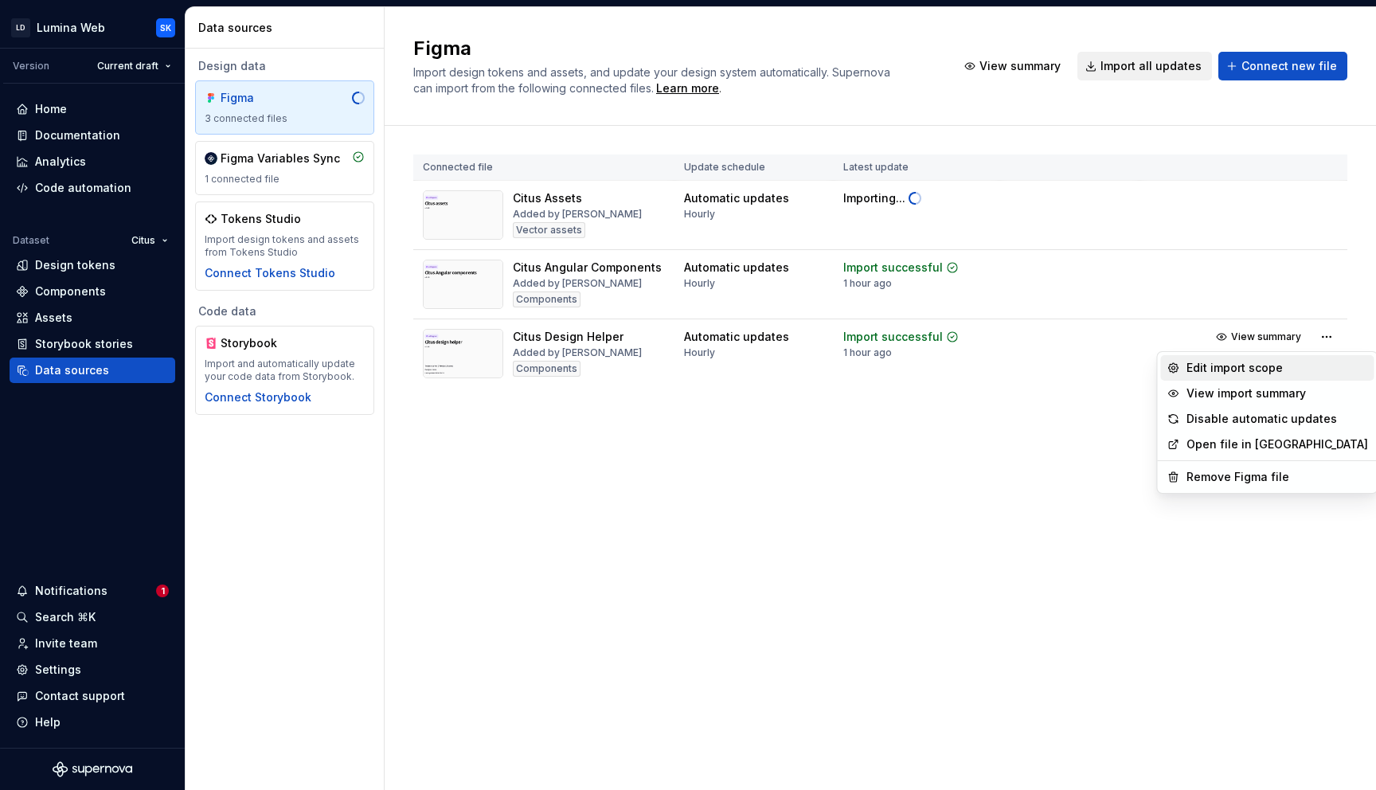
click at [1305, 361] on div "Edit import scope" at bounding box center [1276, 368] width 181 height 16
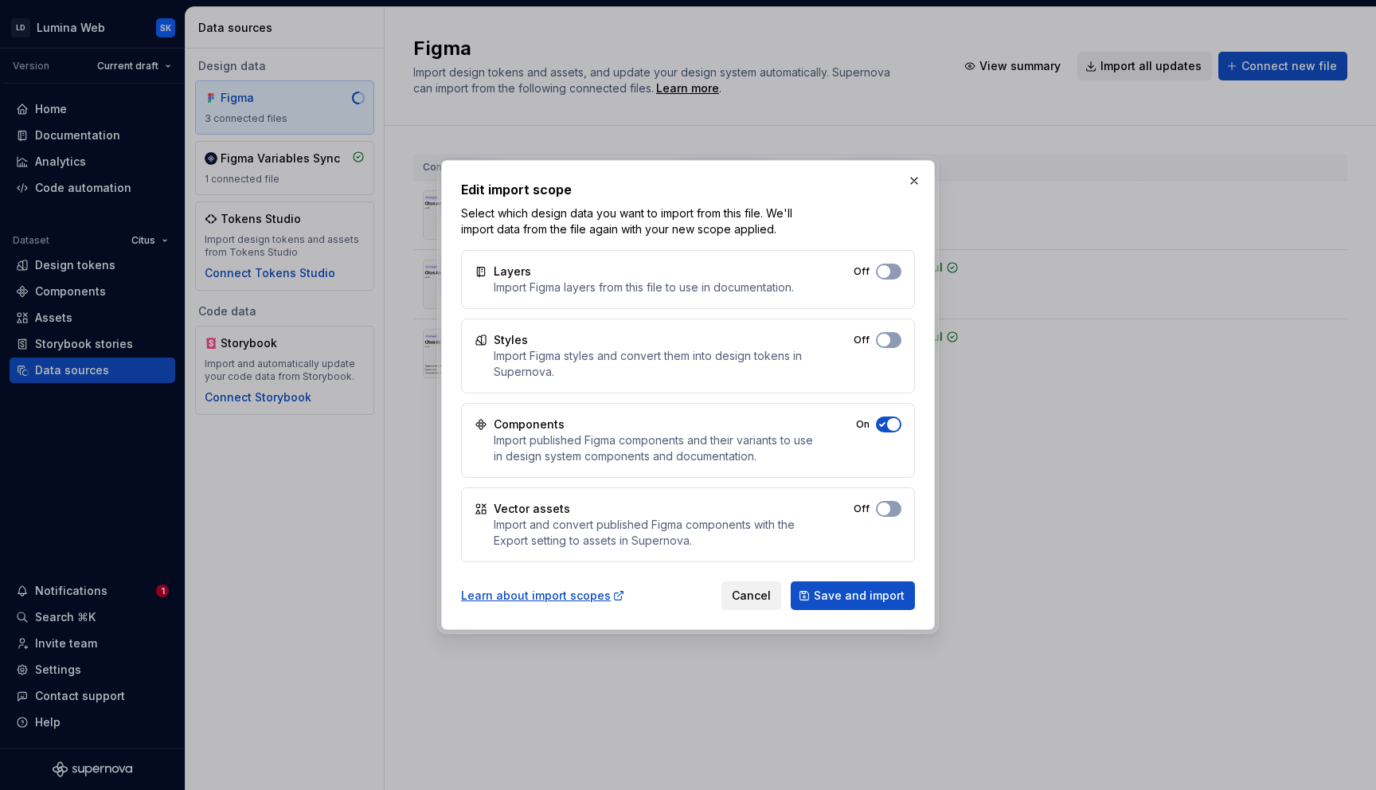
click at [891, 427] on span "button" at bounding box center [893, 424] width 13 height 13
click at [893, 267] on button "Off" at bounding box center [888, 271] width 25 height 16
click at [859, 607] on button "Save and import" at bounding box center [852, 595] width 124 height 29
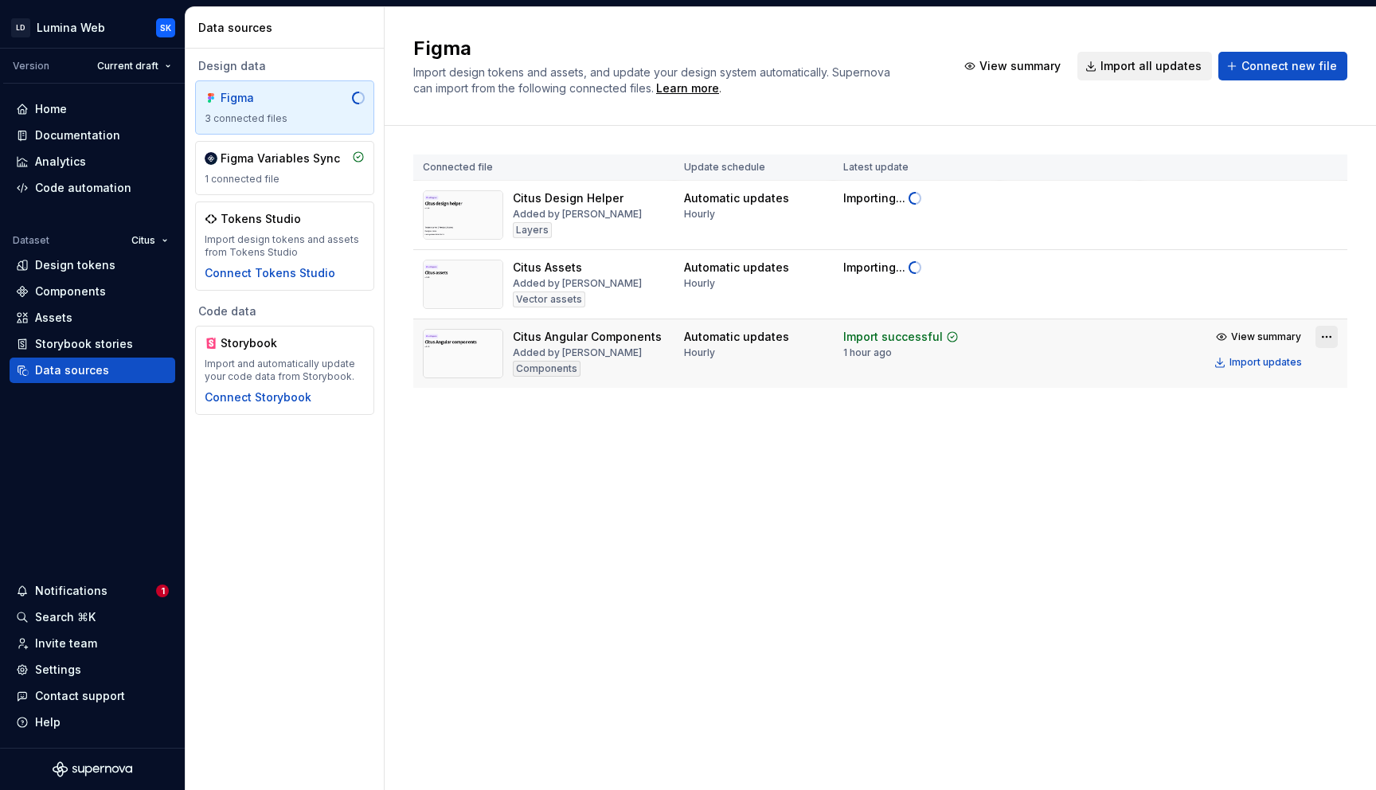
click at [1325, 343] on html "LD Lumina Web SK Version Current draft Home Documentation Analytics Code automa…" at bounding box center [688, 395] width 1376 height 790
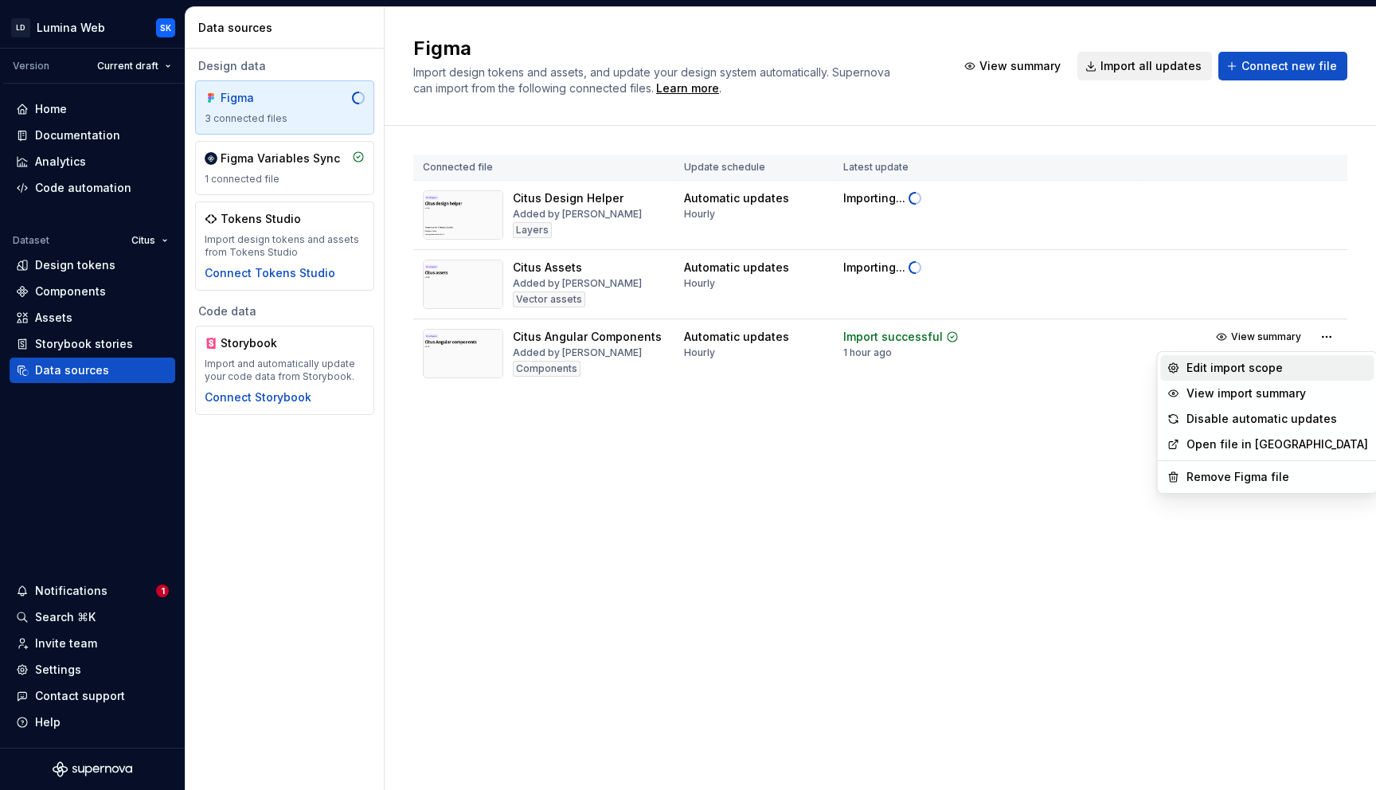
click at [1294, 373] on div "Edit import scope" at bounding box center [1276, 368] width 181 height 16
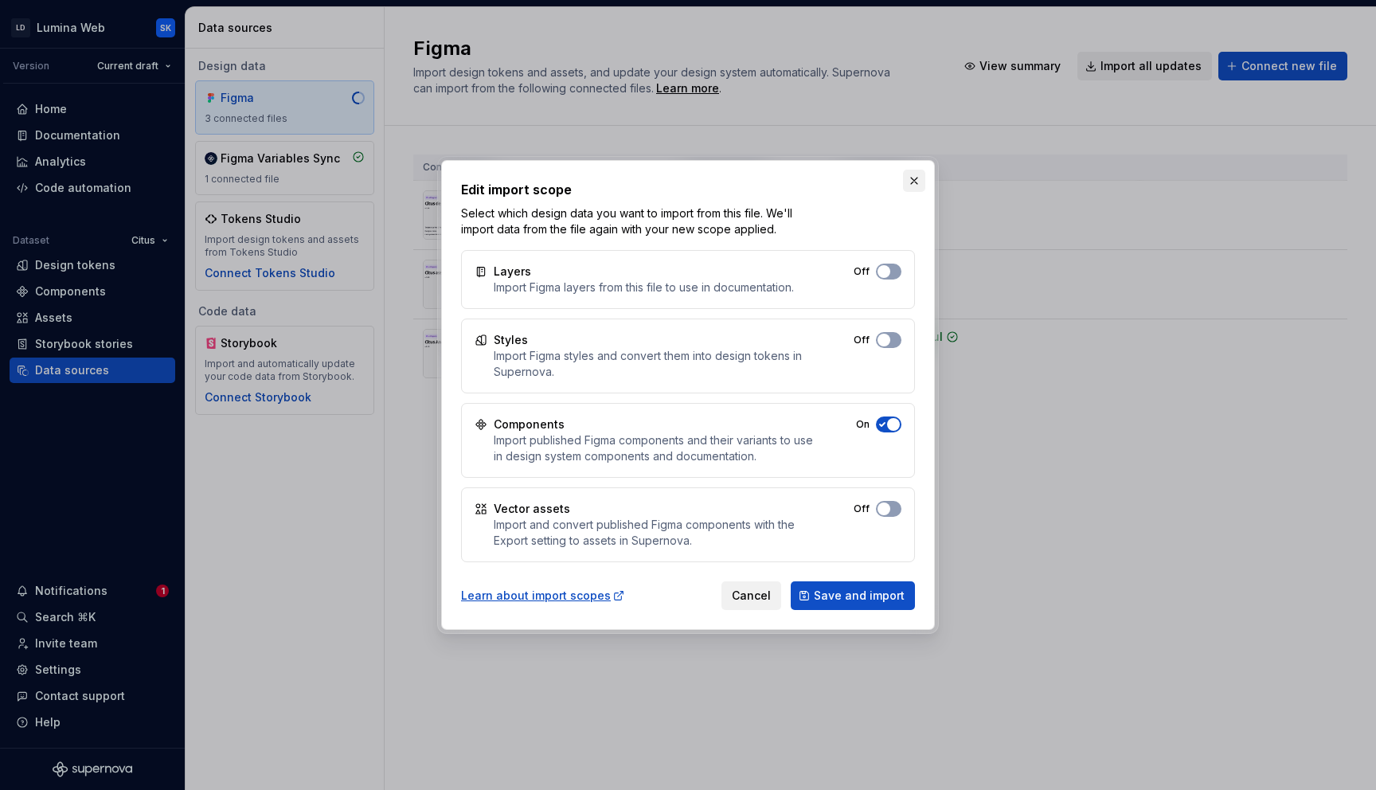
click at [917, 182] on button "button" at bounding box center [914, 181] width 22 height 22
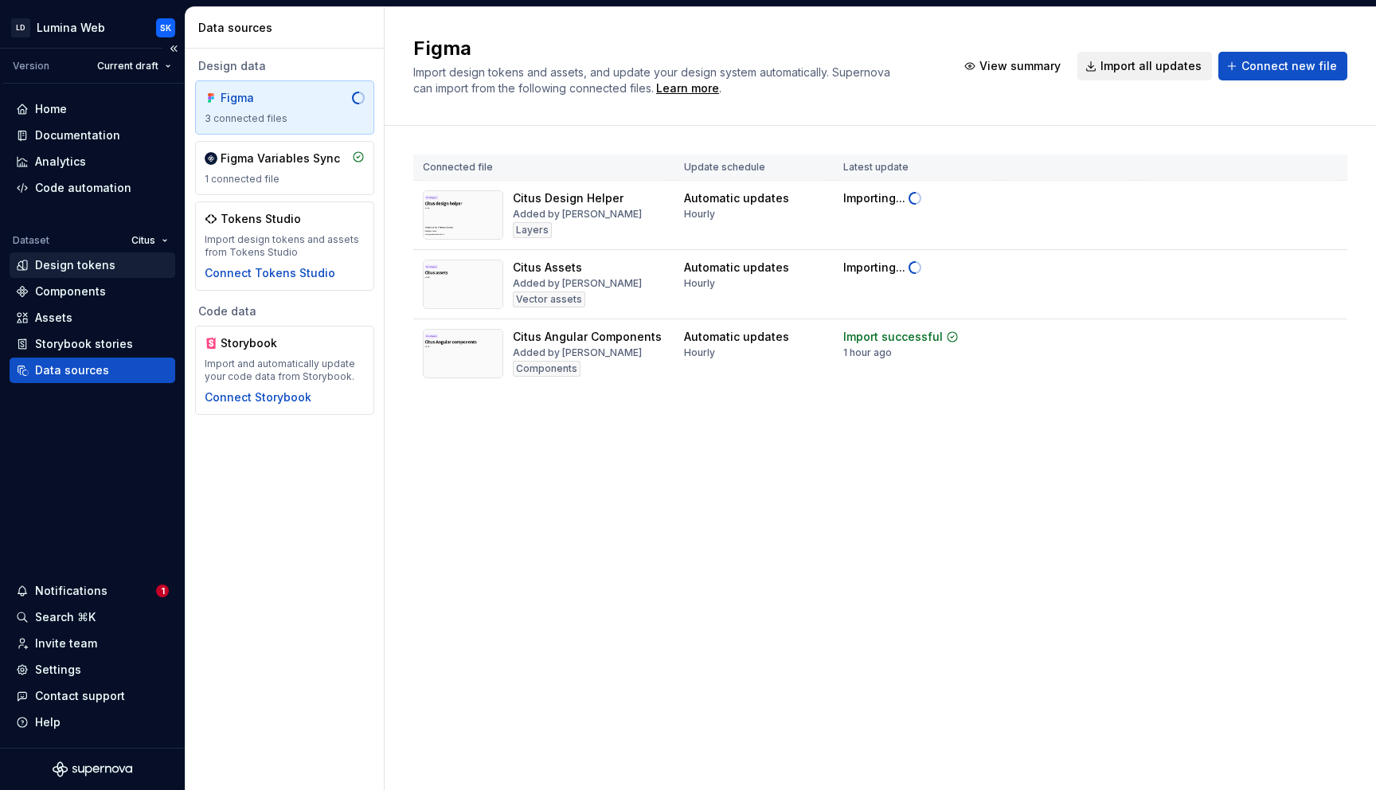
click at [107, 266] on div "Design tokens" at bounding box center [75, 265] width 80 height 16
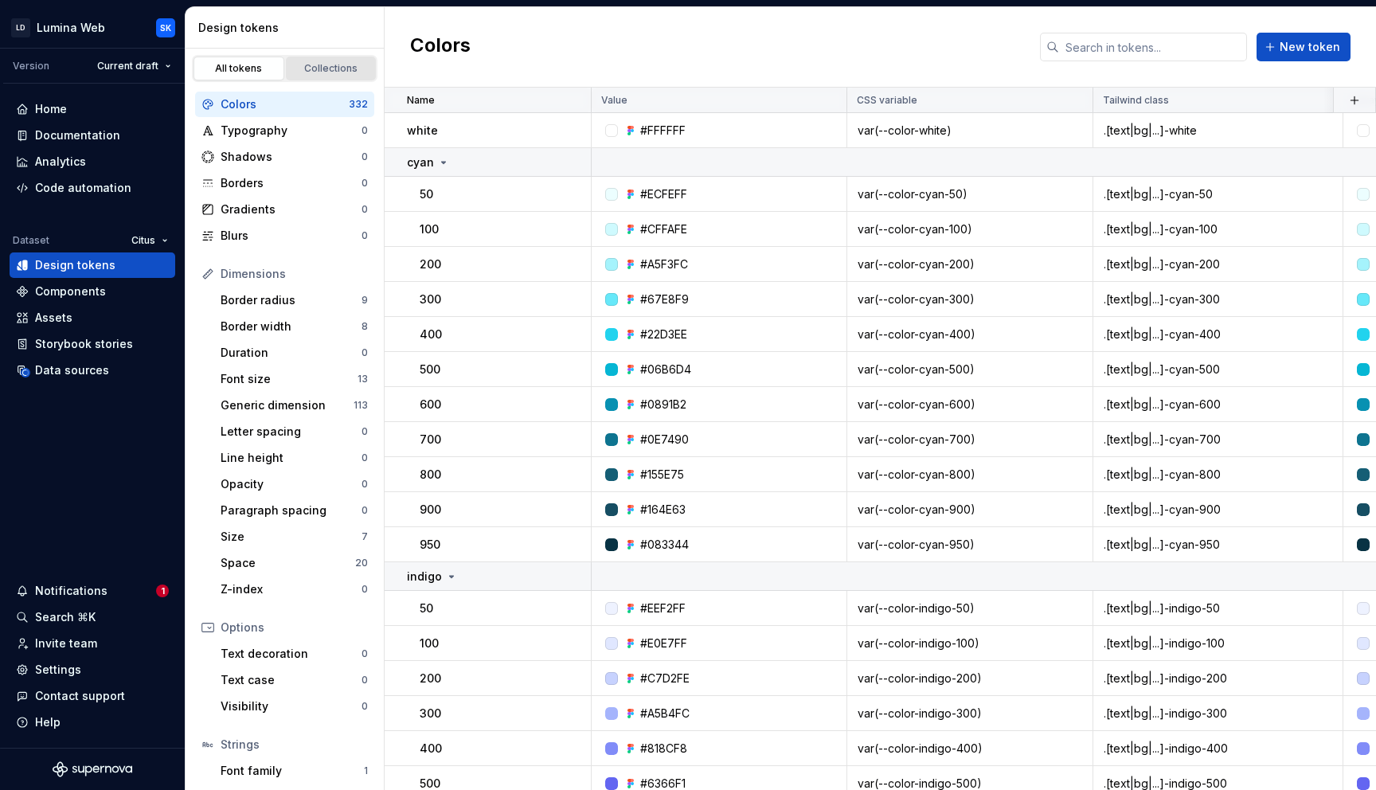
click at [317, 69] on div "Collections" at bounding box center [331, 68] width 80 height 13
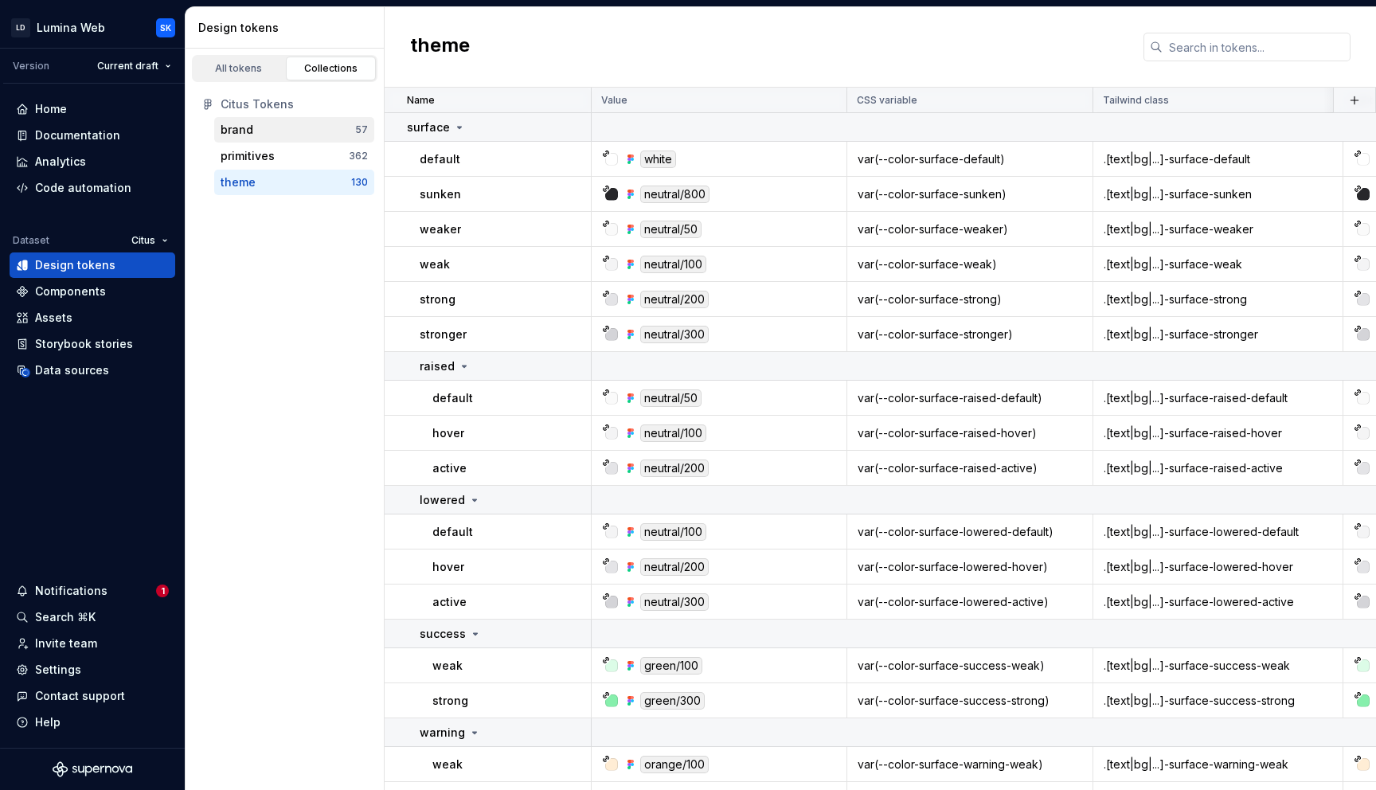
click at [275, 137] on div "brand" at bounding box center [288, 130] width 135 height 16
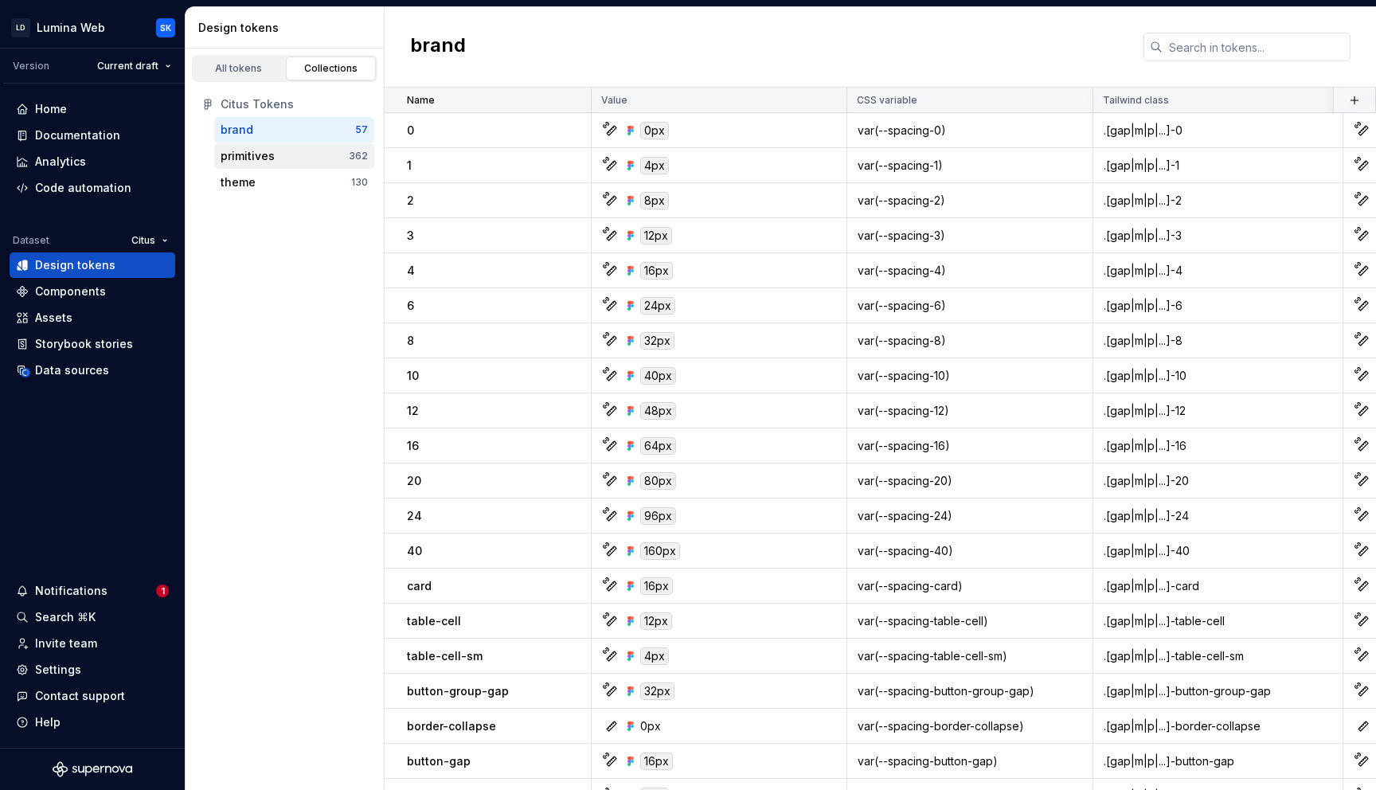
click at [283, 161] on div "primitives" at bounding box center [285, 156] width 128 height 16
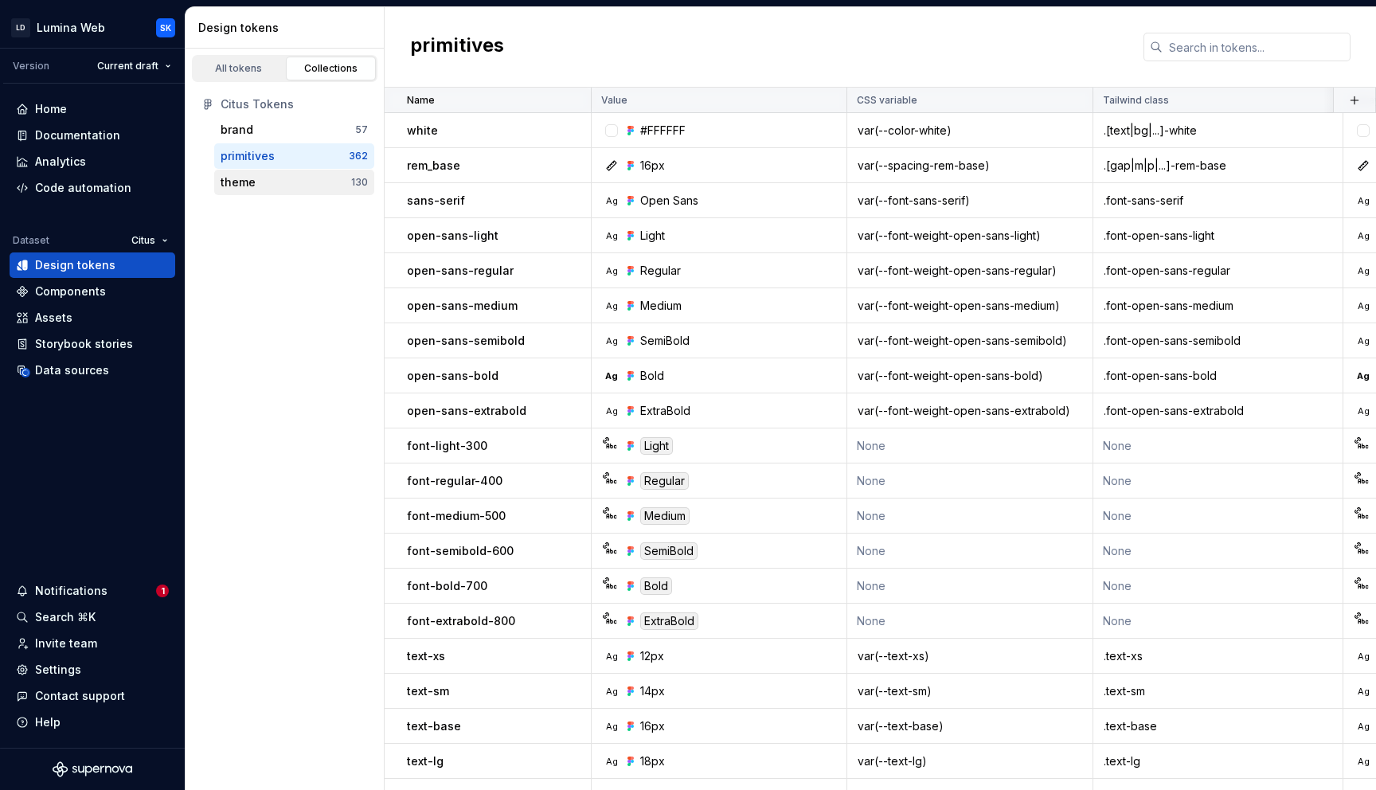
click at [303, 175] on div "theme" at bounding box center [286, 182] width 131 height 16
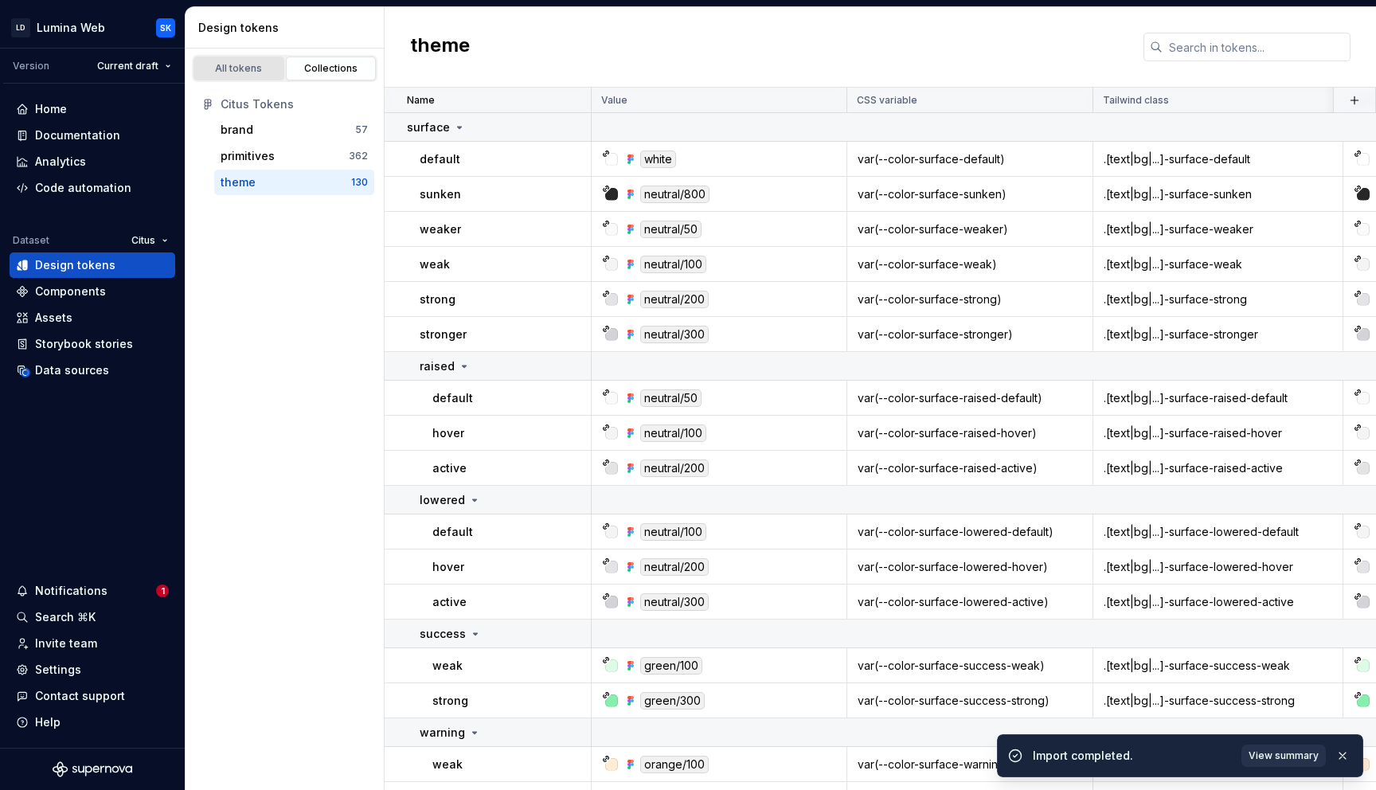
click at [232, 71] on div "All tokens" at bounding box center [239, 68] width 80 height 13
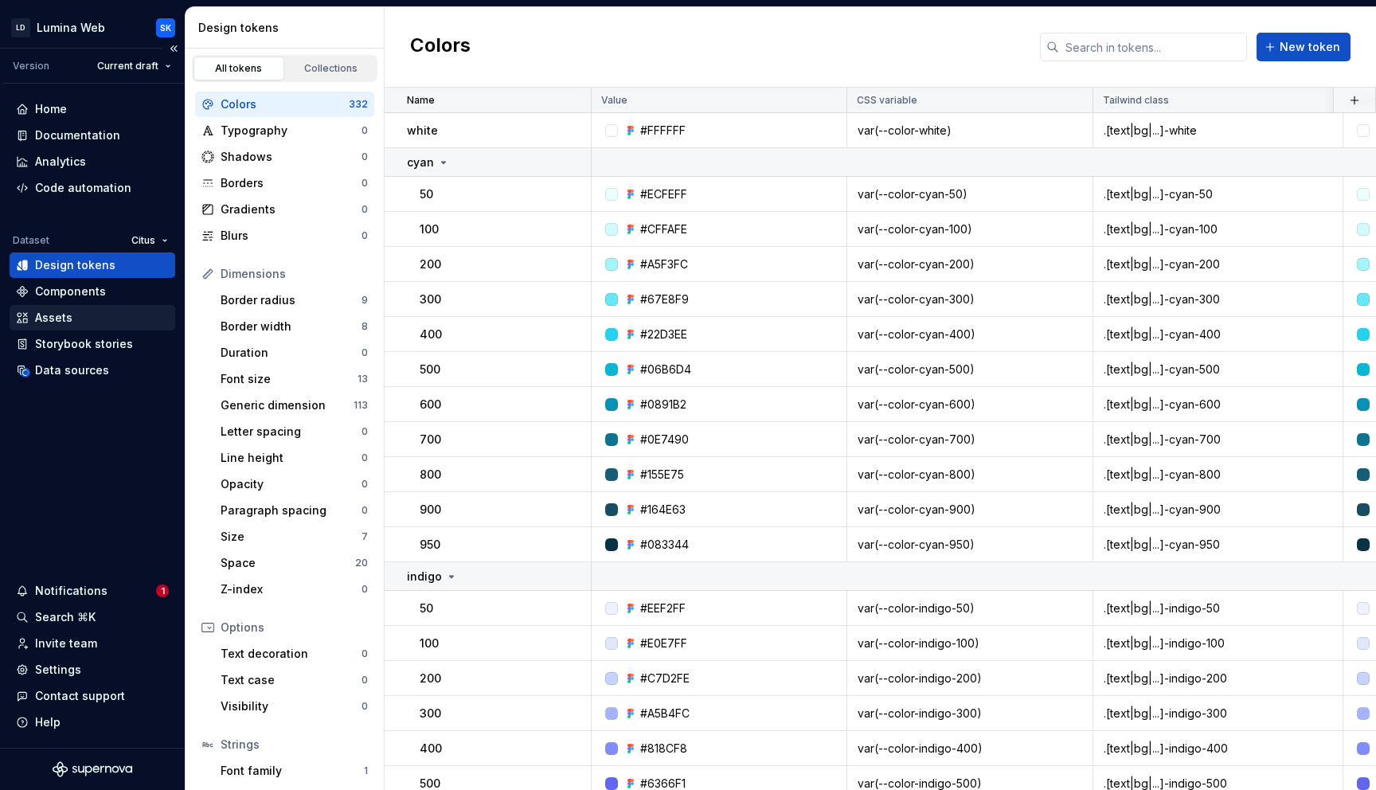
click at [91, 314] on div "Assets" at bounding box center [92, 318] width 153 height 16
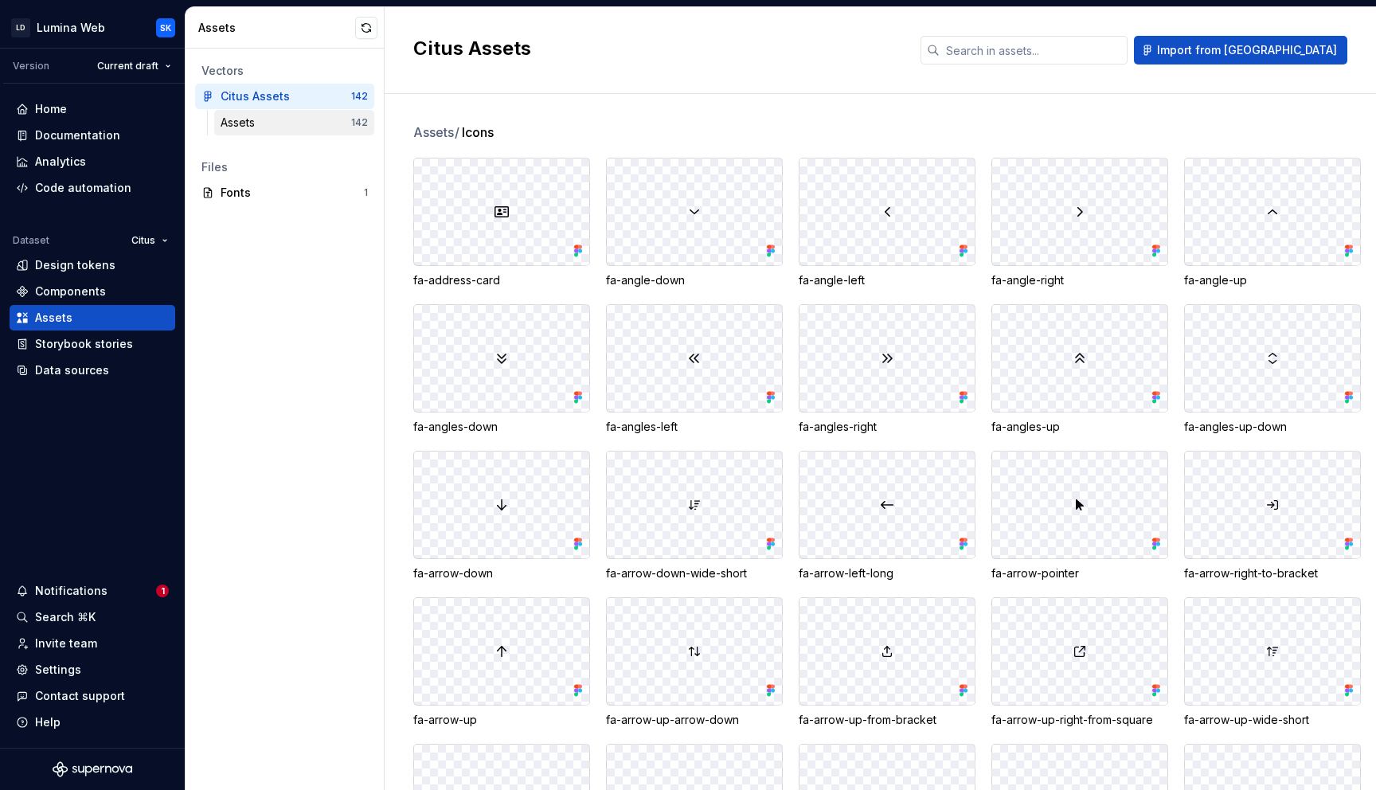
click at [251, 124] on div "Assets" at bounding box center [241, 123] width 41 height 16
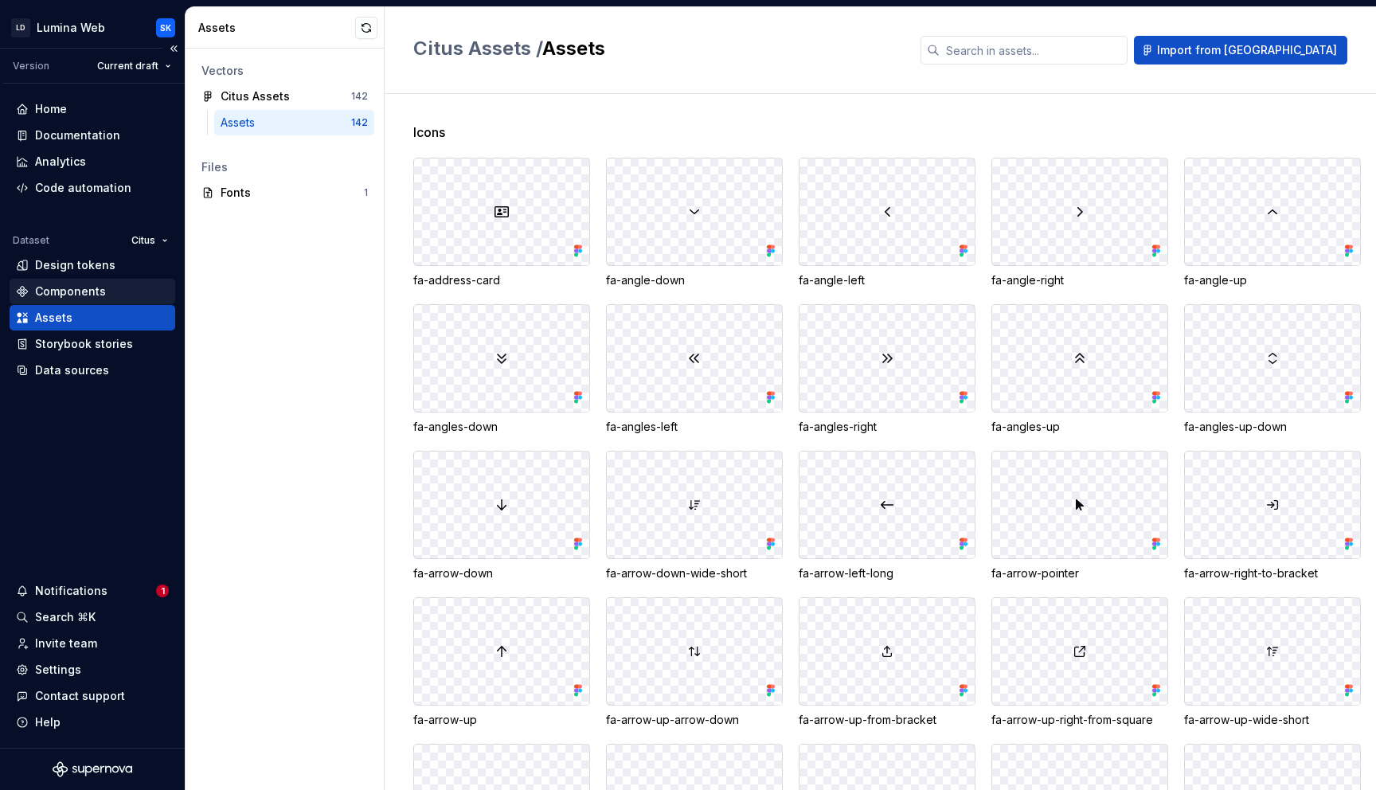
click at [78, 287] on div "Components" at bounding box center [70, 291] width 71 height 16
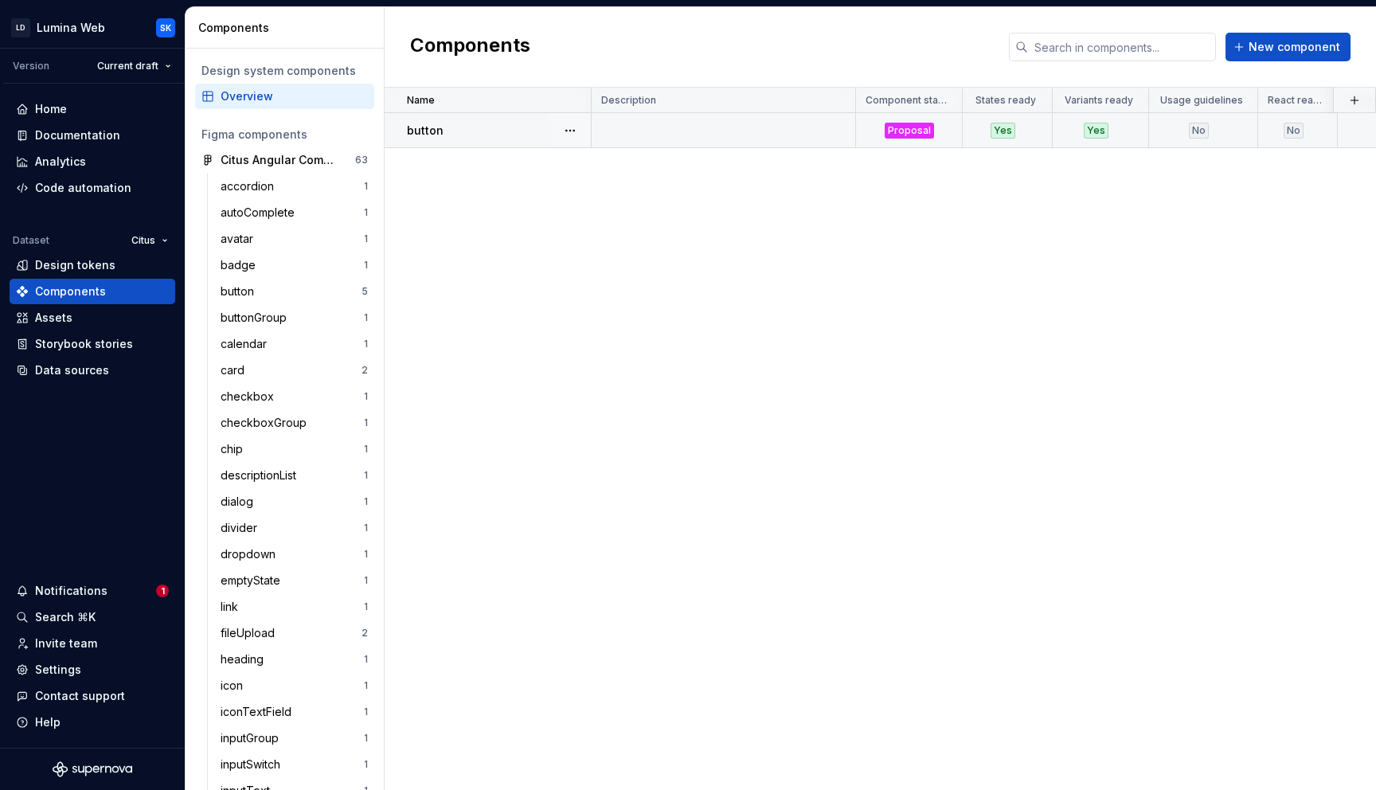
click at [661, 131] on td at bounding box center [723, 130] width 264 height 35
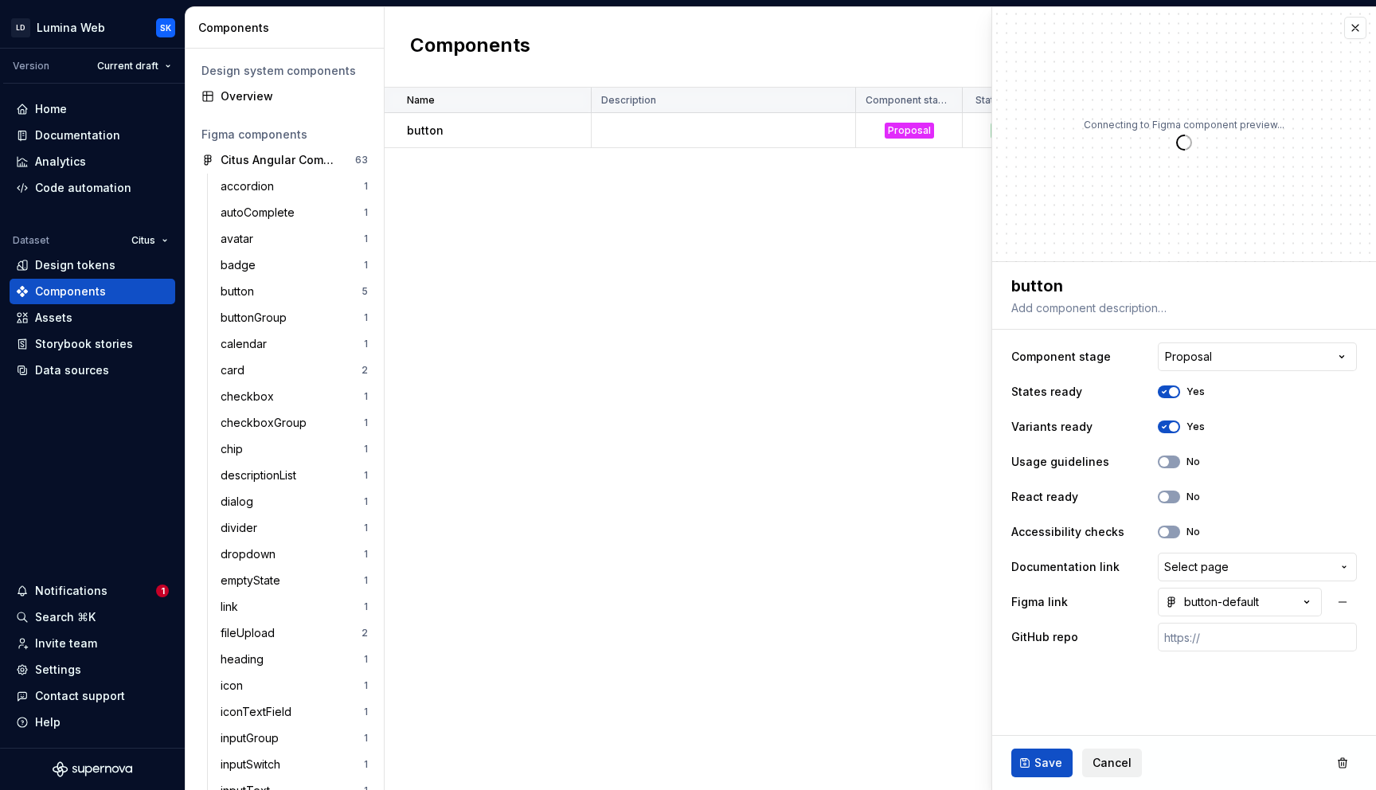
type textarea "*"
click at [1355, 30] on button "button" at bounding box center [1355, 28] width 22 height 22
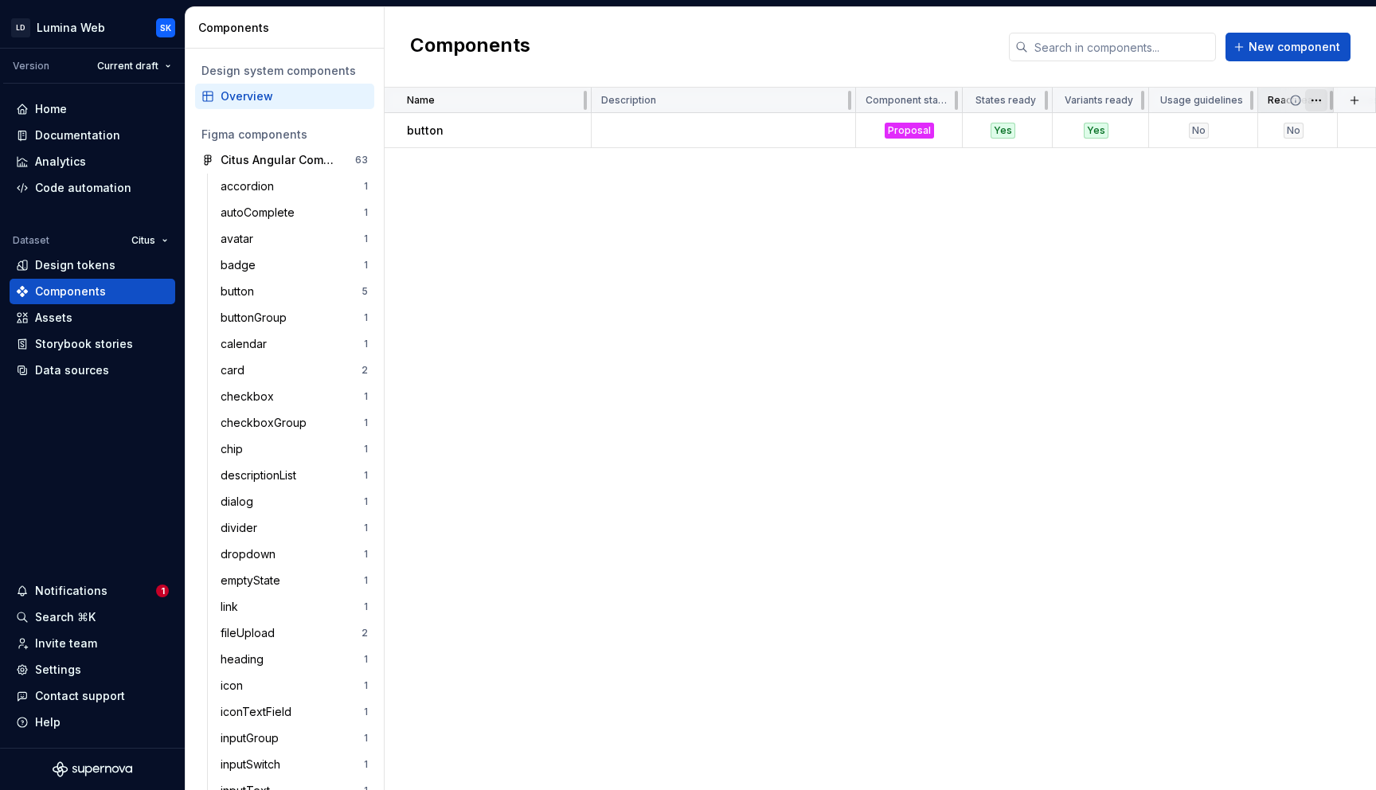
click at [1310, 100] on html "LD Lumina Web SK Version Current draft Home Documentation Analytics Code automa…" at bounding box center [688, 395] width 1376 height 790
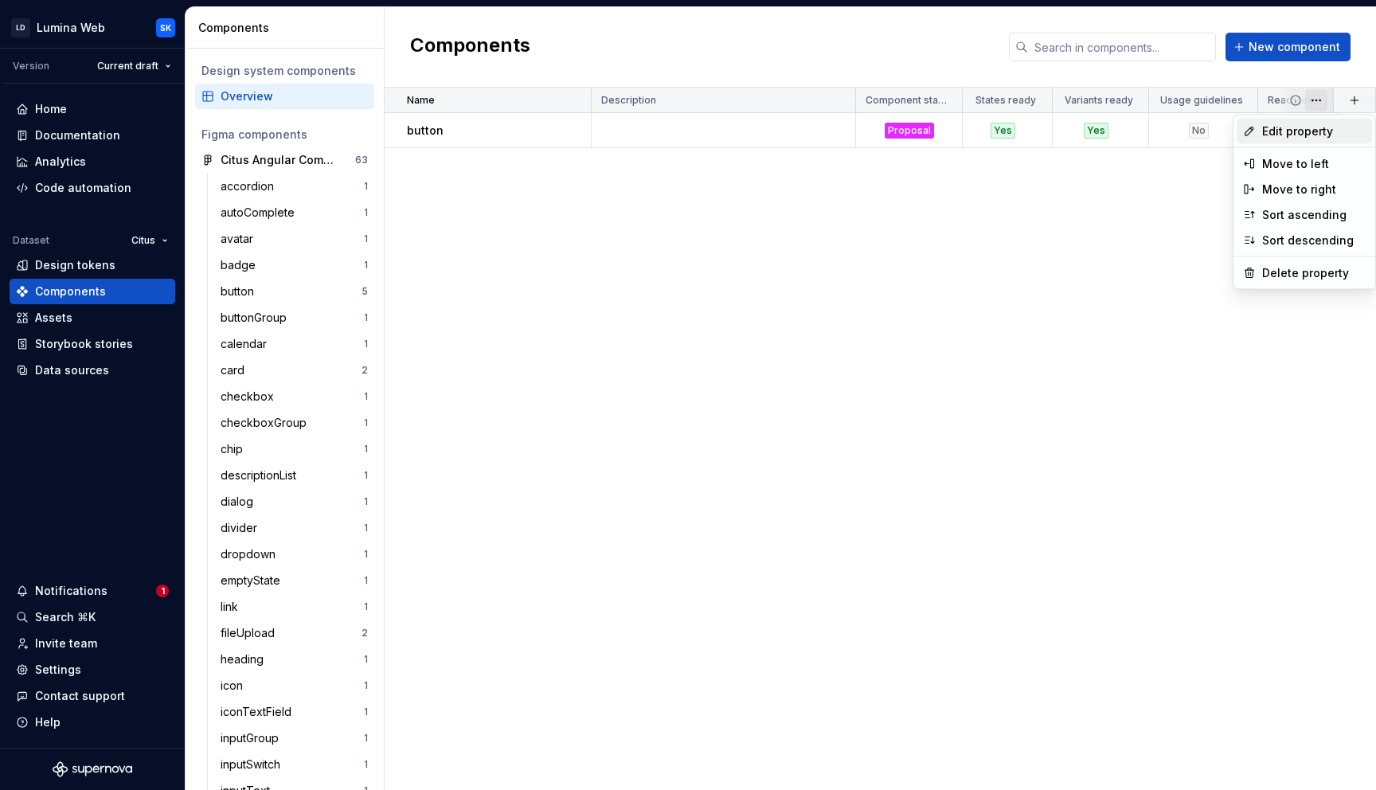
click at [1309, 124] on span "Edit property" at bounding box center [1313, 131] width 103 height 16
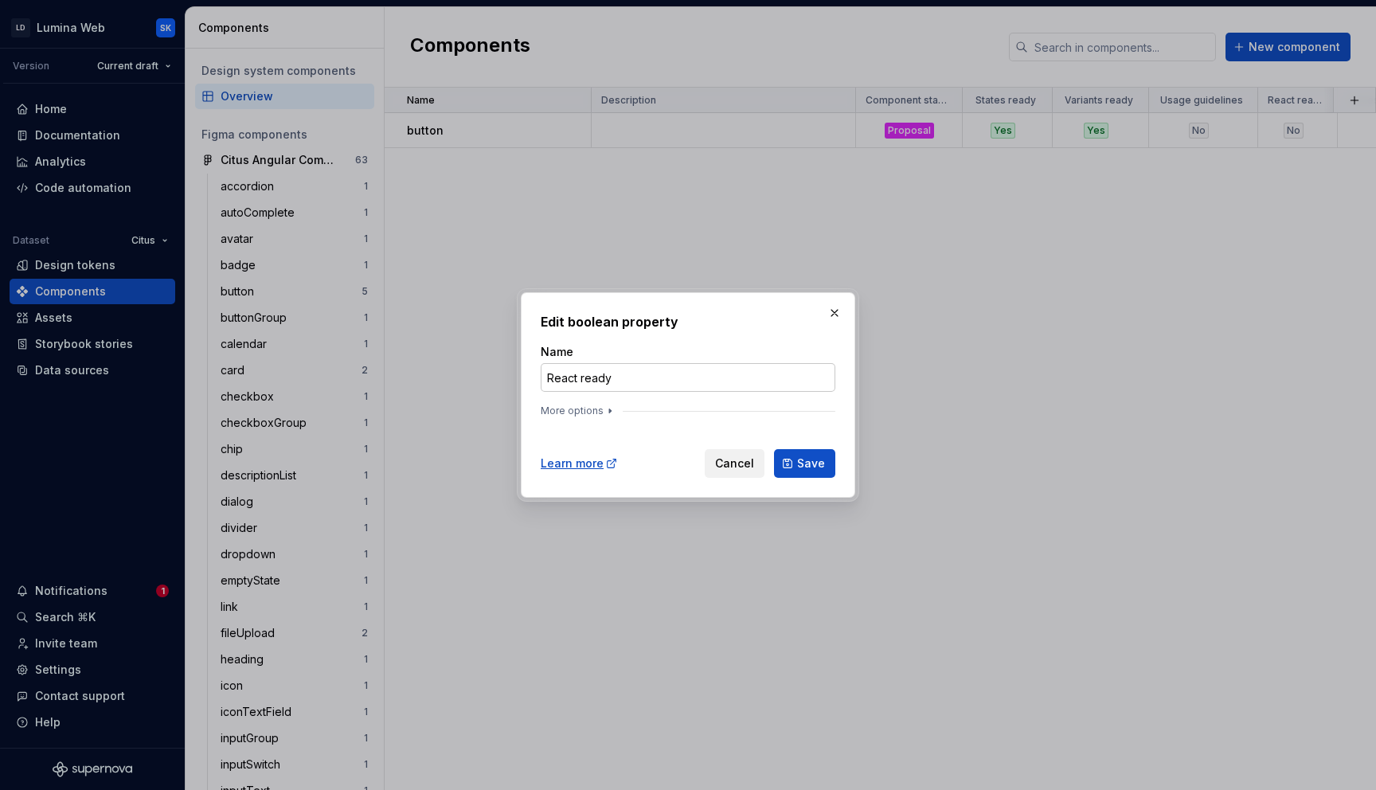
click at [562, 374] on input "React ready" at bounding box center [688, 377] width 295 height 29
click at [562, 373] on input "React ready" at bounding box center [688, 377] width 295 height 29
type input "Angular ready"
click at [802, 455] on span "Save" at bounding box center [811, 463] width 28 height 16
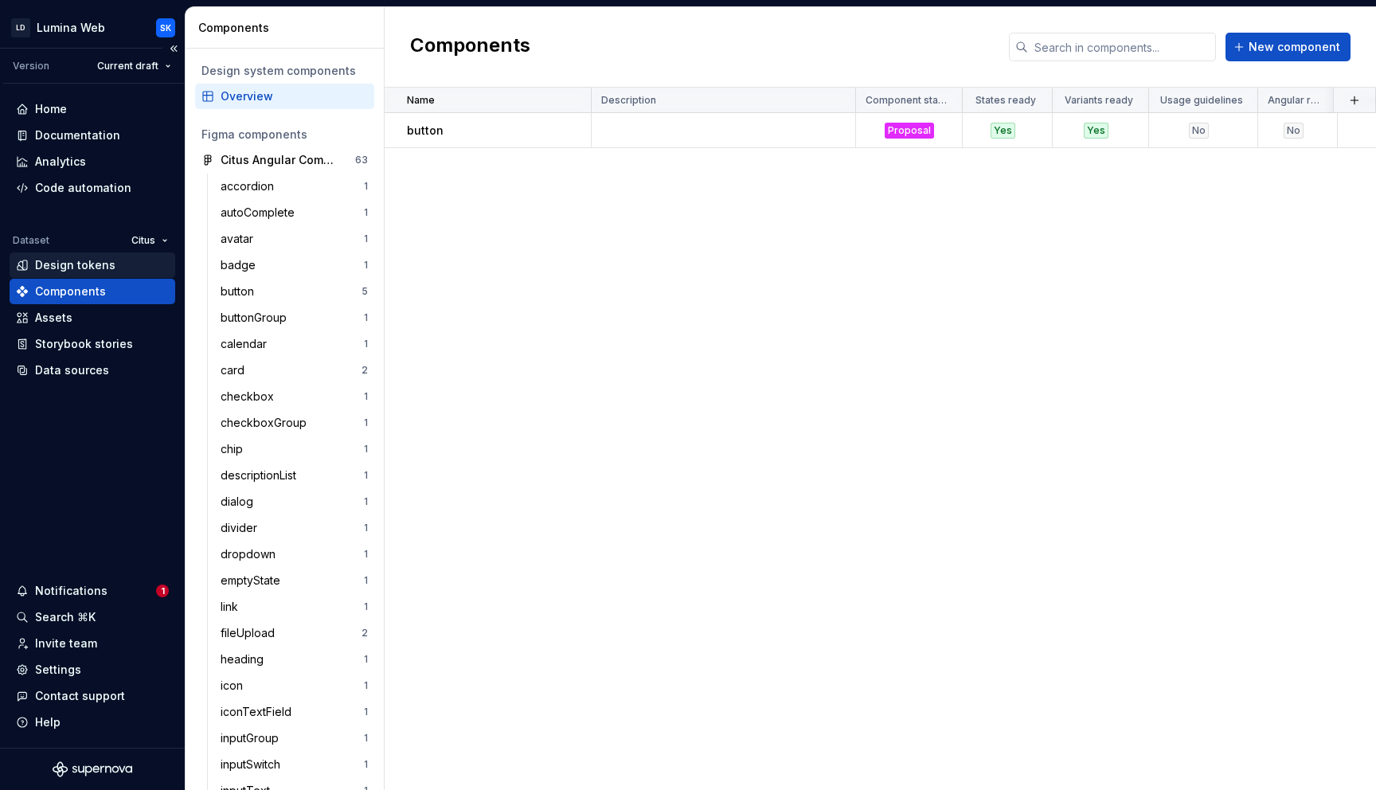
click at [83, 259] on div "Design tokens" at bounding box center [75, 265] width 80 height 16
click at [90, 260] on div "Design tokens" at bounding box center [75, 265] width 80 height 16
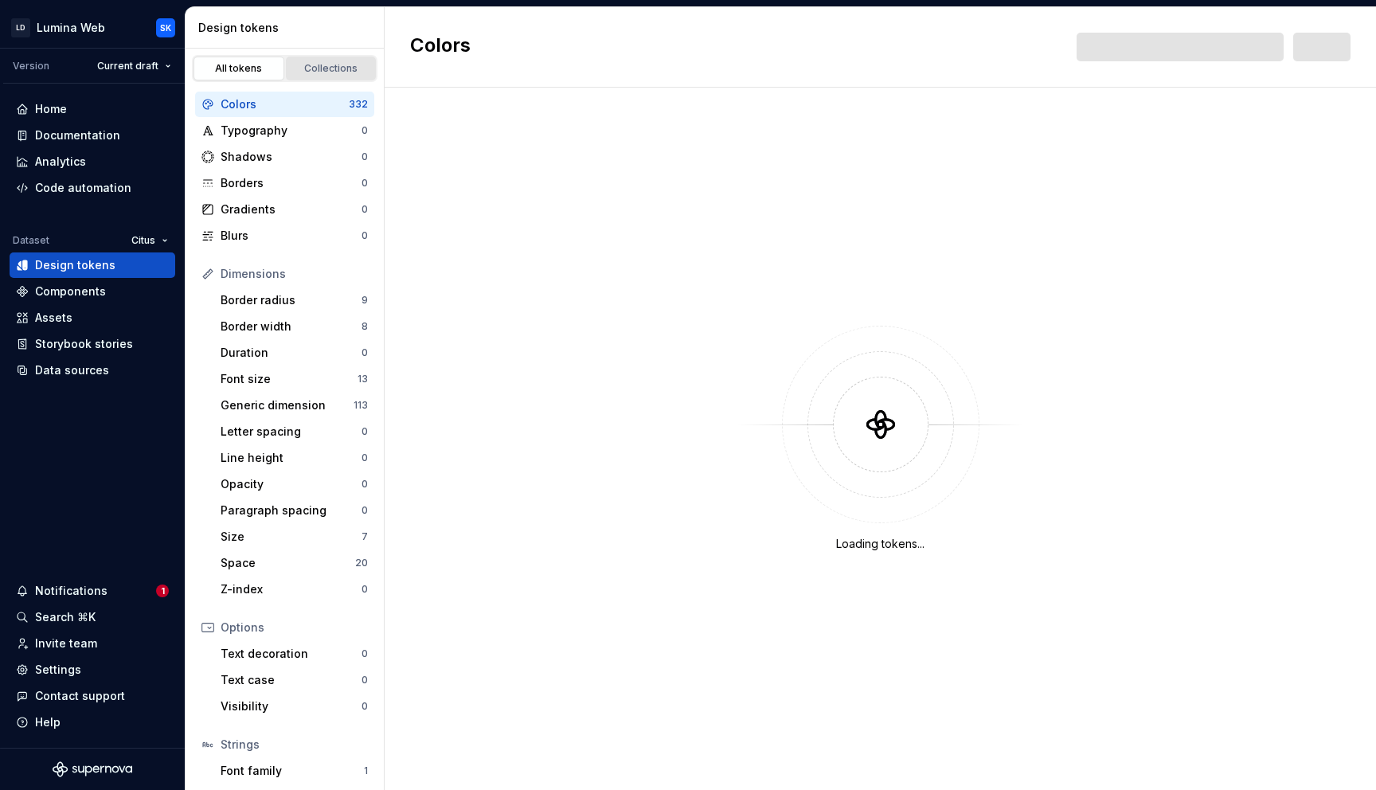
click at [323, 63] on div "Collections" at bounding box center [331, 68] width 80 height 13
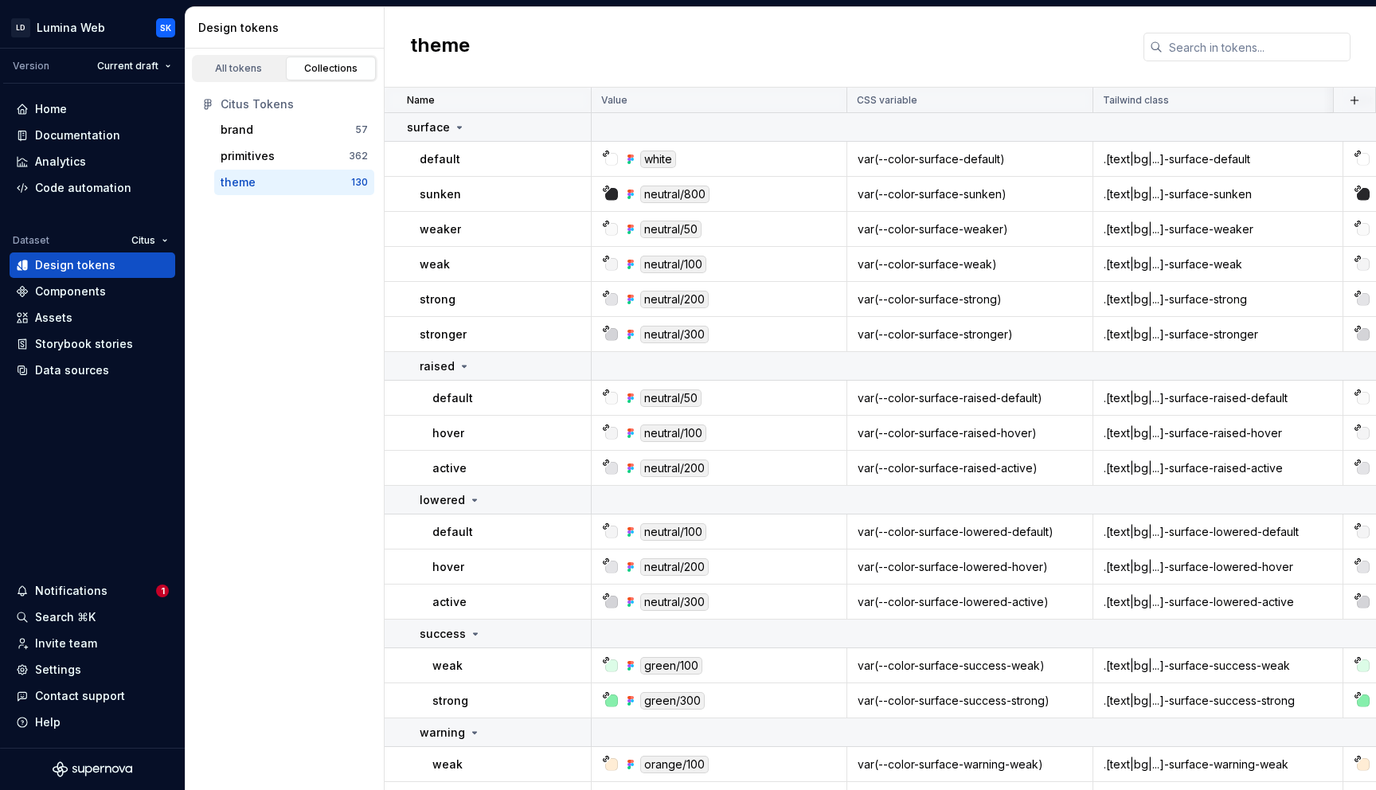
click at [322, 196] on div "Citus Tokens brand 57 primitives 362 theme 130" at bounding box center [284, 143] width 198 height 123
click at [326, 185] on div "theme" at bounding box center [286, 182] width 131 height 16
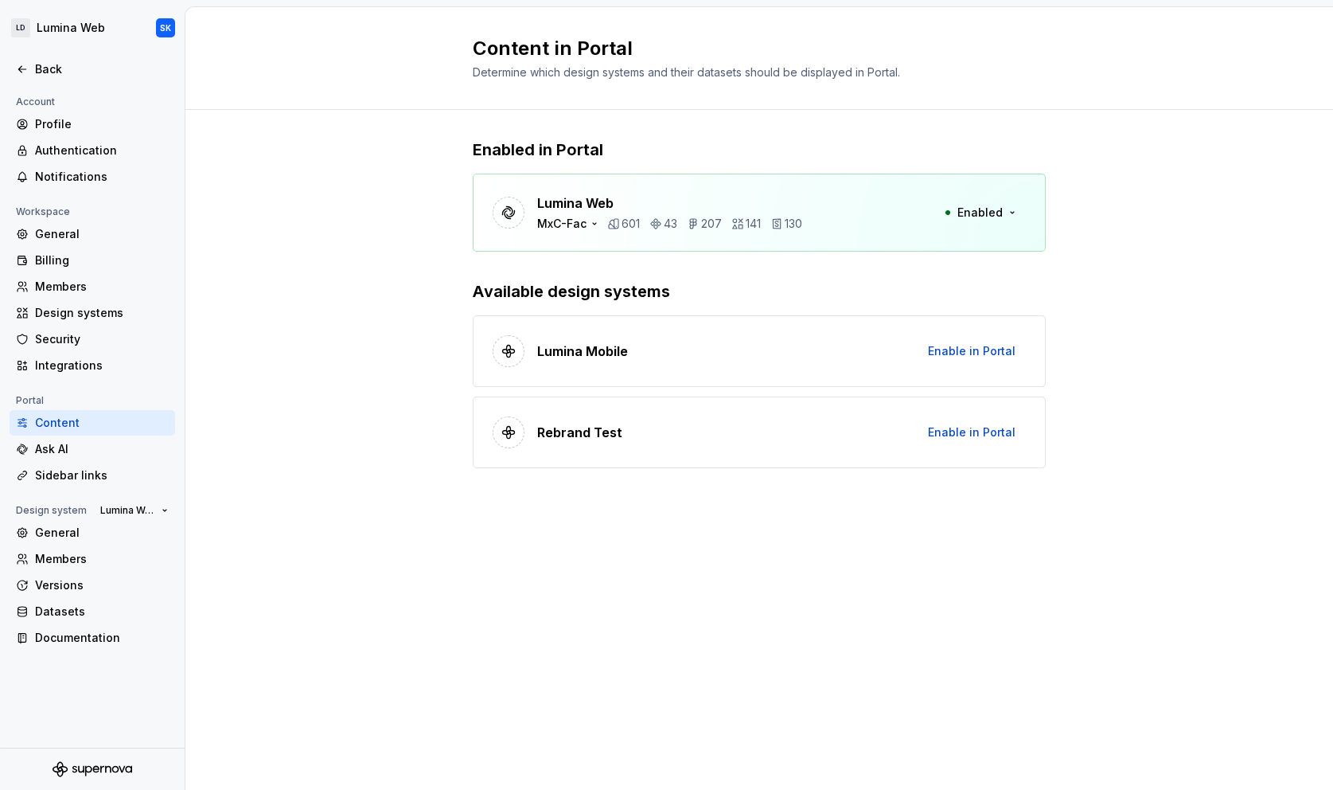
click at [381, 275] on div "Enabled in Portal Lumina Web MxC-Fac 601 43 207 141 130 Enabled Available desig…" at bounding box center [759, 319] width 1148 height 419
click at [560, 224] on div "MxC-Fac" at bounding box center [561, 224] width 49 height 16
click at [291, 213] on div "Enabled in Portal Lumina Web MxC-Fac 601 43 207 141 130 Enabled Available desig…" at bounding box center [759, 319] width 1148 height 419
click at [37, 58] on div "Back" at bounding box center [93, 69] width 166 height 25
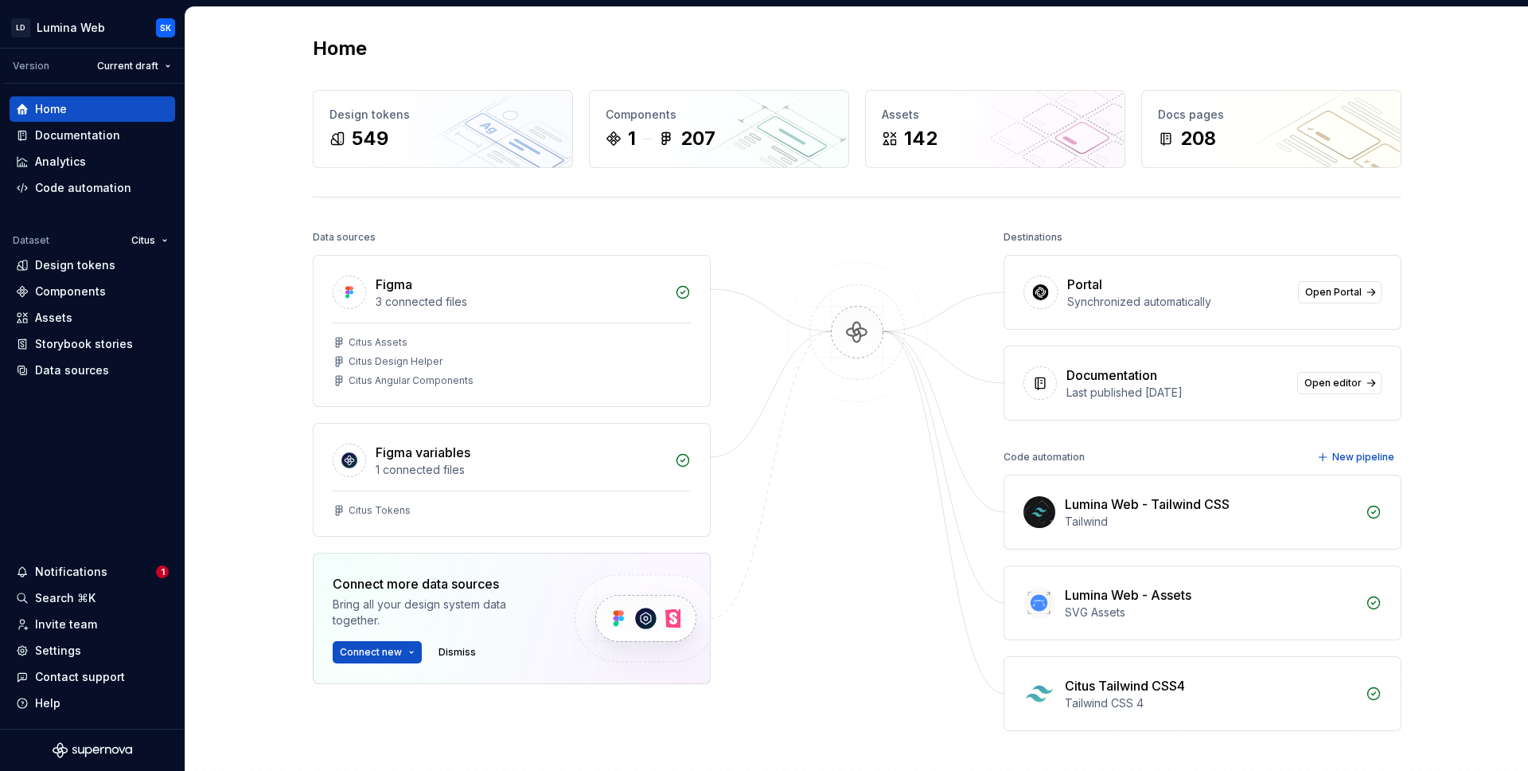
click at [248, 252] on div "Home Design tokens 549 Components 1 207 Assets 142 Docs pages 208 Data sources …" at bounding box center [856, 431] width 1343 height 849
